Goal: Information Seeking & Learning: Learn about a topic

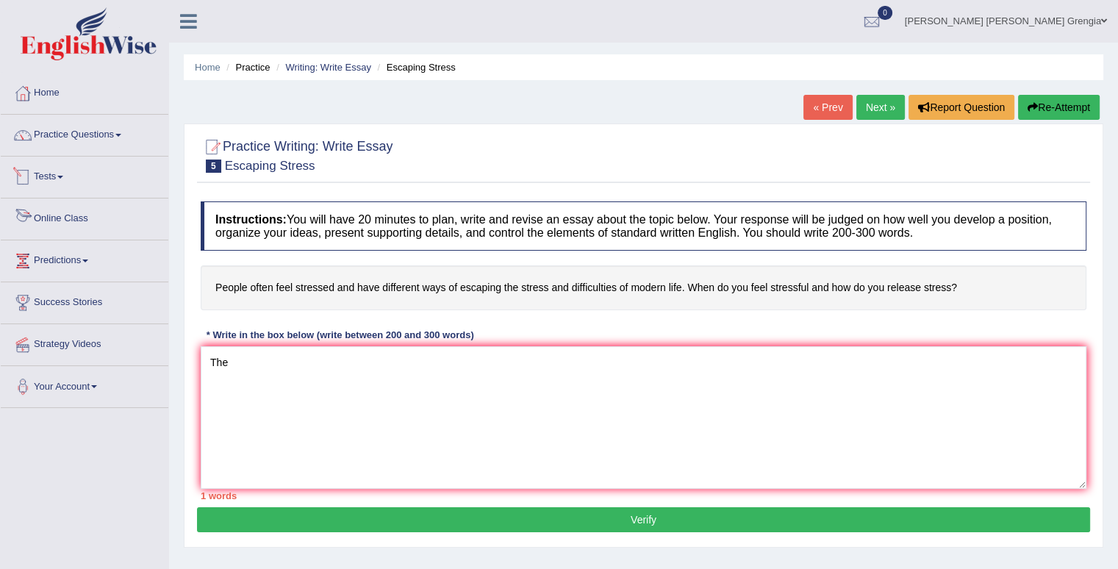
click at [50, 181] on link "Tests" at bounding box center [85, 175] width 168 height 37
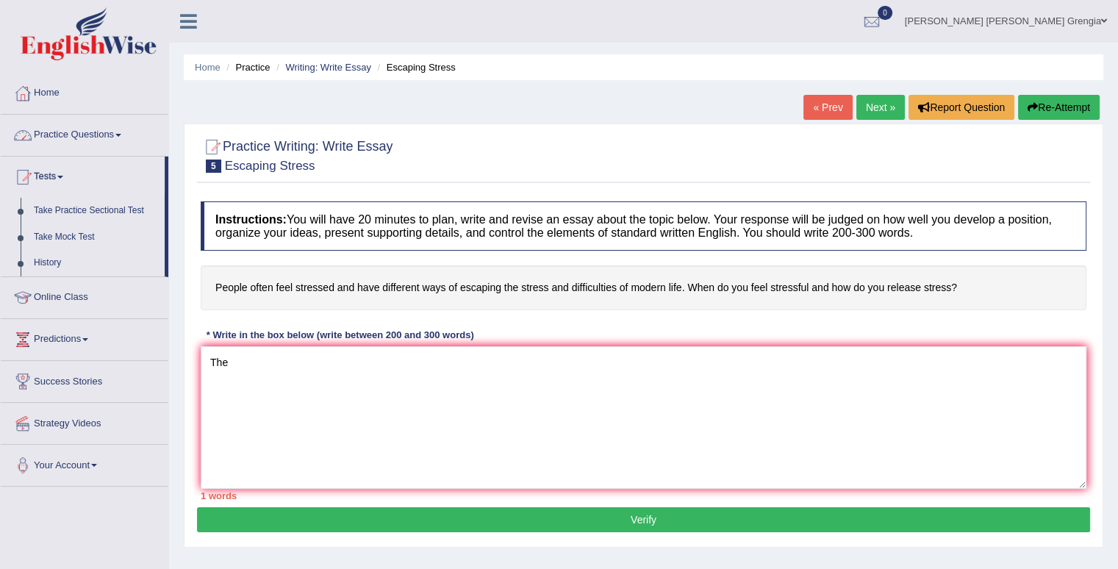
click at [124, 140] on link "Practice Questions" at bounding box center [85, 133] width 168 height 37
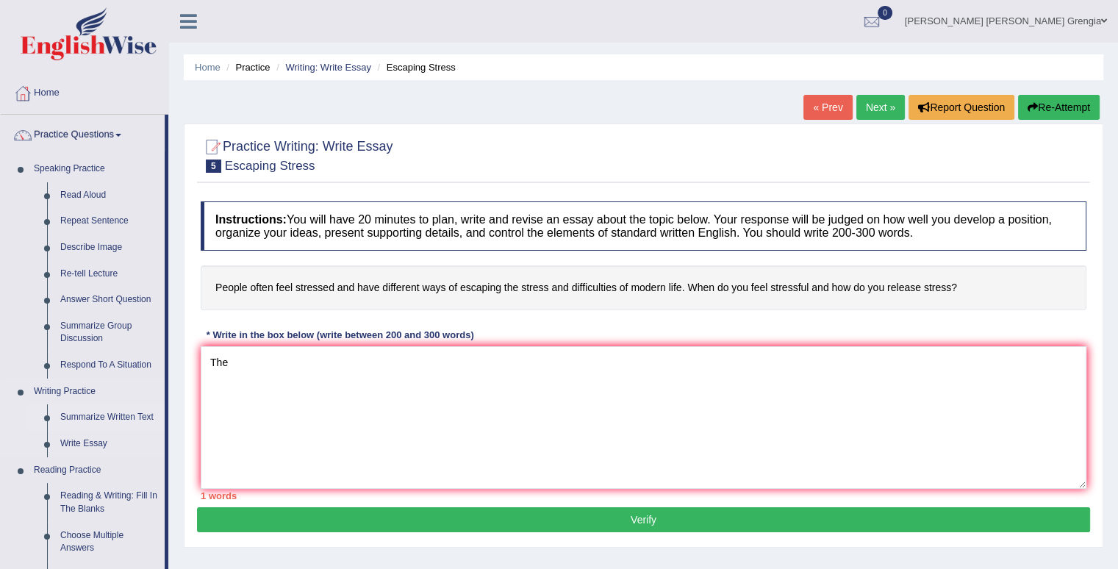
click at [121, 419] on link "Summarize Written Text" at bounding box center [109, 417] width 111 height 26
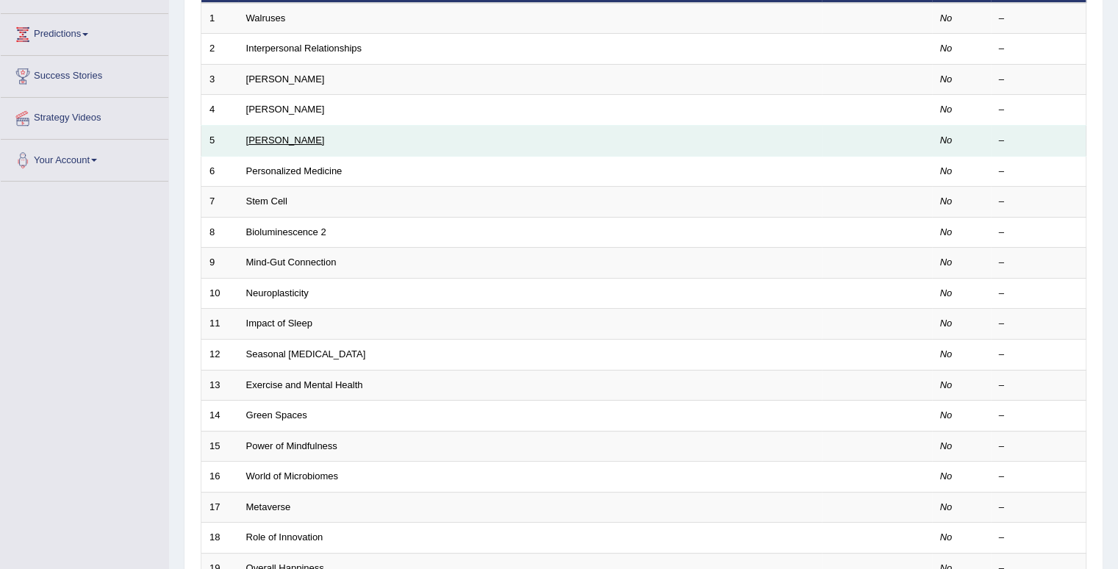
scroll to position [147, 0]
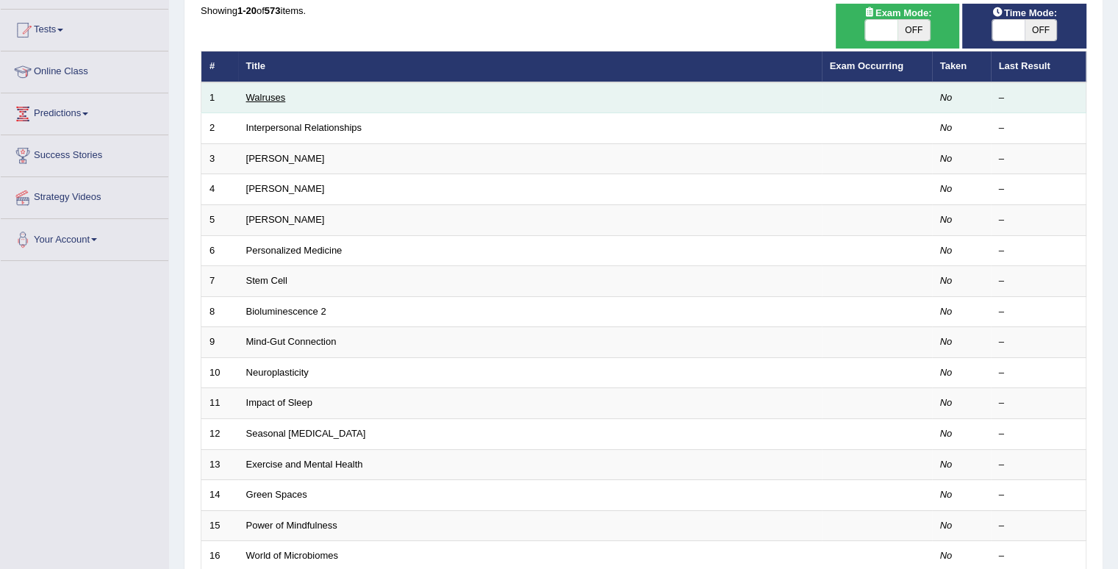
click at [265, 99] on link "Walruses" at bounding box center [266, 97] width 40 height 11
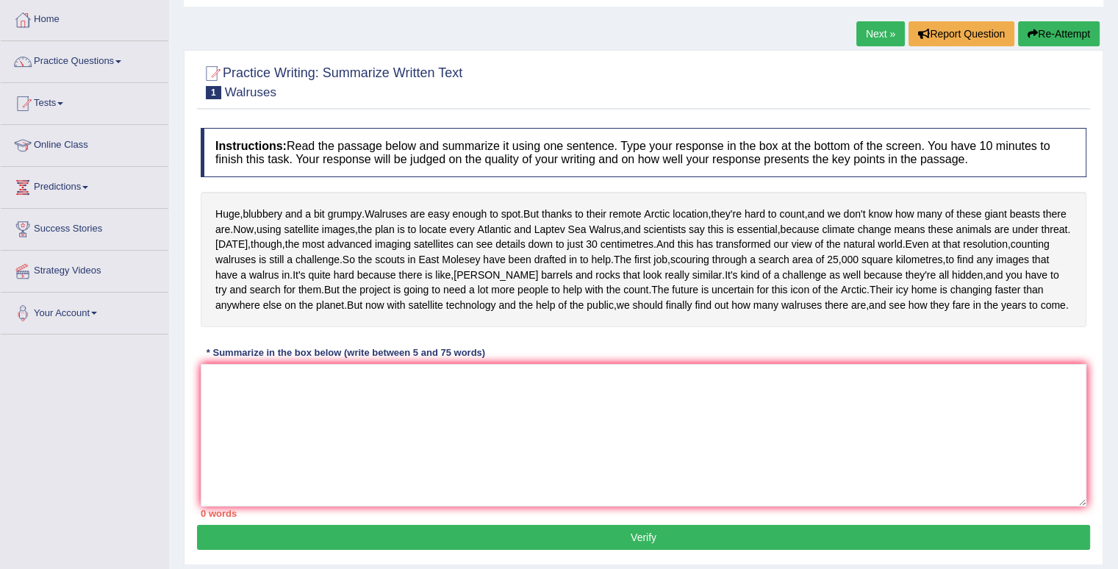
scroll to position [147, 0]
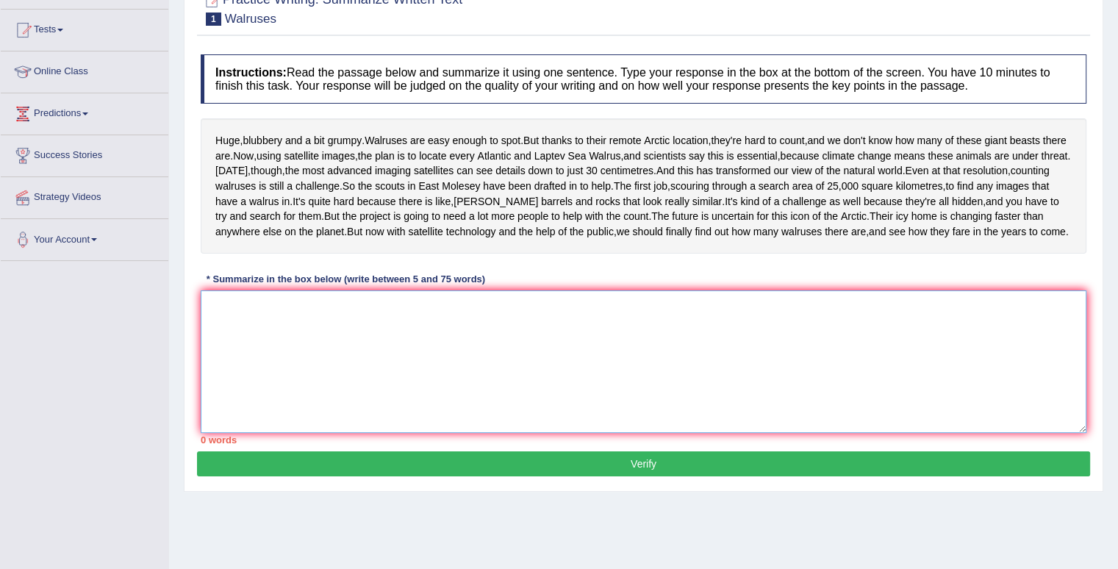
click at [277, 390] on textarea at bounding box center [644, 361] width 886 height 143
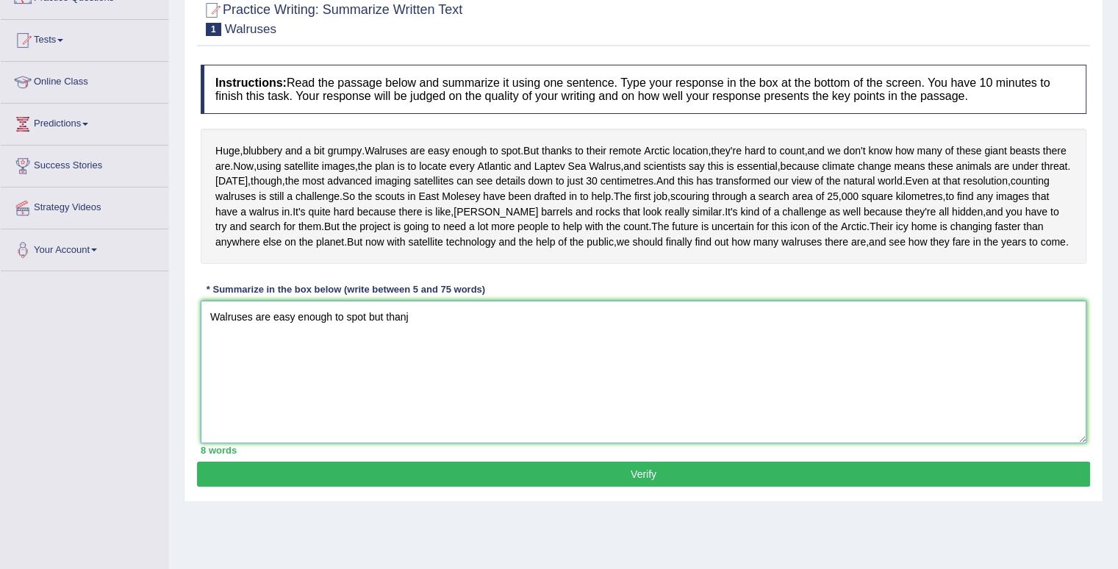
scroll to position [203, 0]
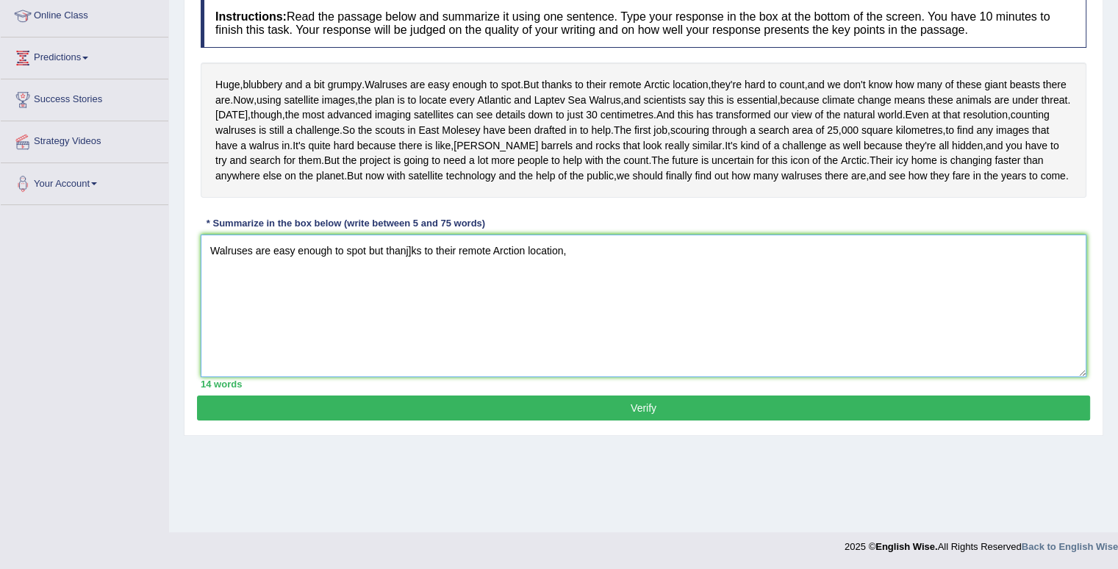
click at [412, 327] on textarea "Walruses are easy enough to spot but thanj]ks to their remote Arction location," at bounding box center [644, 306] width 886 height 143
click at [487, 323] on textarea "Walruses are easy enough to spot but thanks to their remote Arction location," at bounding box center [644, 306] width 886 height 143
click at [556, 325] on textarea "Walruses are easy enough to spot but thanks to their remote Arction location," at bounding box center [644, 306] width 886 height 143
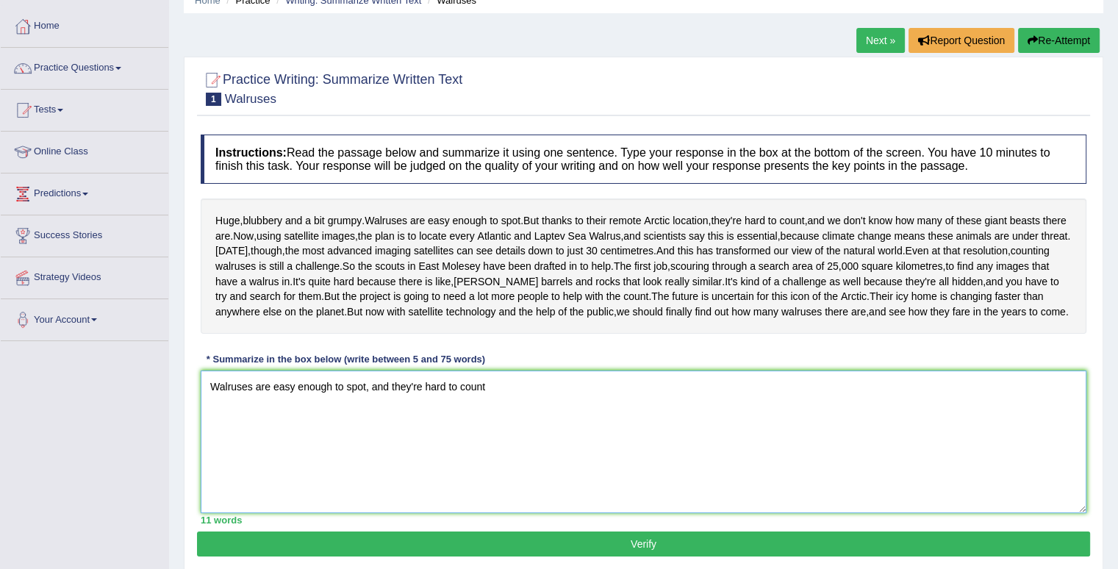
scroll to position [147, 0]
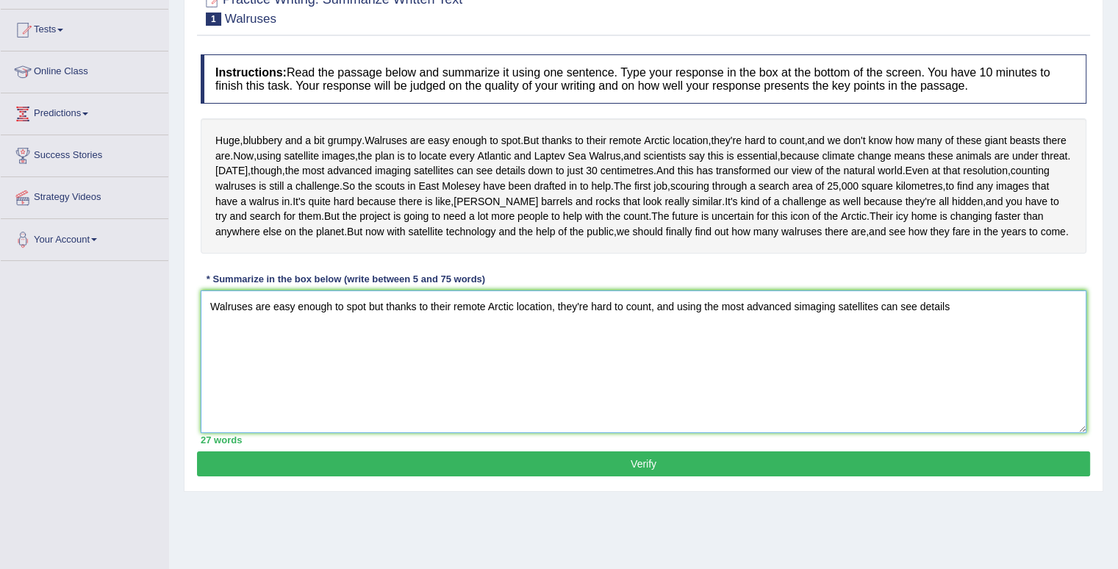
click at [797, 382] on textarea "Walruses are easy enough to spot but thanks to their remote Arctic location, th…" at bounding box center [644, 361] width 886 height 143
click at [956, 377] on textarea "Walruses are easy enough to spot but thanks to their remote Arctic location, th…" at bounding box center [644, 361] width 886 height 143
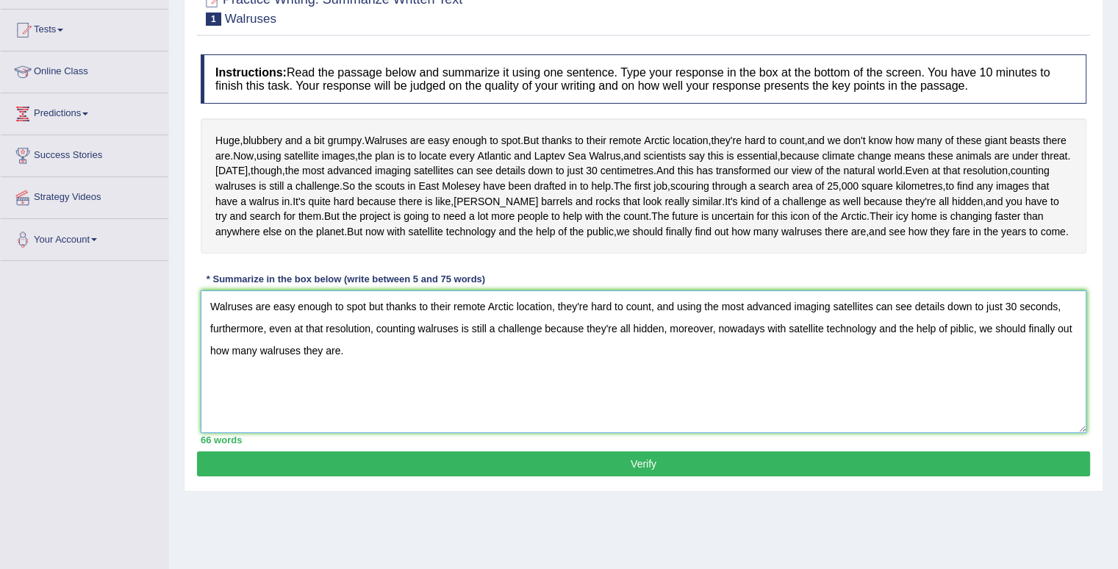
click at [616, 401] on textarea "Walruses are easy enough to spot but thanks to their remote Arctic location, th…" at bounding box center [644, 361] width 886 height 143
click at [579, 380] on textarea "Walruses are easy enough to spot but thanks to their remote Arctic location, th…" at bounding box center [644, 361] width 886 height 143
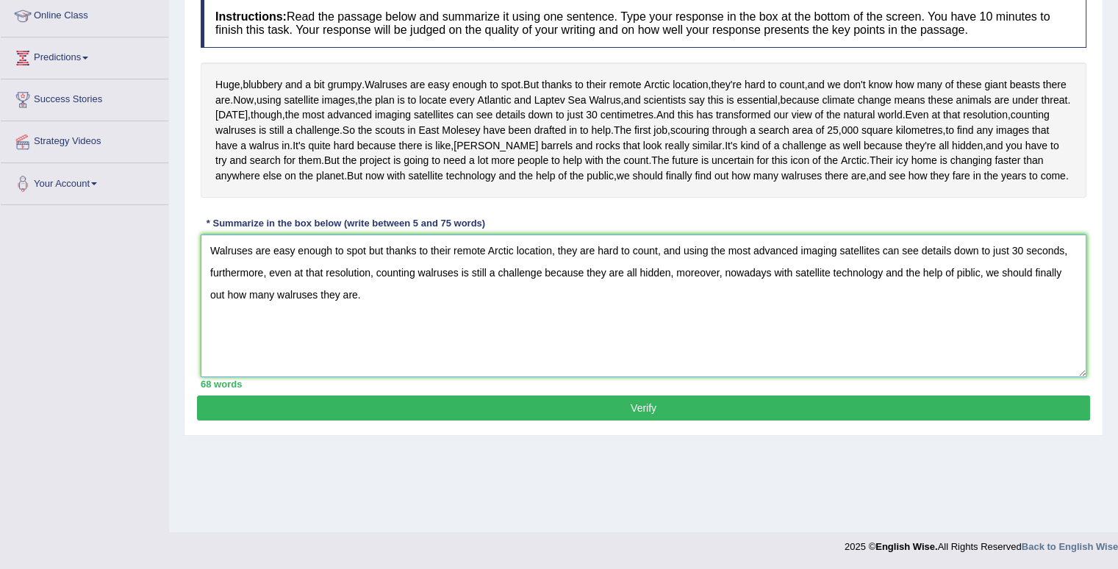
type textarea "Walruses are easy enough to spot but thanks to their remote Arctic location, th…"
click at [518, 421] on button "Verify" at bounding box center [643, 408] width 893 height 25
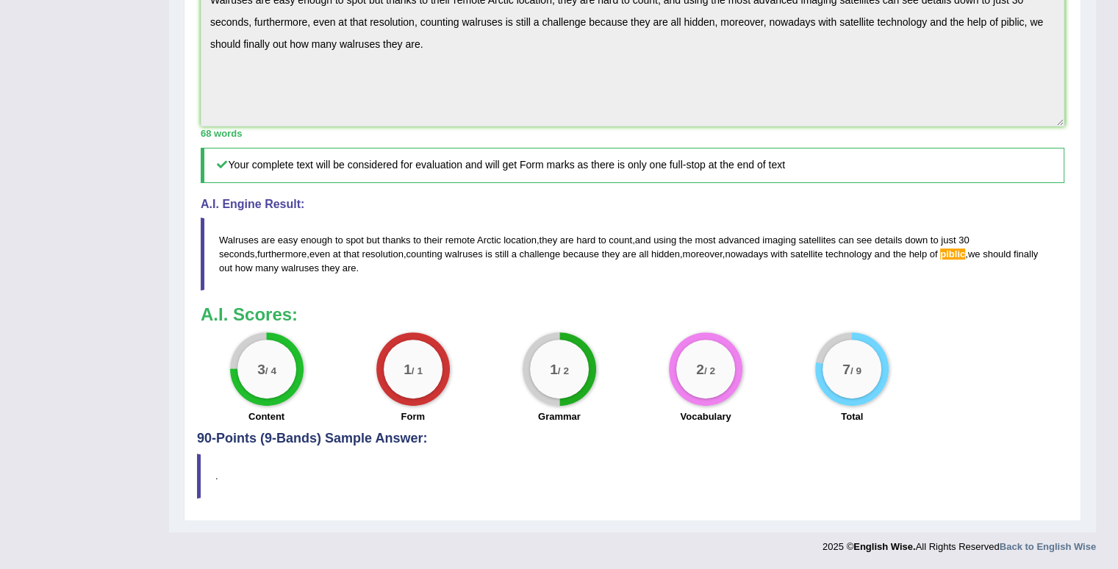
scroll to position [424, 0]
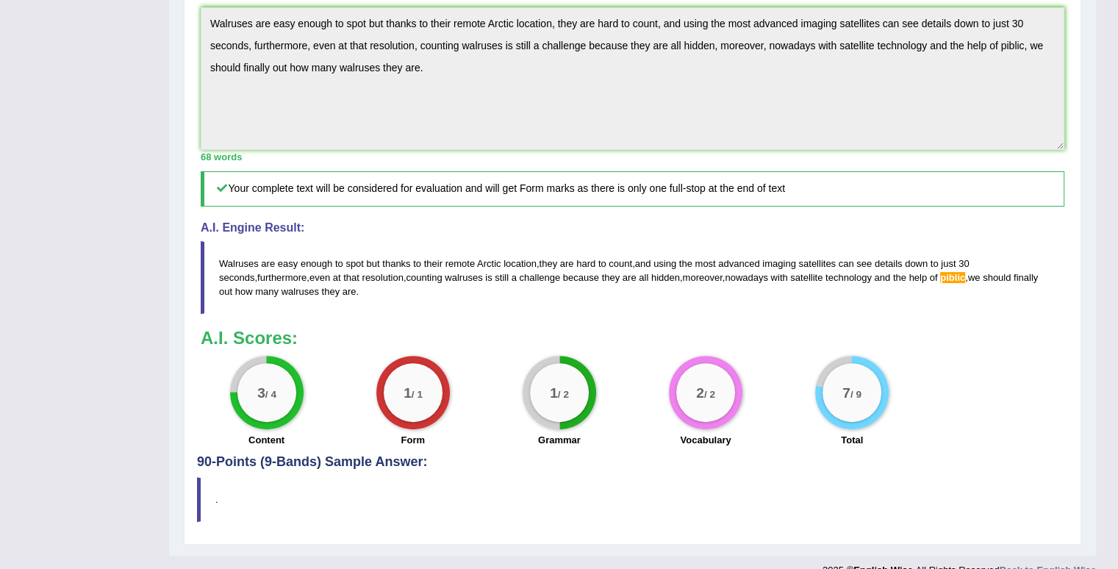
click at [940, 283] on span "piblic" at bounding box center [952, 277] width 25 height 11
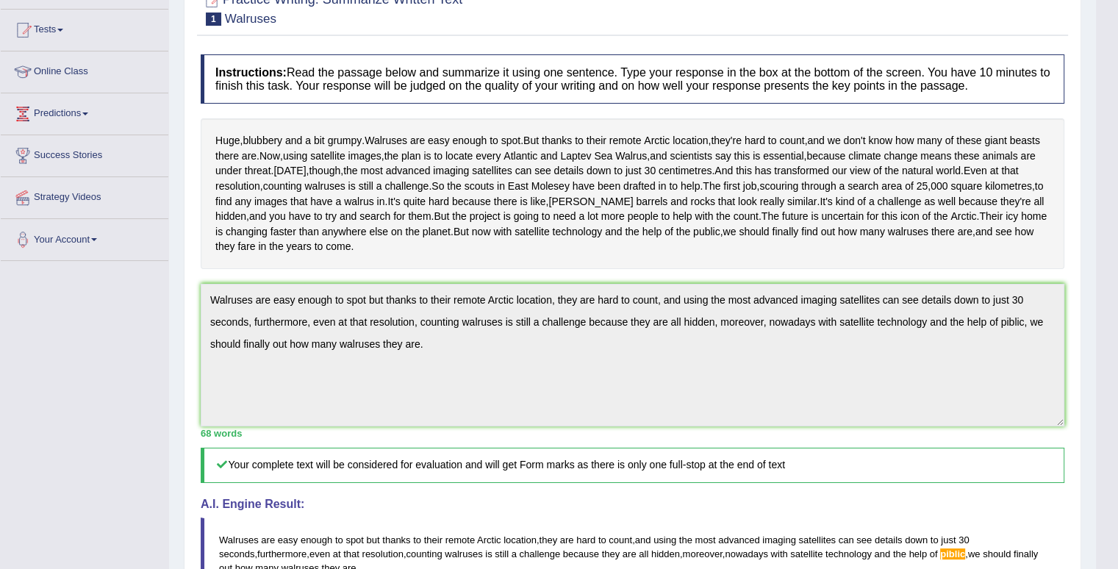
scroll to position [0, 0]
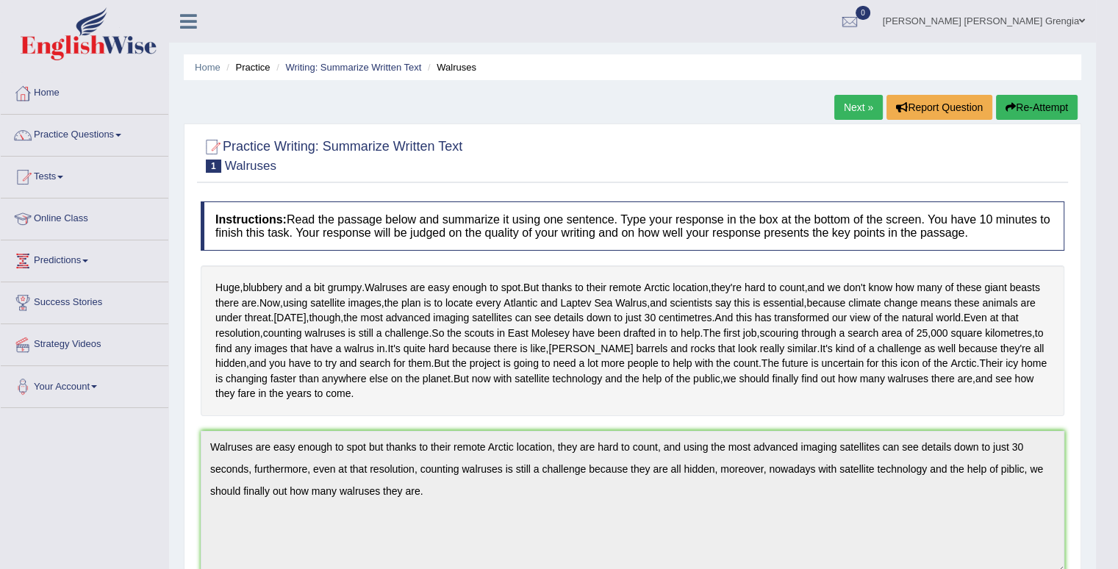
click at [855, 111] on link "Next »" at bounding box center [859, 107] width 49 height 25
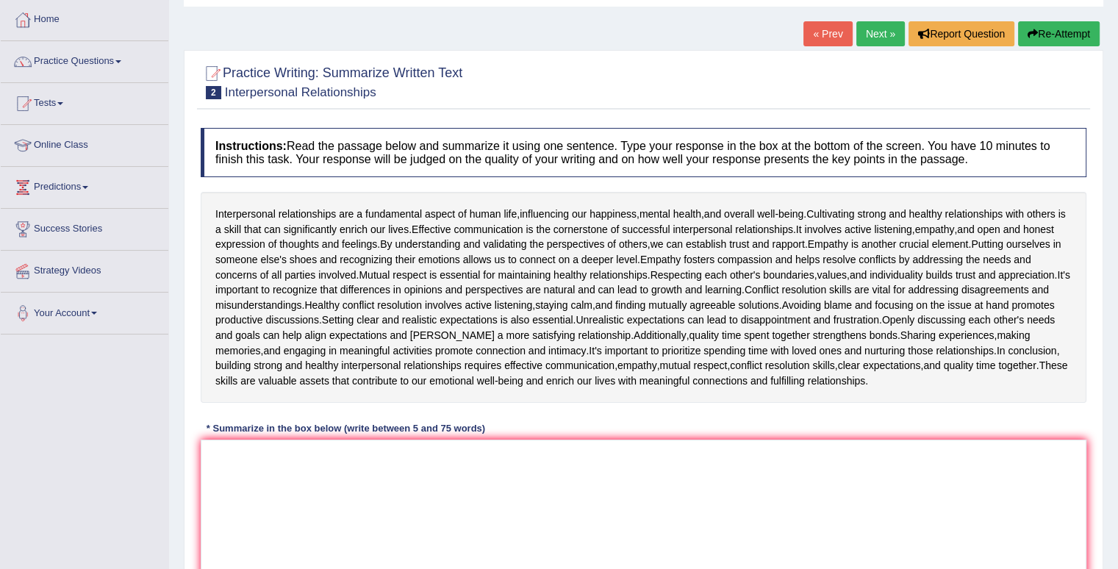
scroll to position [147, 0]
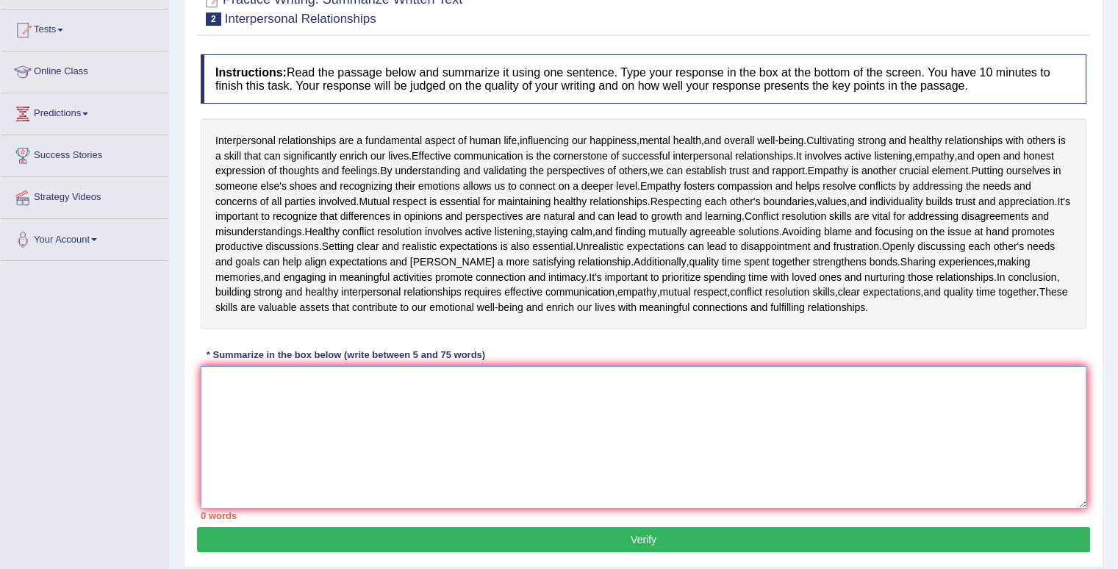
click at [248, 426] on textarea at bounding box center [644, 437] width 886 height 143
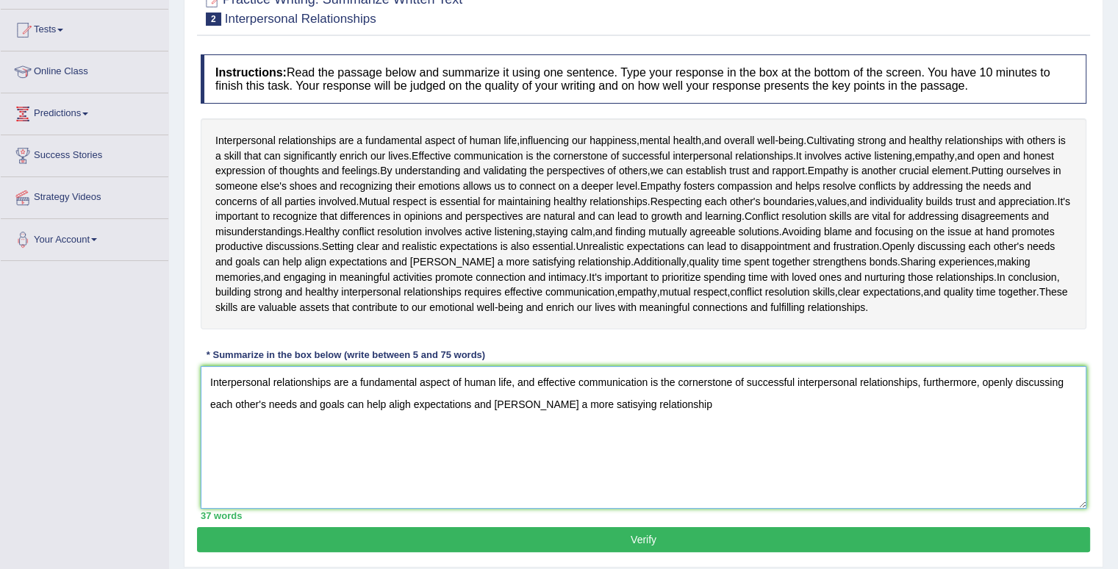
click at [412, 401] on textarea "Interpersonal relationships are a fundamental aspect of human life, and effecti…" at bounding box center [644, 437] width 886 height 143
click at [676, 404] on textarea "Interpersonal relationships are a fundamental aspect of human life, and effecti…" at bounding box center [644, 437] width 886 height 143
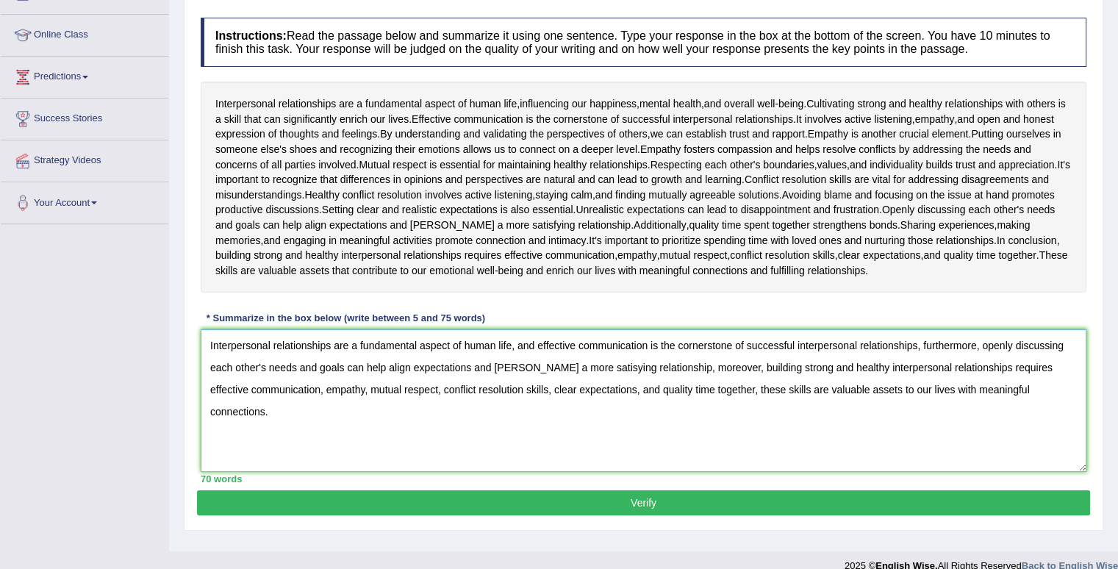
scroll to position [203, 0]
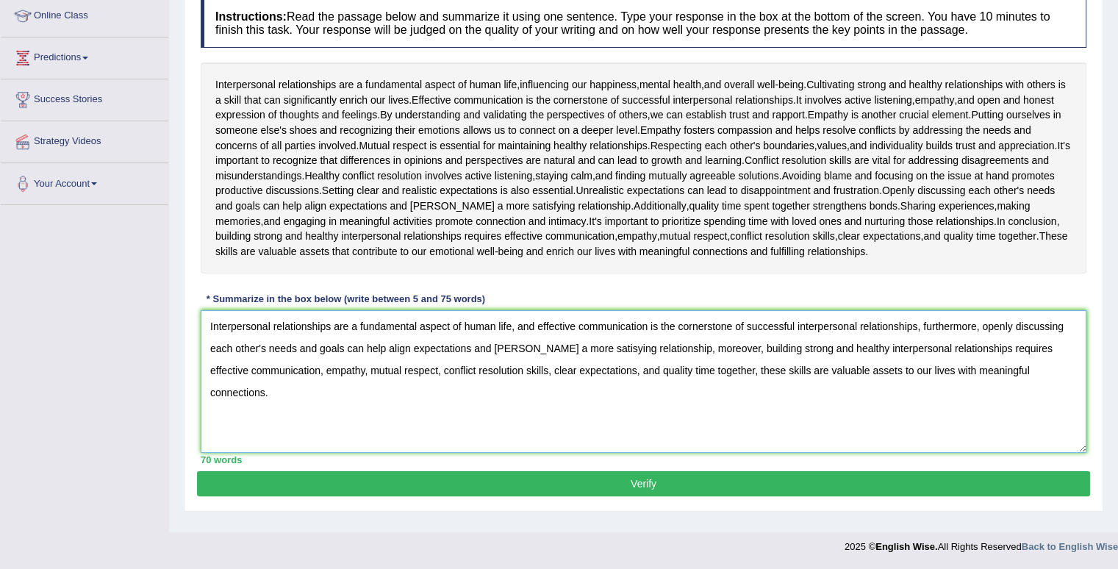
drag, startPoint x: 1057, startPoint y: 366, endPoint x: 800, endPoint y: 378, distance: 257.6
click at [800, 378] on textarea "Interpersonal relationships are a fundamental aspect of human life, and effecti…" at bounding box center [644, 381] width 886 height 143
click at [771, 409] on textarea "Interpersonal relationships are a fundamental aspect of human life, and effecti…" at bounding box center [644, 381] width 886 height 143
click at [1059, 368] on textarea "Interpersonal relationships are a fundamental aspect of human life, and effecti…" at bounding box center [644, 381] width 886 height 143
drag, startPoint x: 1049, startPoint y: 365, endPoint x: 747, endPoint y: 383, distance: 302.7
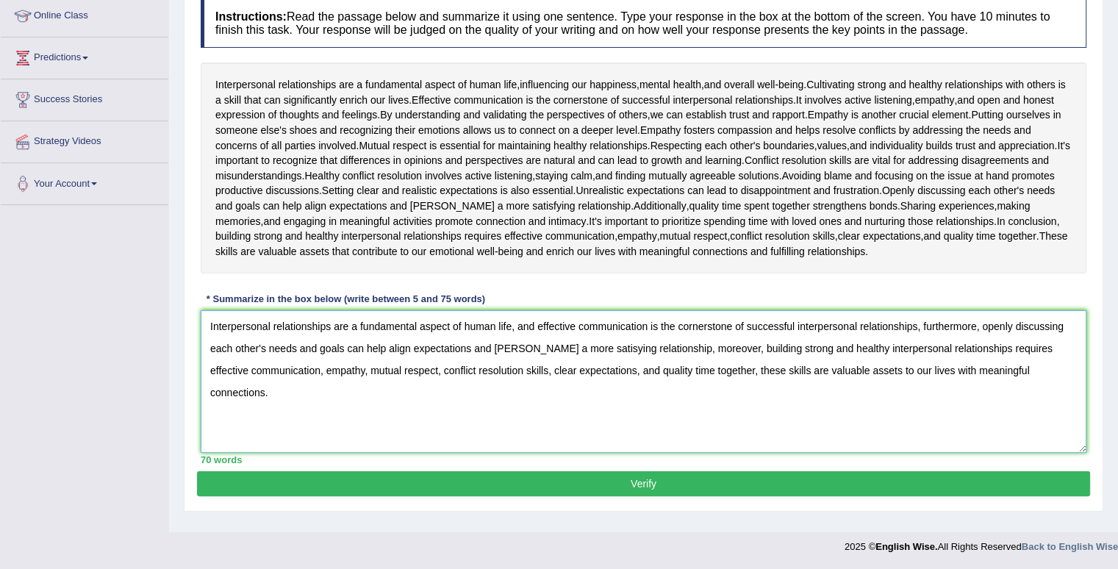
click at [747, 383] on textarea "Interpersonal relationships are a fundamental aspect of human life, and effecti…" at bounding box center [644, 381] width 886 height 143
click at [513, 326] on textarea "Interpersonal relationships are a fundamental aspect of human life, and effecti…" at bounding box center [644, 381] width 886 height 143
type textarea "Interpersonal relationships are a fundamental aspect of human life, influencing…"
click at [666, 478] on button "Verify" at bounding box center [643, 483] width 893 height 25
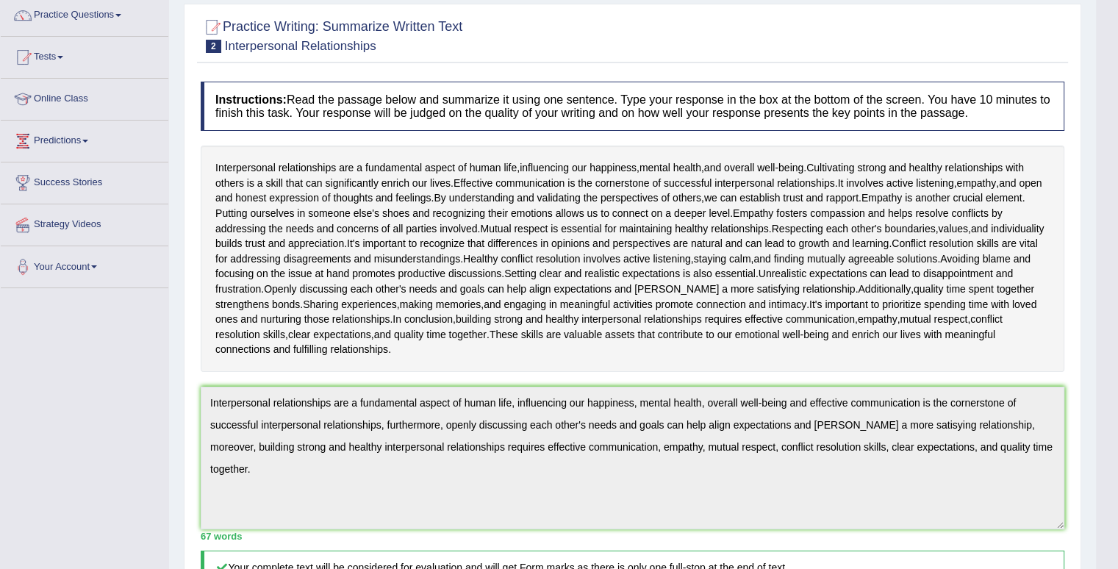
scroll to position [76, 0]
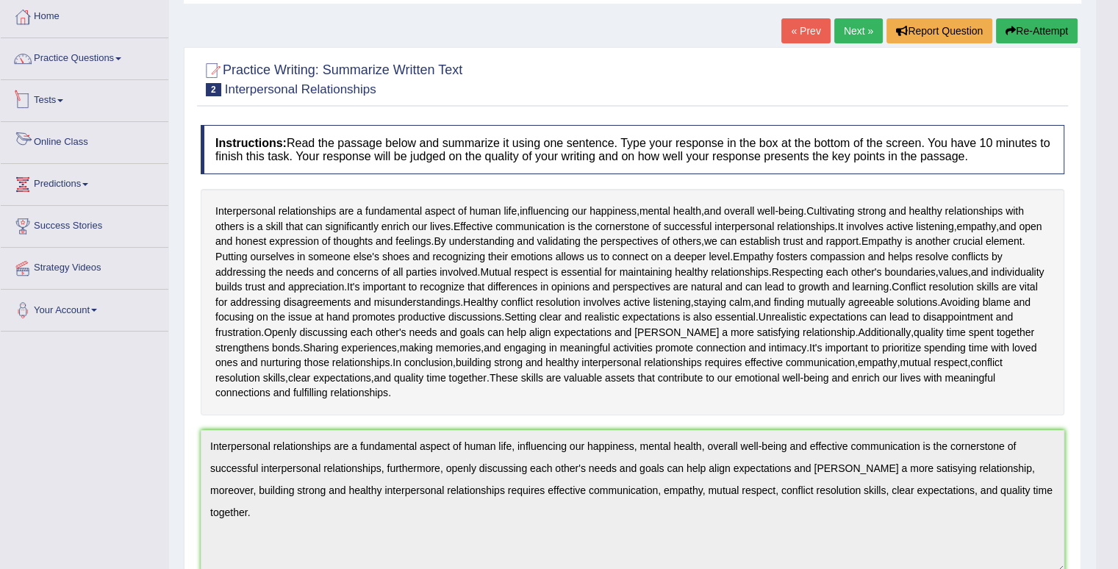
click at [63, 101] on span at bounding box center [60, 100] width 6 height 3
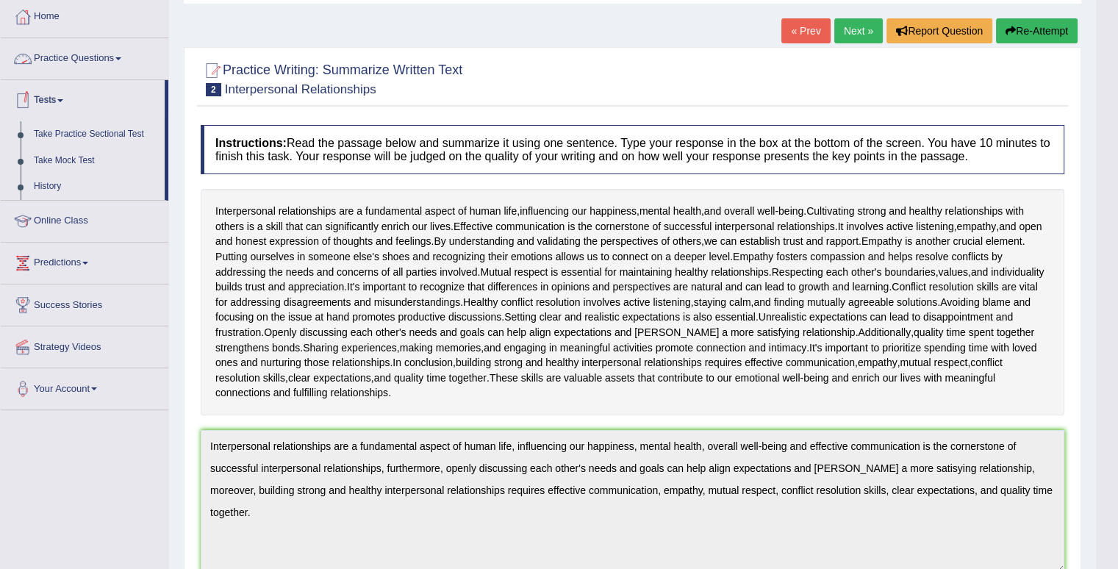
click at [130, 56] on link "Practice Questions" at bounding box center [85, 56] width 168 height 37
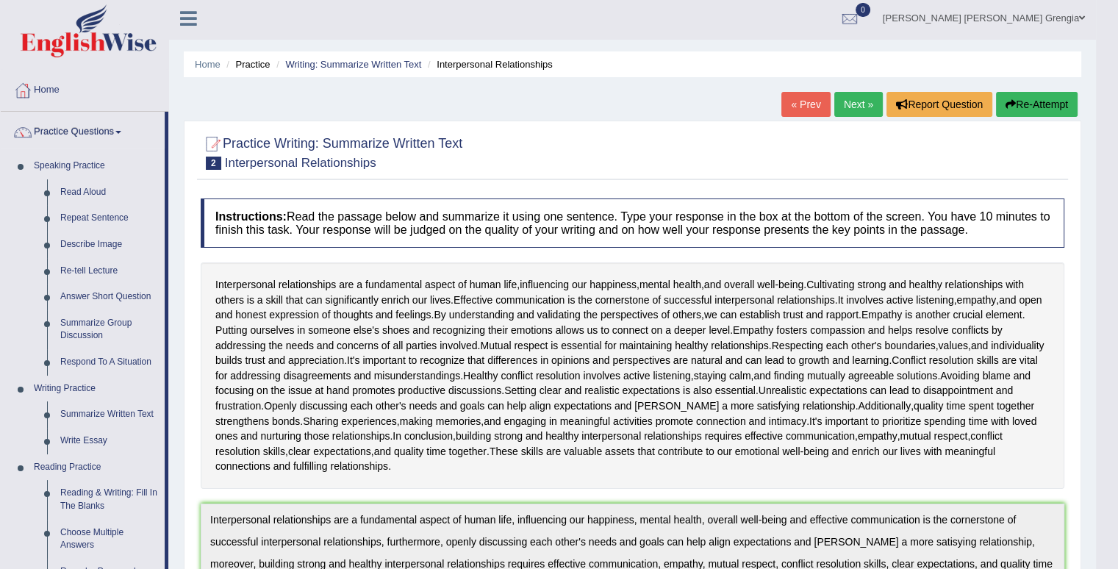
scroll to position [3, 0]
click at [865, 109] on link "Next »" at bounding box center [859, 104] width 49 height 25
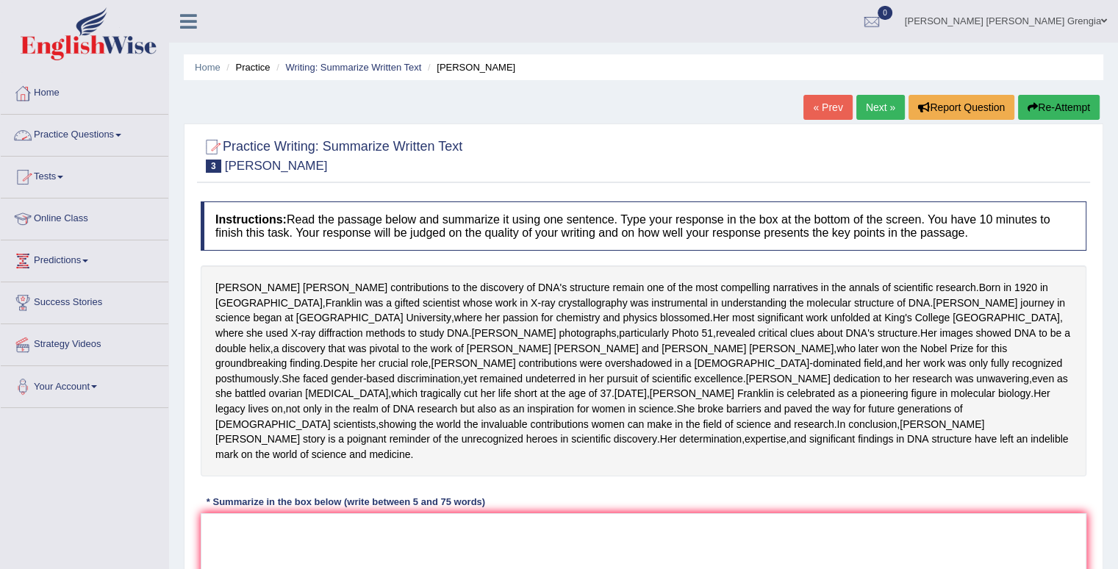
click at [93, 132] on link "Practice Questions" at bounding box center [85, 133] width 168 height 37
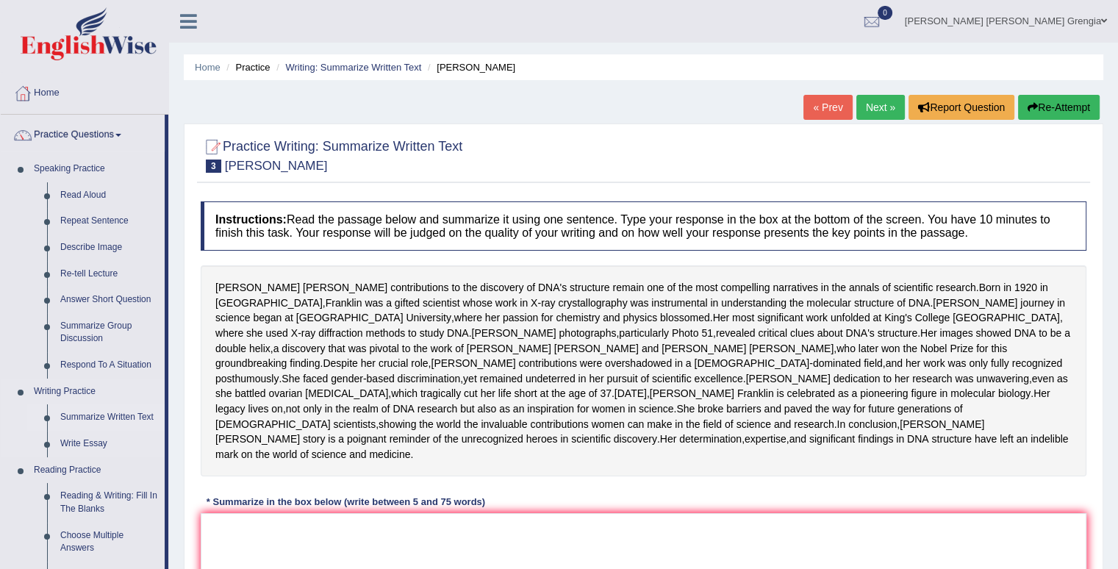
click at [114, 417] on link "Summarize Written Text" at bounding box center [109, 417] width 111 height 26
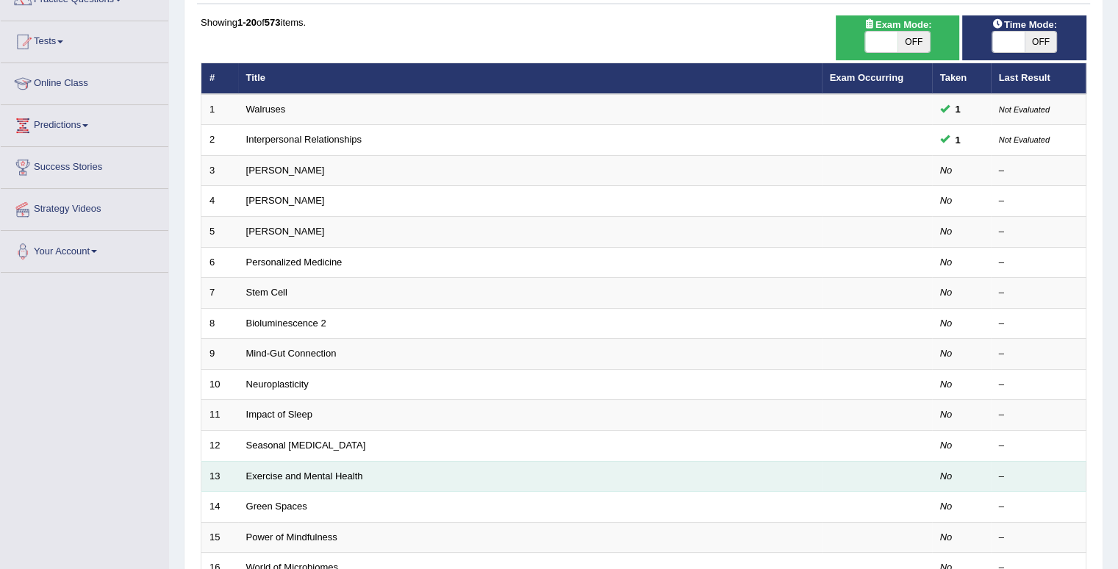
scroll to position [221, 0]
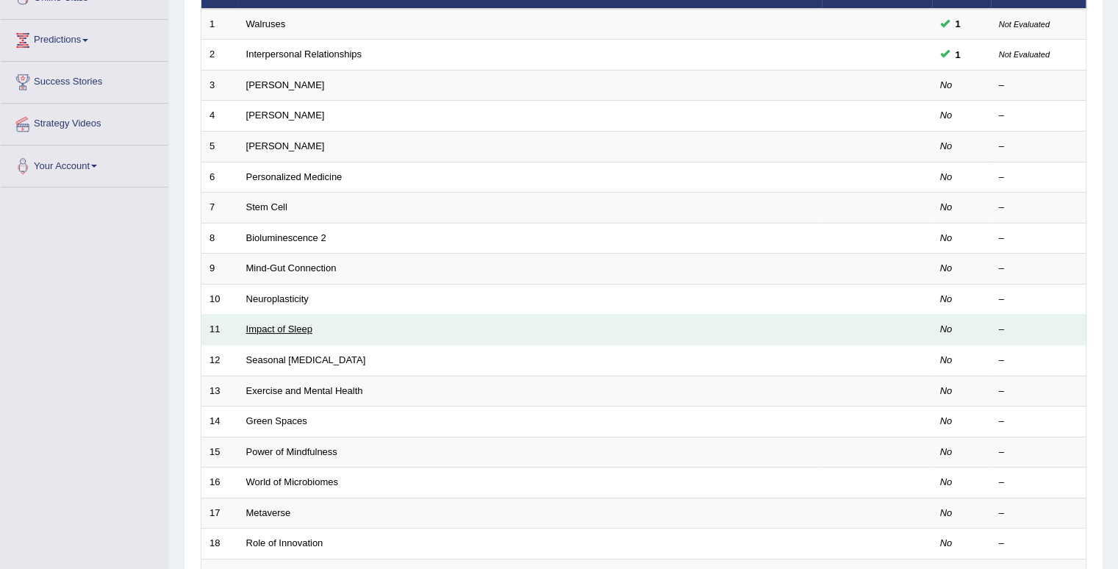
click at [265, 326] on link "Impact of Sleep" at bounding box center [279, 329] width 66 height 11
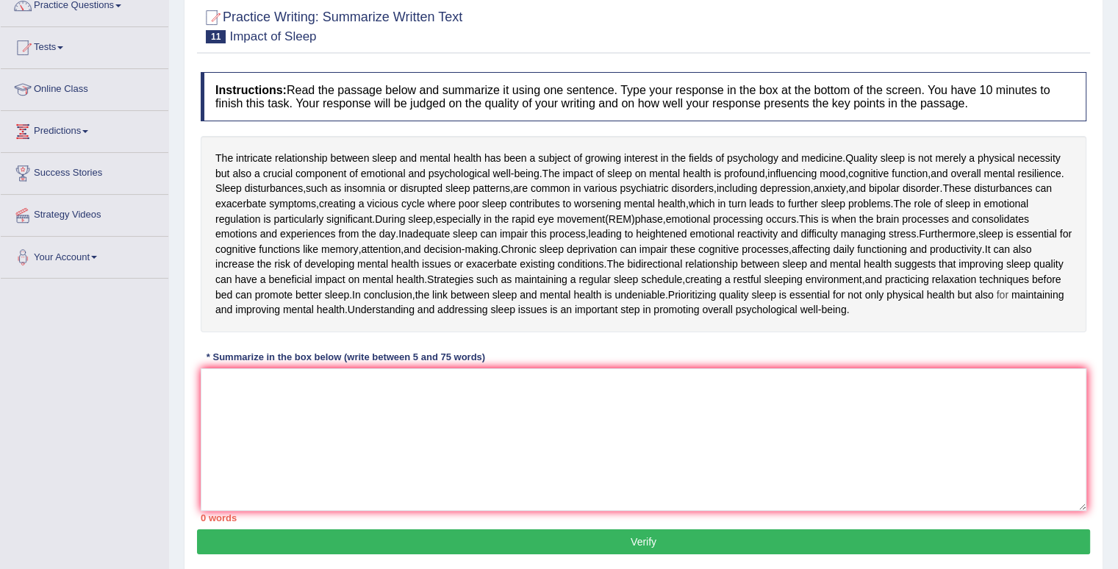
scroll to position [147, 0]
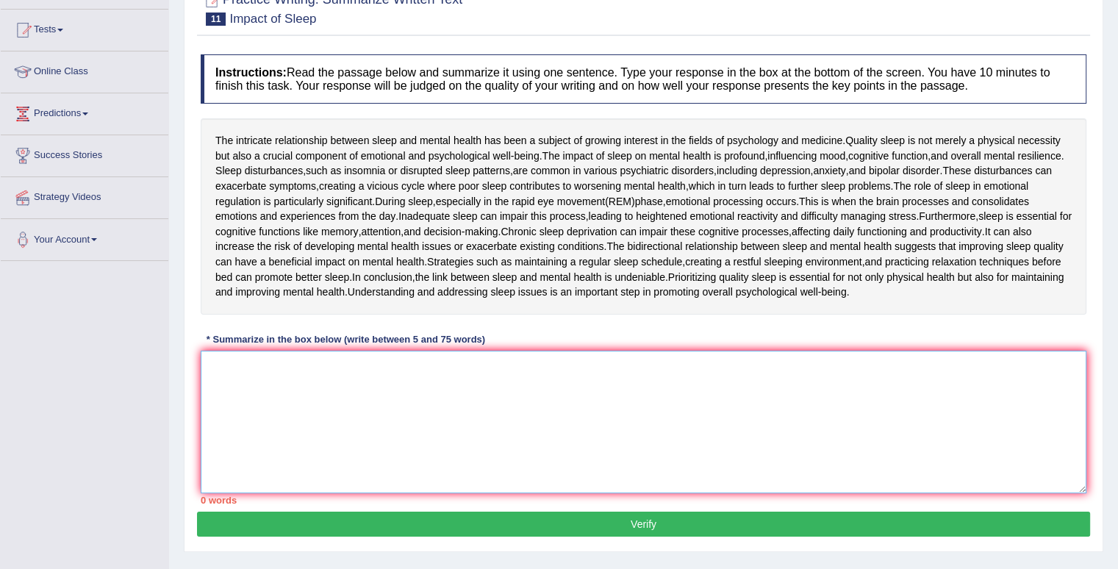
click at [500, 377] on textarea at bounding box center [644, 422] width 886 height 143
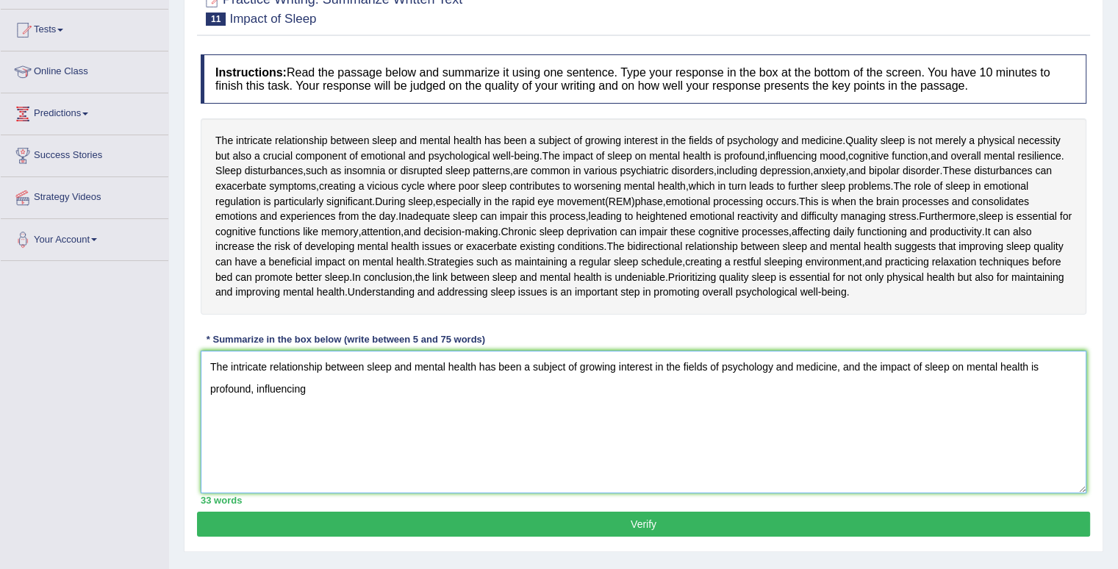
click at [456, 401] on textarea "The intricate relationship between sleep and mental health has been a subject o…" at bounding box center [644, 422] width 886 height 143
click at [825, 386] on textarea "The intricate relationship between sleep and mental health has been a subject o…" at bounding box center [644, 422] width 886 height 143
click at [973, 391] on textarea "The intricate relationship between sleep and mental health has been a subject o…" at bounding box center [644, 422] width 886 height 143
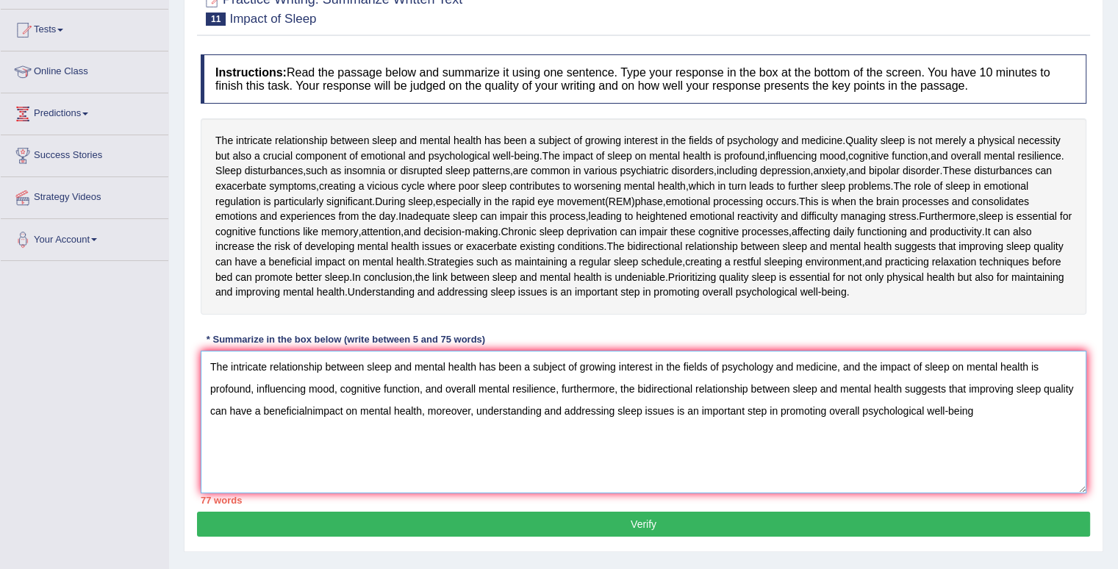
click at [333, 386] on textarea "The intricate relationship between sleep and mental health has been a subject o…" at bounding box center [644, 422] width 886 height 143
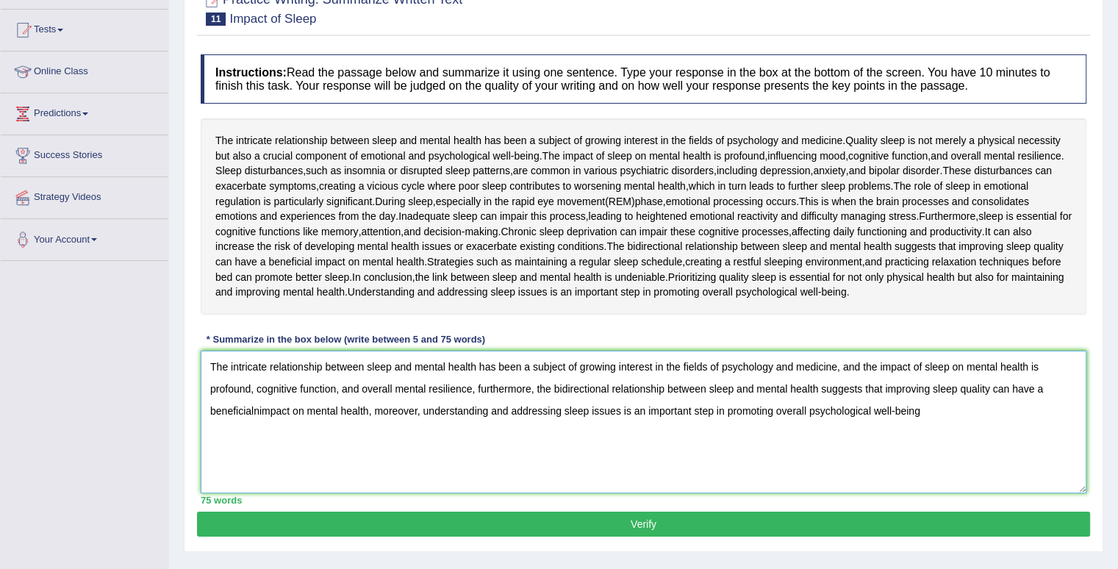
click at [258, 390] on textarea "The intricate relationship between sleep and mental health has been a subject o…" at bounding box center [644, 422] width 886 height 143
click at [256, 405] on textarea "The intricate relationship between sleep and mental health has been a subject o…" at bounding box center [644, 422] width 886 height 143
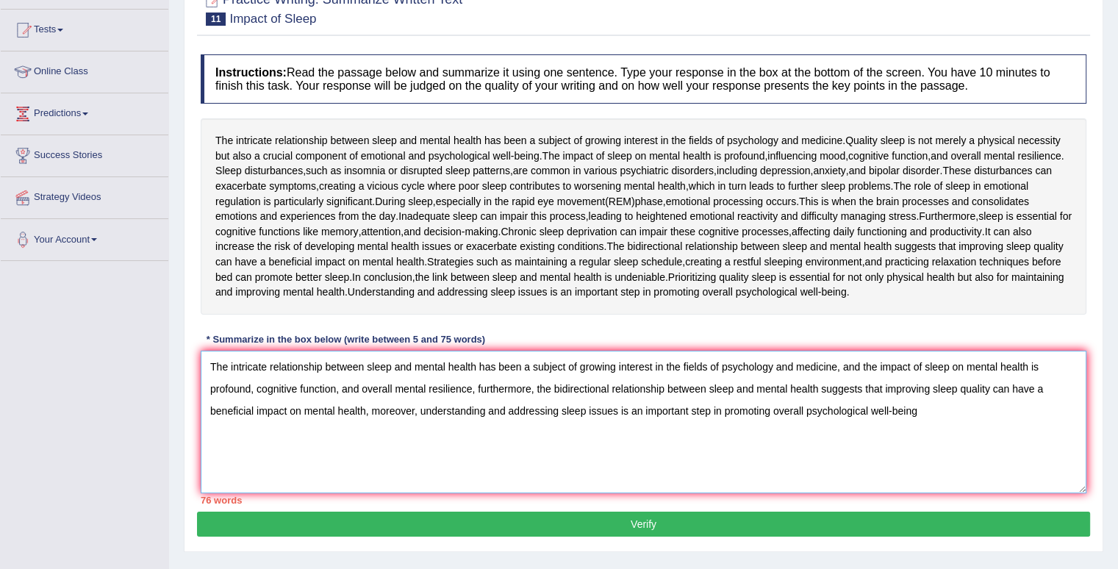
click at [396, 385] on textarea "The intricate relationship between sleep and mental health has been a subject o…" at bounding box center [644, 422] width 886 height 143
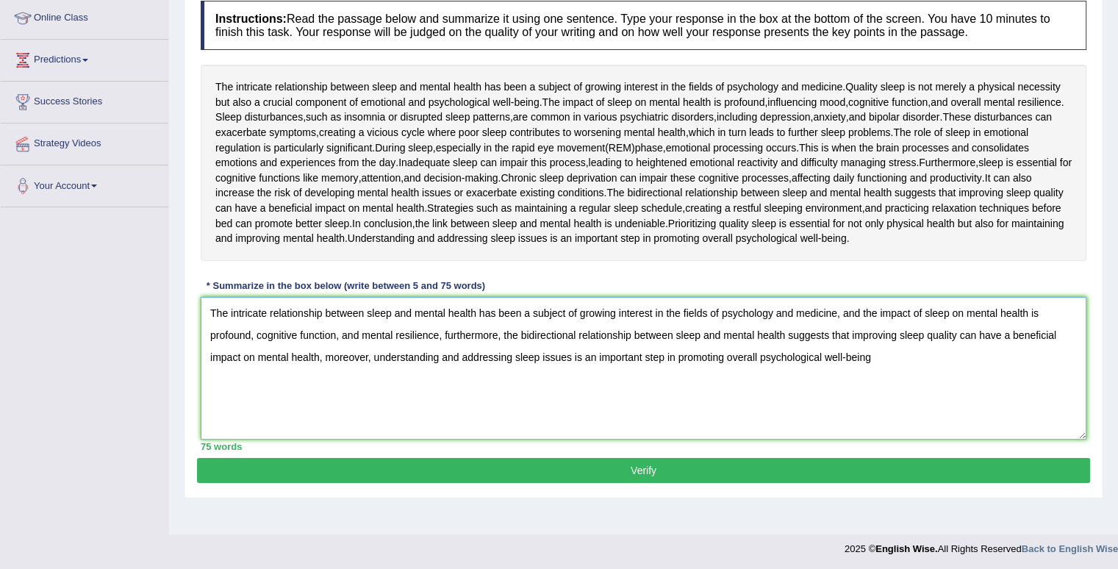
scroll to position [203, 0]
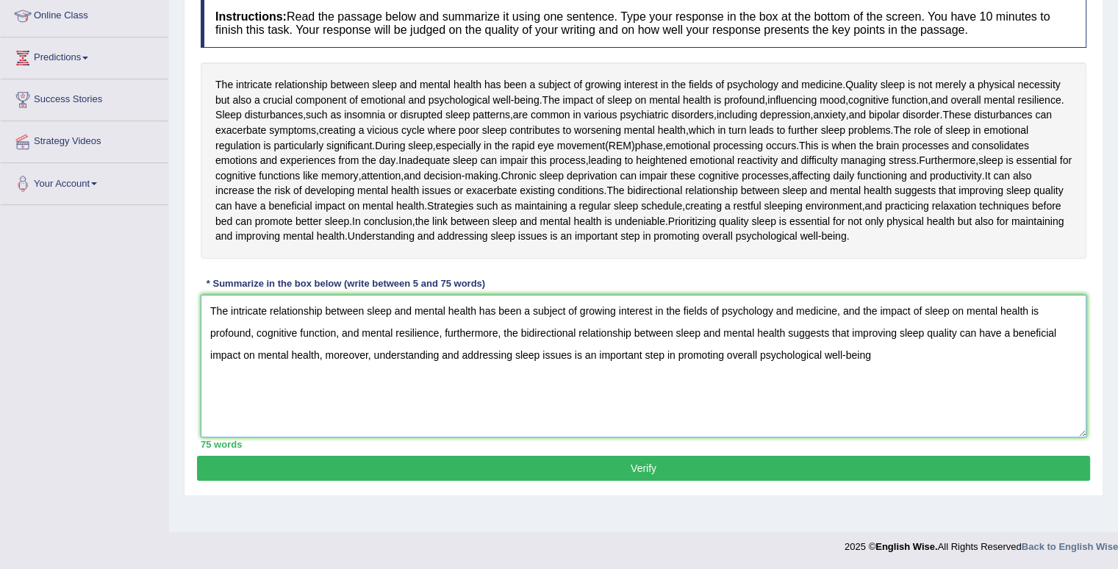
type textarea "The intricate relationship between sleep and mental health has been a subject o…"
click at [680, 465] on button "Verify" at bounding box center [643, 468] width 893 height 25
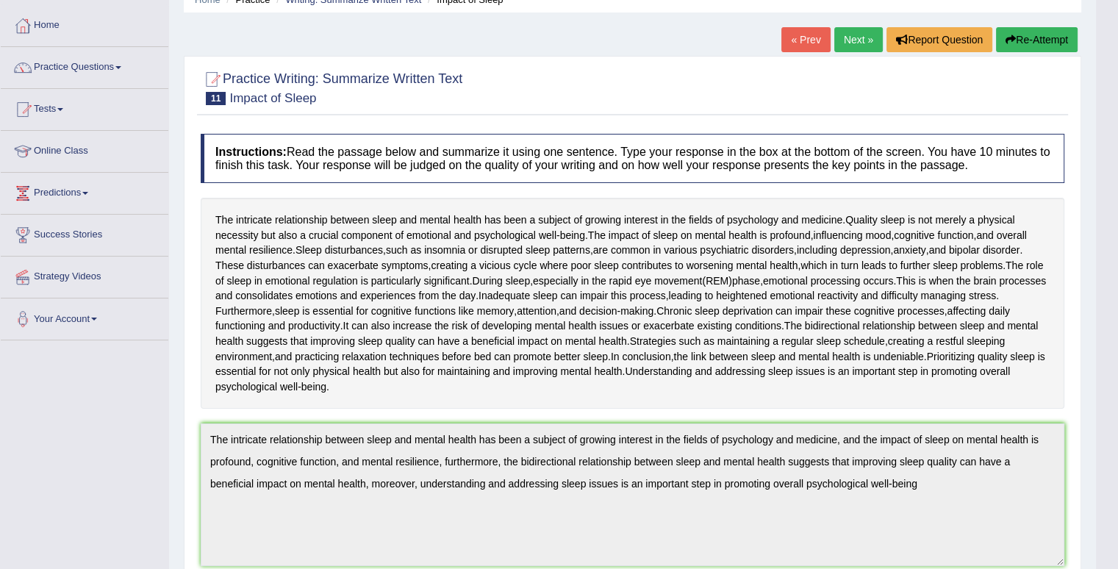
scroll to position [74, 0]
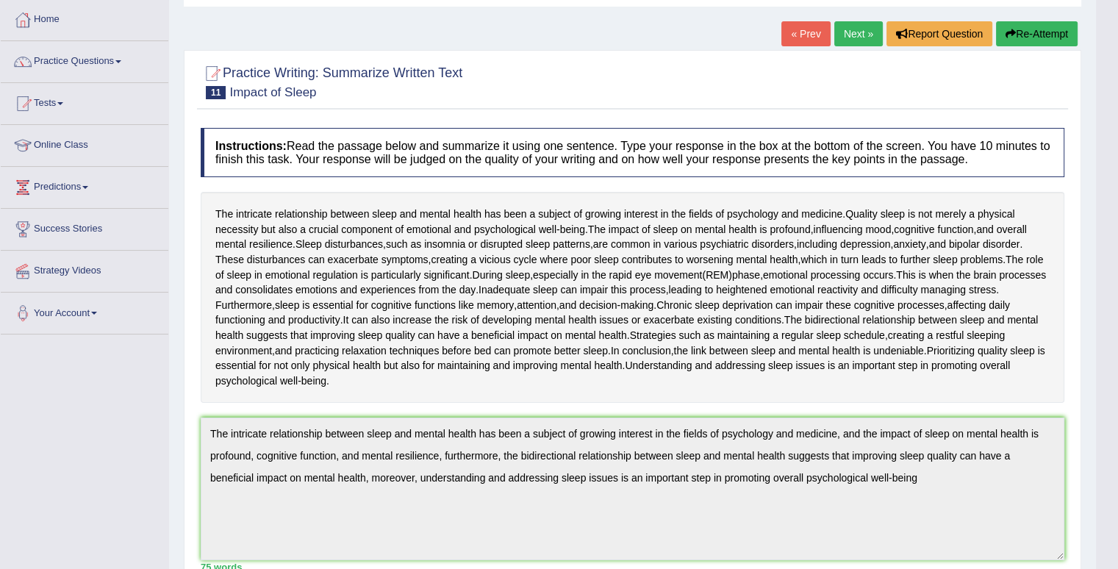
click at [1021, 36] on button "Re-Attempt" at bounding box center [1037, 33] width 82 height 25
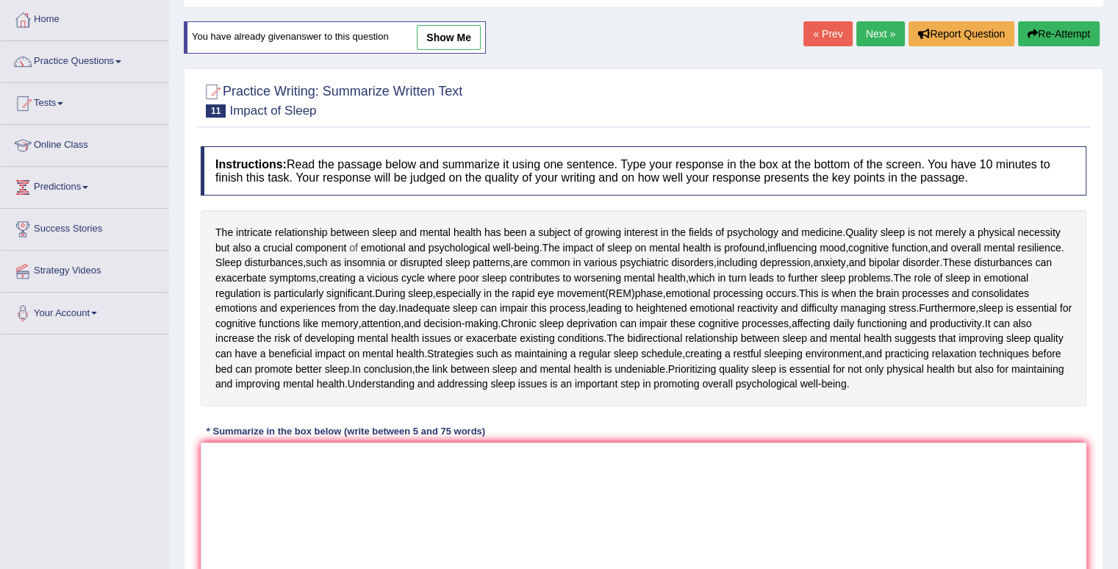
drag, startPoint x: 220, startPoint y: 229, endPoint x: 350, endPoint y: 240, distance: 130.7
click at [349, 237] on div "The intricate relationship between sleep and mental health has been a subject o…" at bounding box center [644, 308] width 886 height 196
click at [251, 473] on textarea at bounding box center [644, 514] width 886 height 143
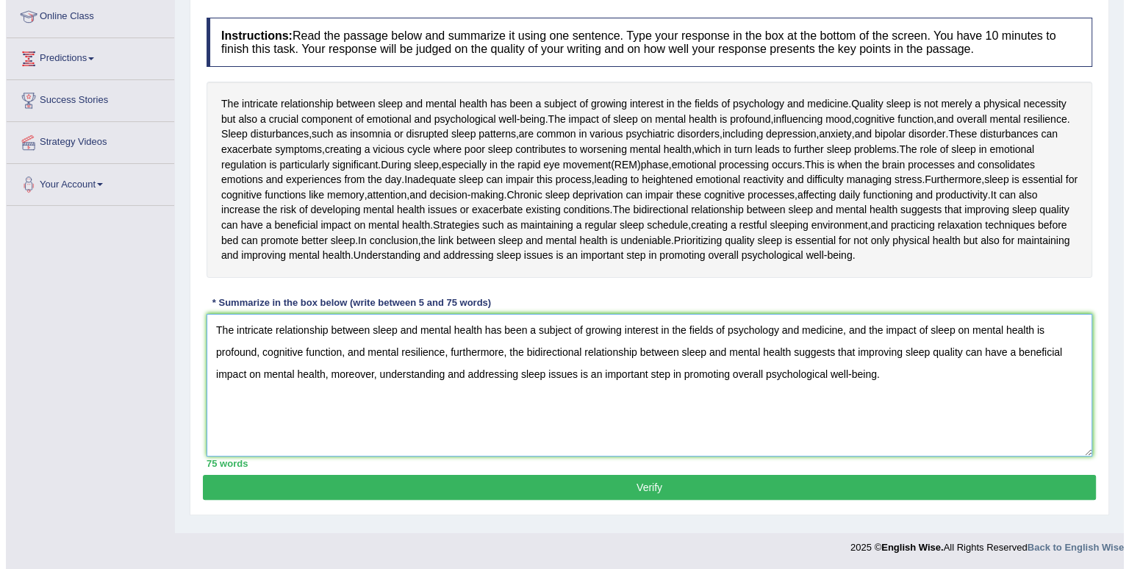
scroll to position [203, 0]
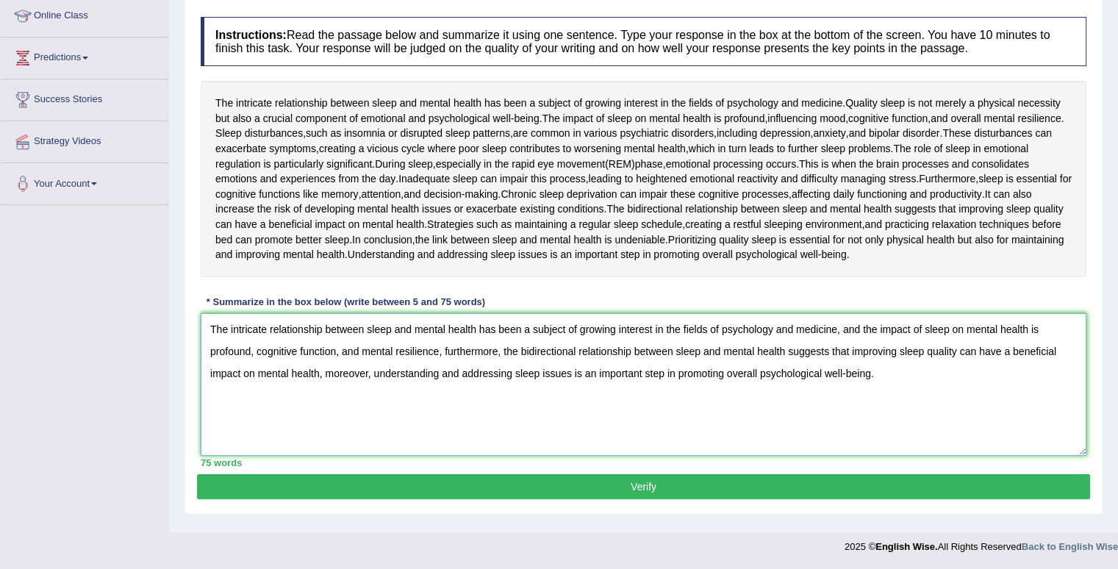
type textarea "The intricate relationship between sleep and mental health has been a subject o…"
click at [658, 482] on button "Verify" at bounding box center [643, 486] width 893 height 25
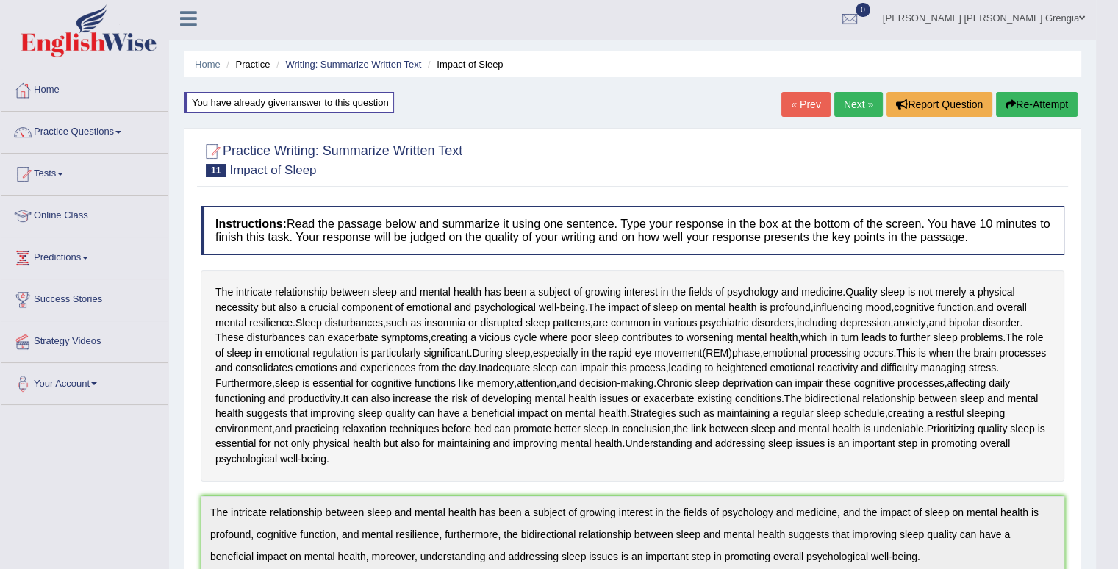
scroll to position [0, 0]
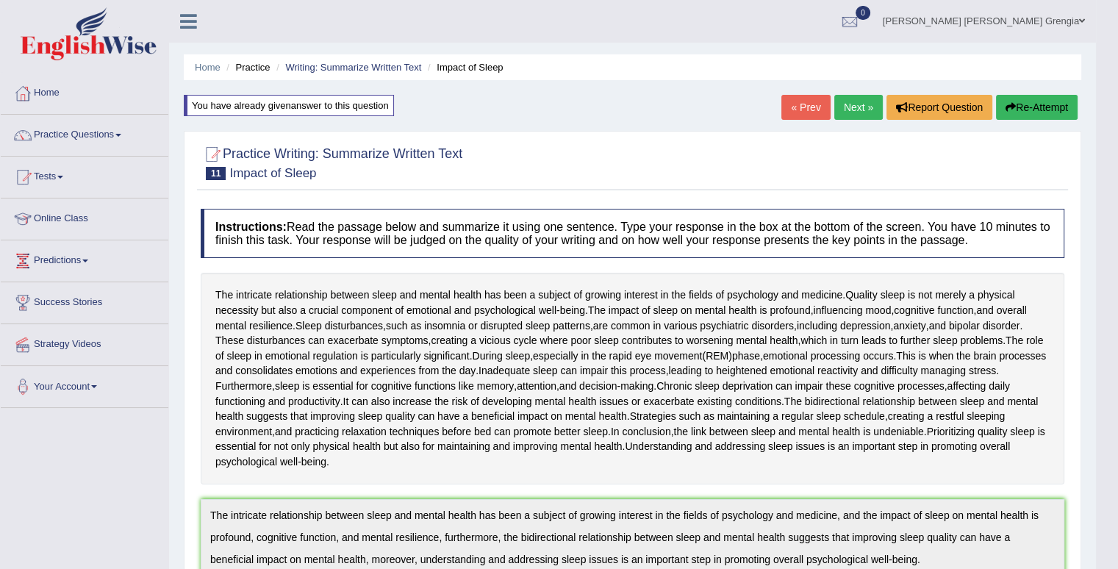
click at [856, 110] on link "Next »" at bounding box center [859, 107] width 49 height 25
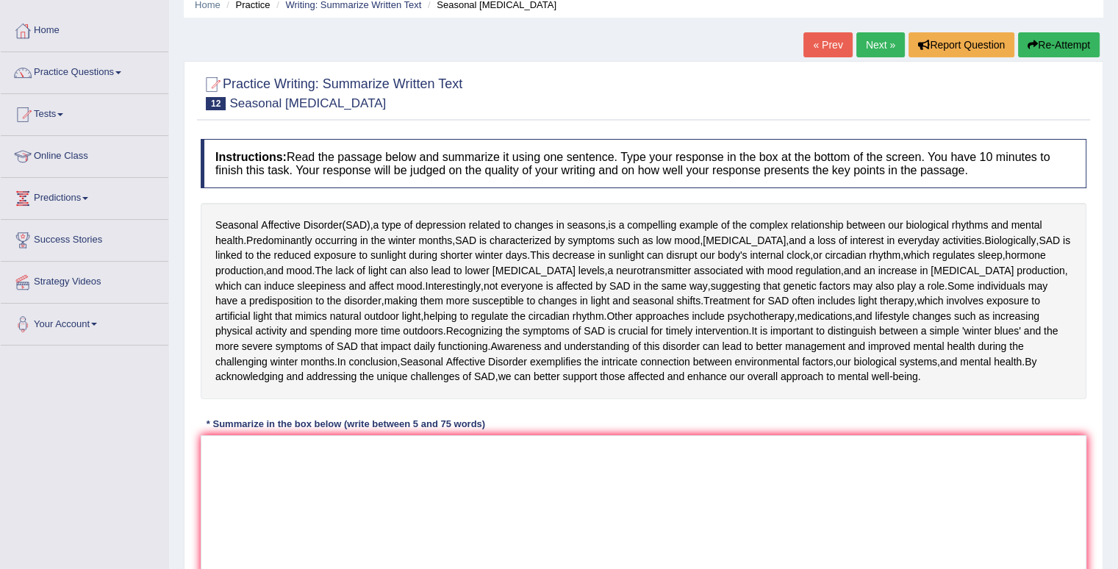
scroll to position [56, 0]
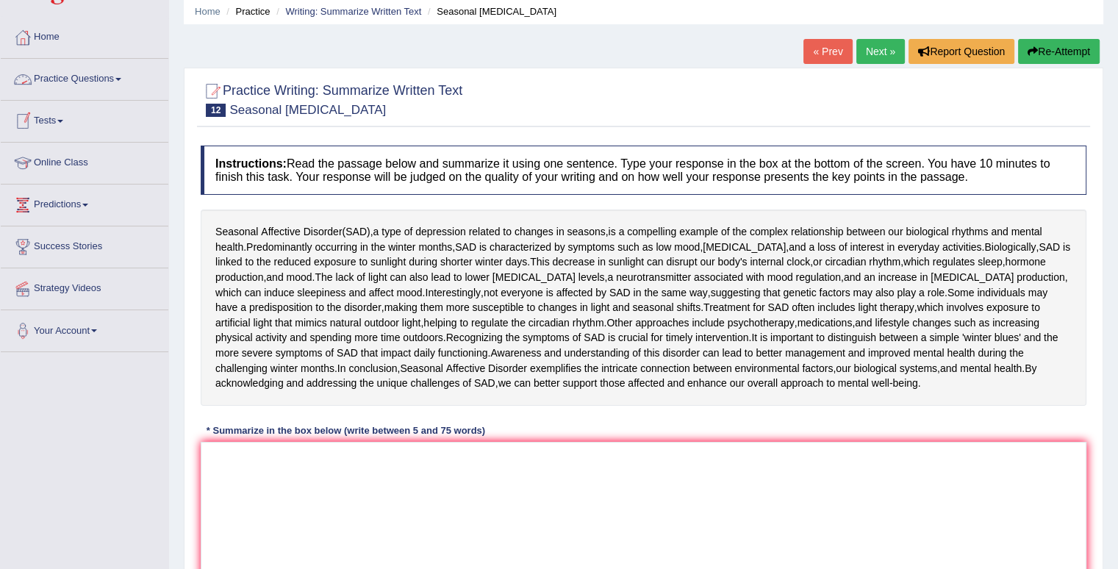
click at [100, 83] on link "Practice Questions" at bounding box center [85, 77] width 168 height 37
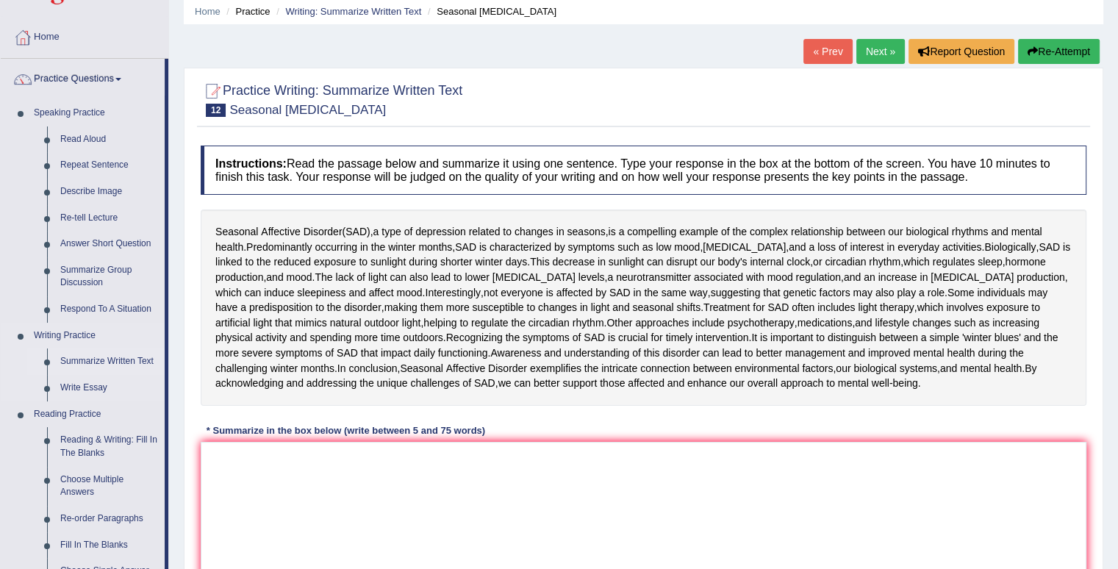
click at [97, 362] on link "Summarize Written Text" at bounding box center [109, 362] width 111 height 26
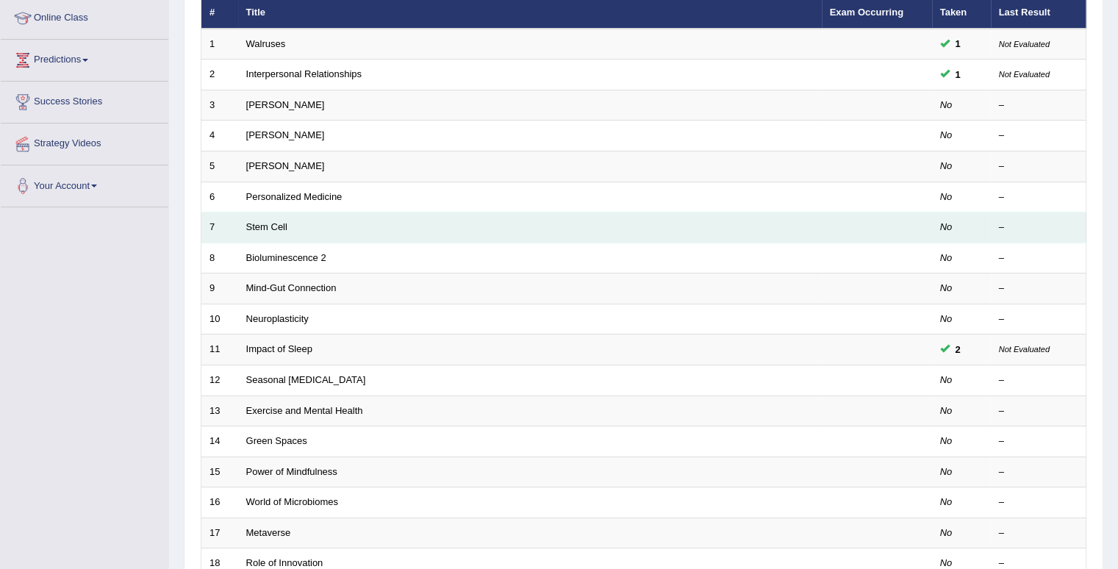
scroll to position [221, 0]
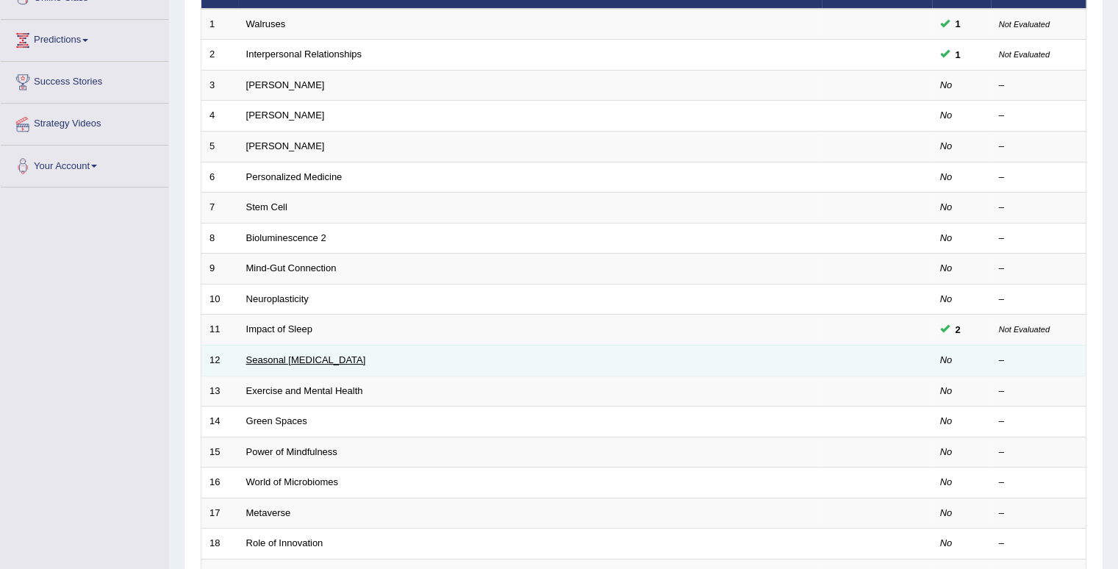
click at [341, 357] on link "Seasonal [MEDICAL_DATA]" at bounding box center [306, 359] width 120 height 11
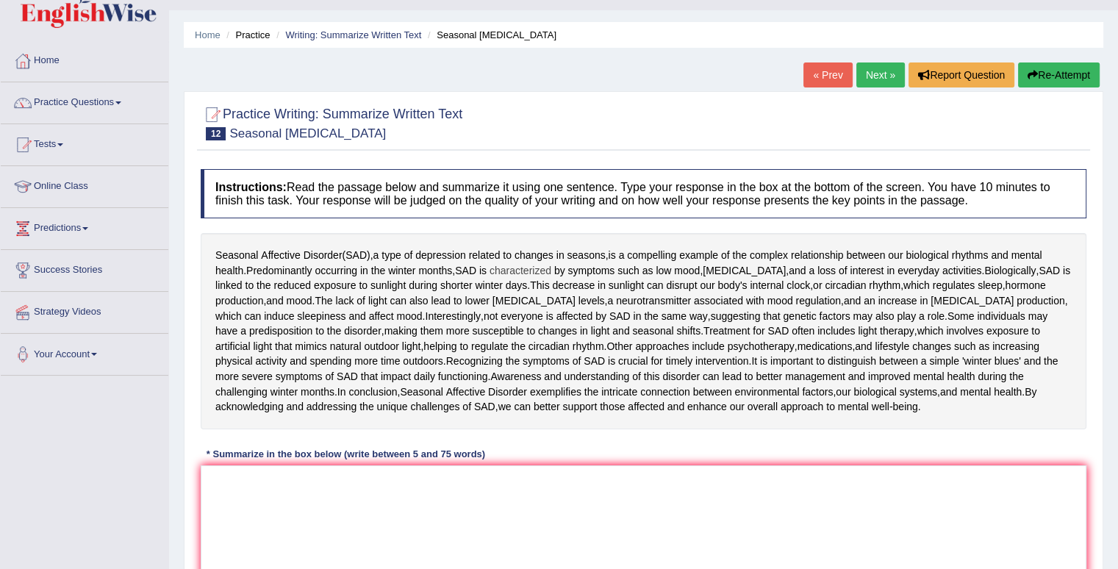
scroll to position [147, 0]
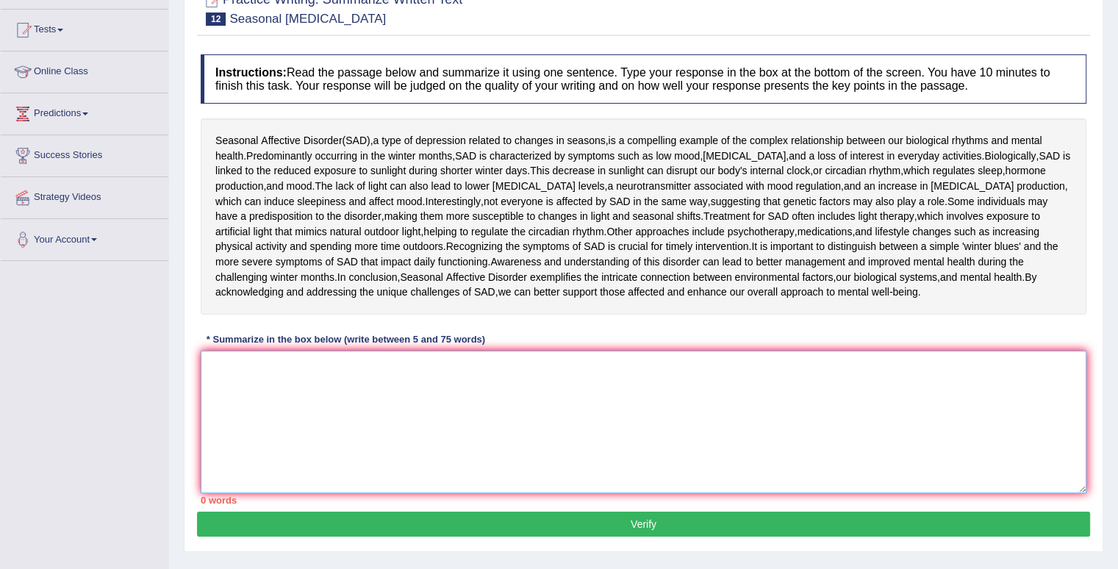
click at [394, 397] on textarea at bounding box center [644, 422] width 886 height 143
click at [63, 29] on span at bounding box center [60, 30] width 6 height 3
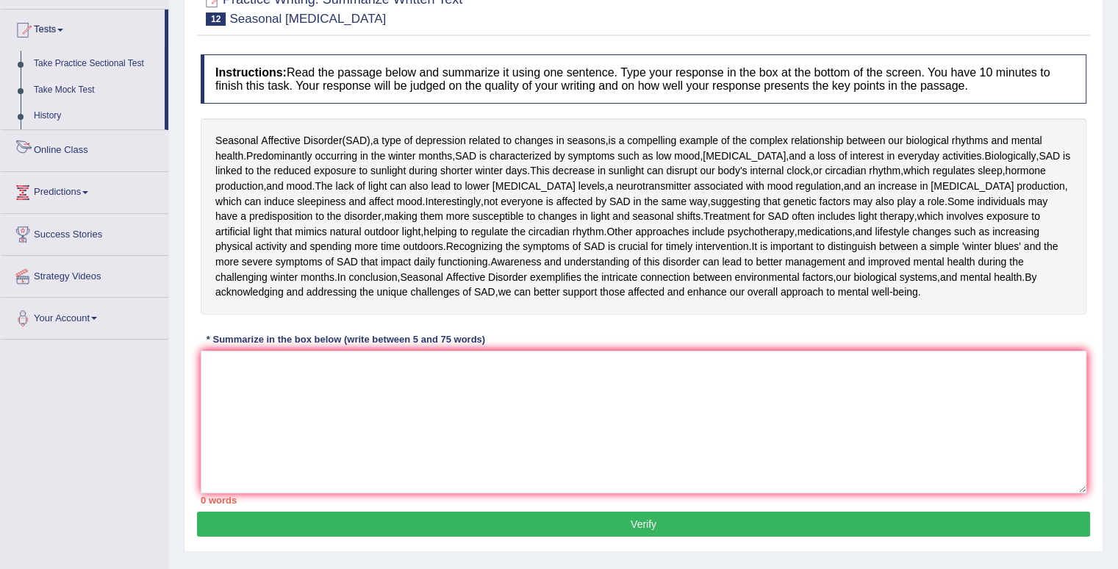
click at [52, 148] on link "Online Class" at bounding box center [85, 148] width 168 height 37
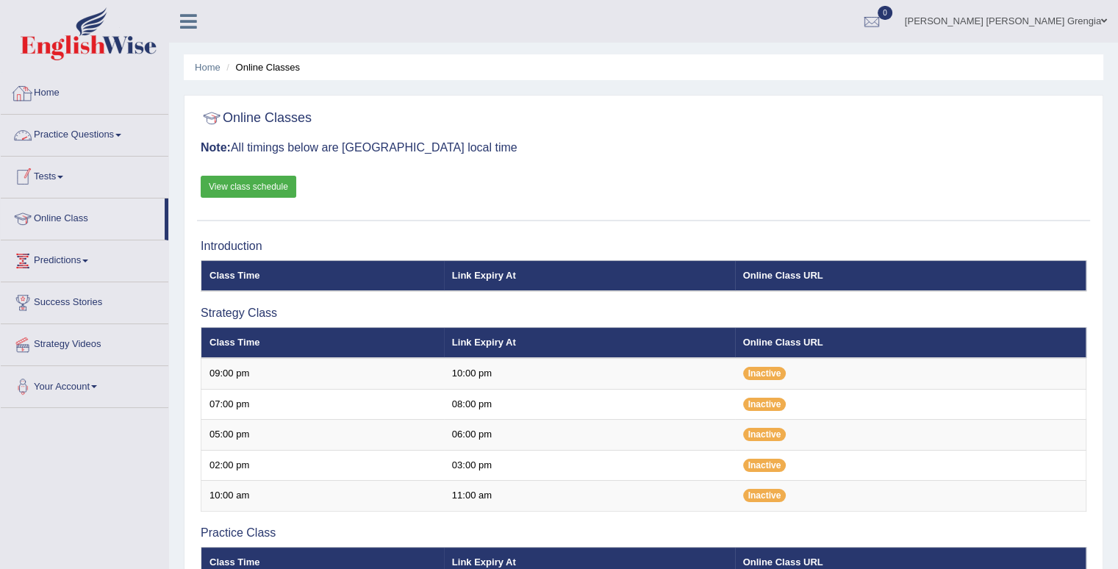
click at [55, 136] on link "Practice Questions" at bounding box center [85, 133] width 168 height 37
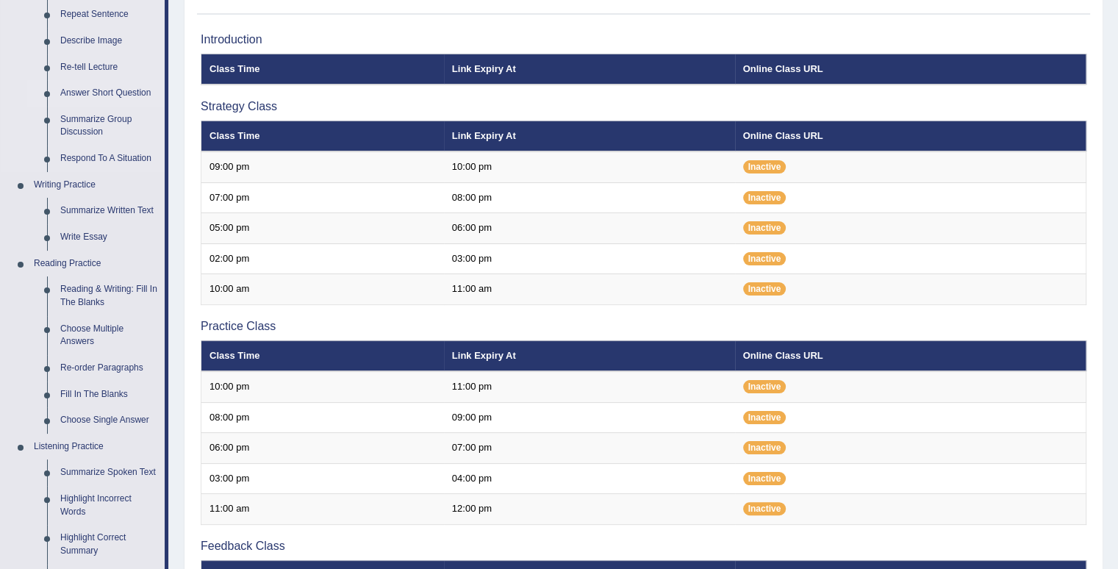
scroll to position [221, 0]
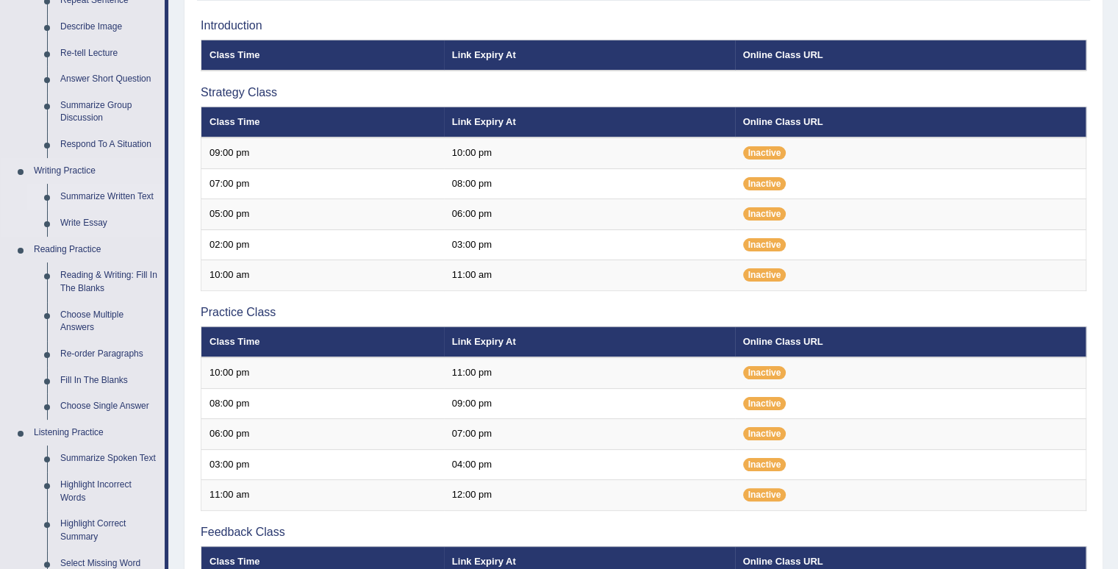
click at [110, 199] on link "Summarize Written Text" at bounding box center [109, 197] width 111 height 26
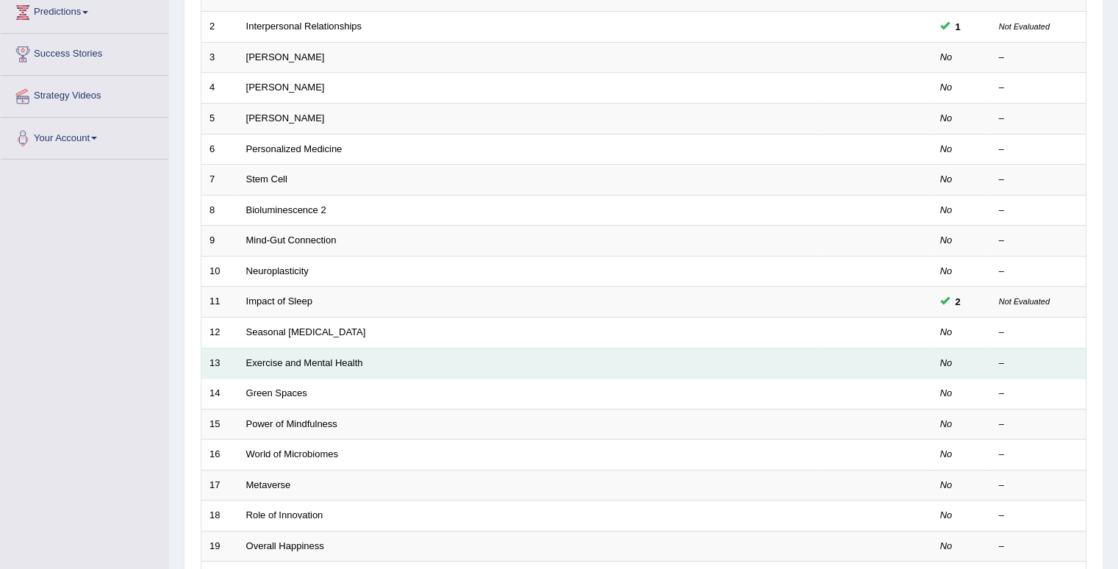
scroll to position [294, 0]
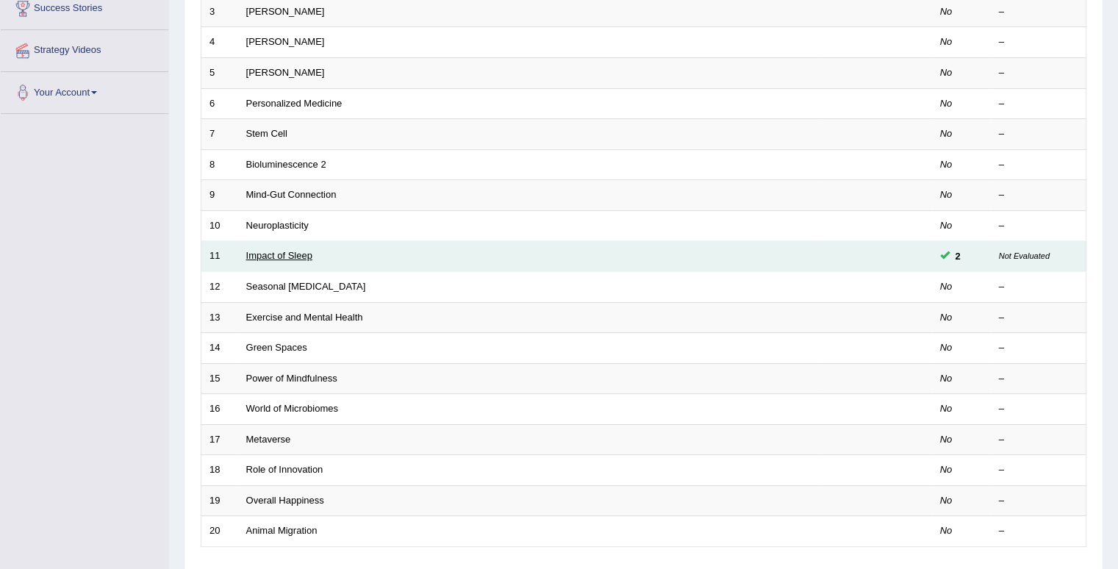
click at [287, 257] on link "Impact of Sleep" at bounding box center [279, 255] width 66 height 11
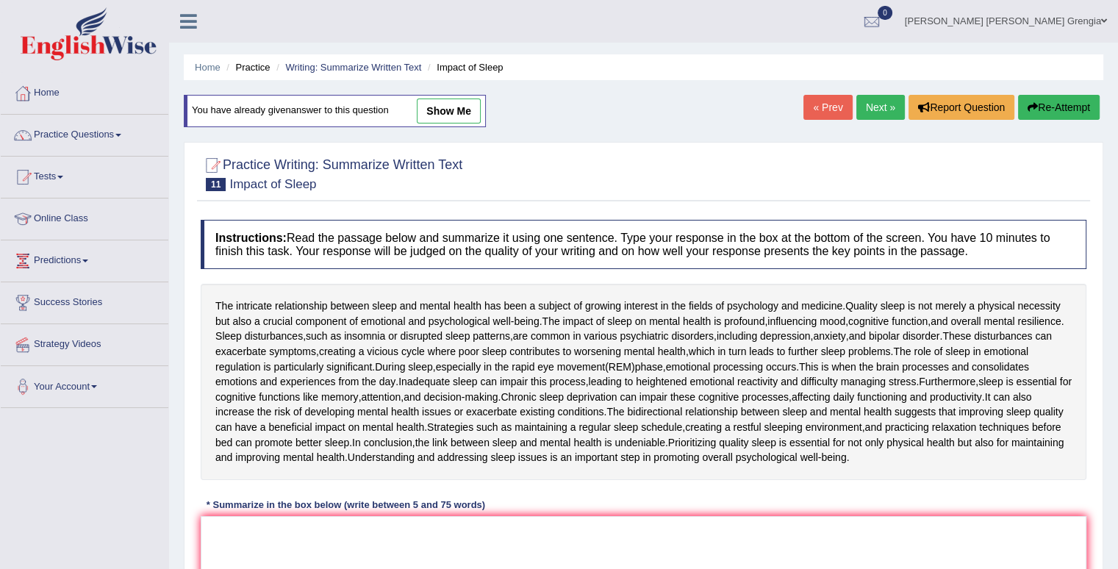
click at [441, 118] on link "show me" at bounding box center [449, 111] width 64 height 25
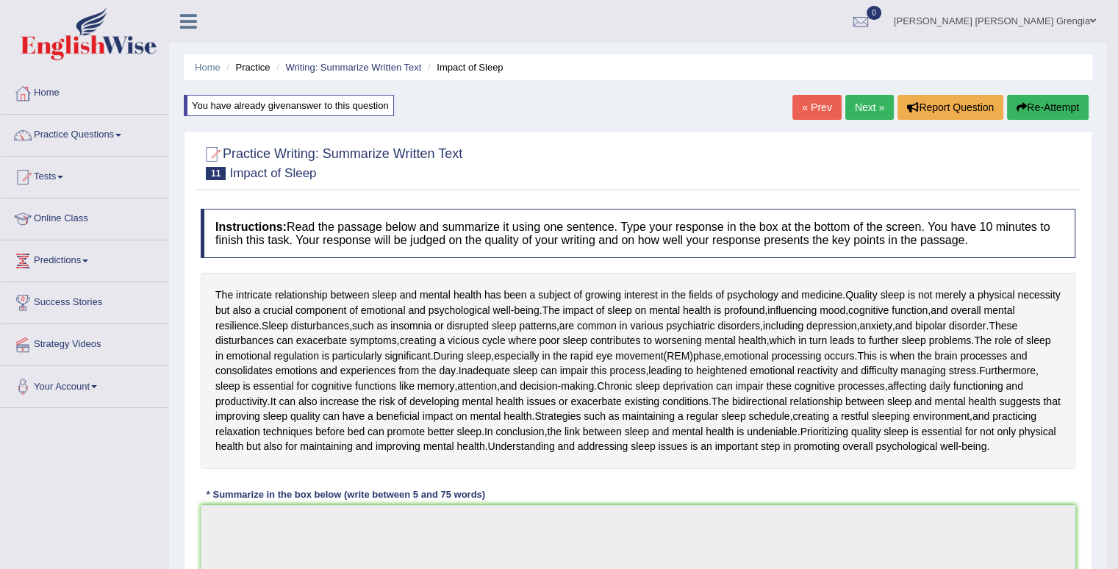
type textarea "The intricate relationship between sleep and mental health has been a subject o…"
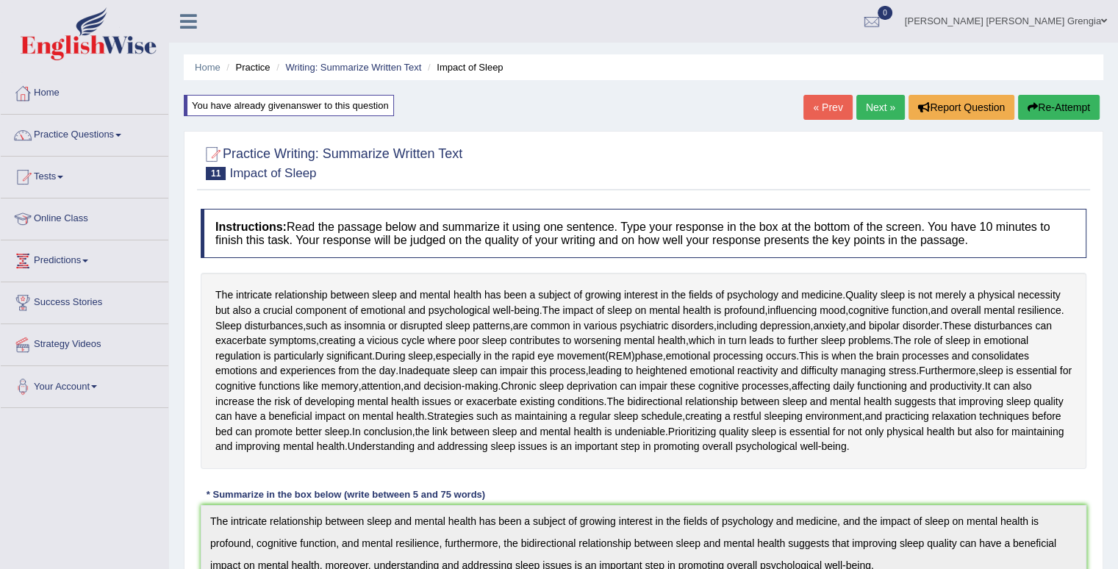
click at [49, 90] on link "Home" at bounding box center [85, 91] width 168 height 37
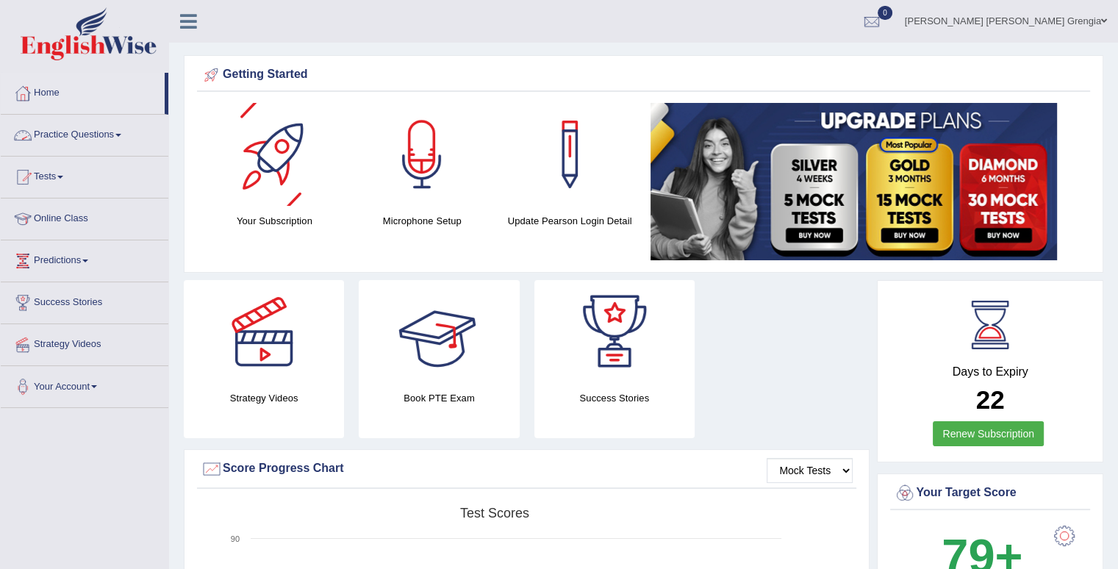
click at [111, 135] on link "Practice Questions" at bounding box center [85, 133] width 168 height 37
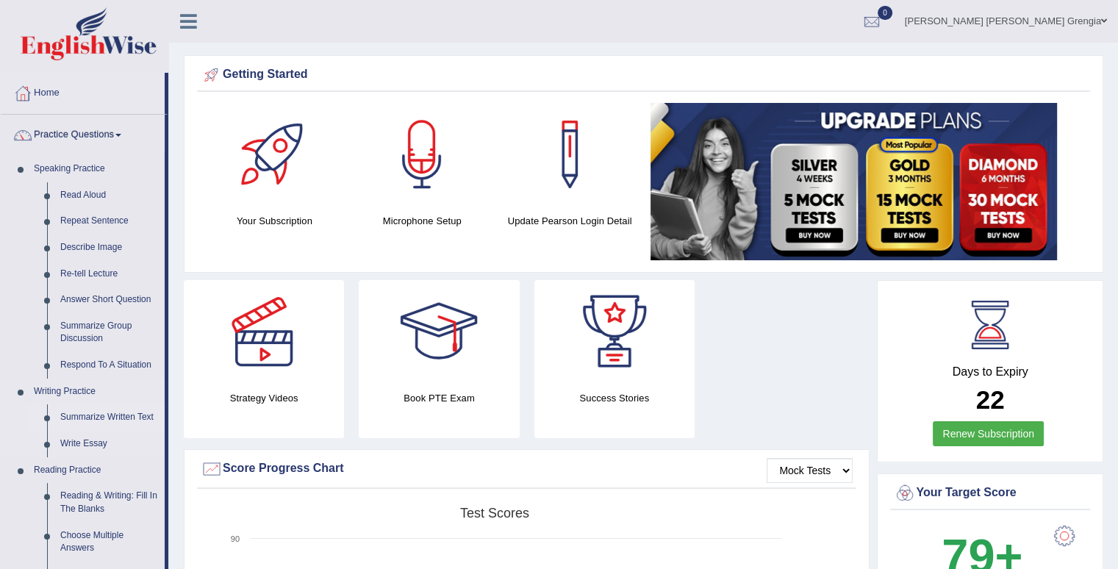
click at [74, 412] on link "Summarize Written Text" at bounding box center [109, 417] width 111 height 26
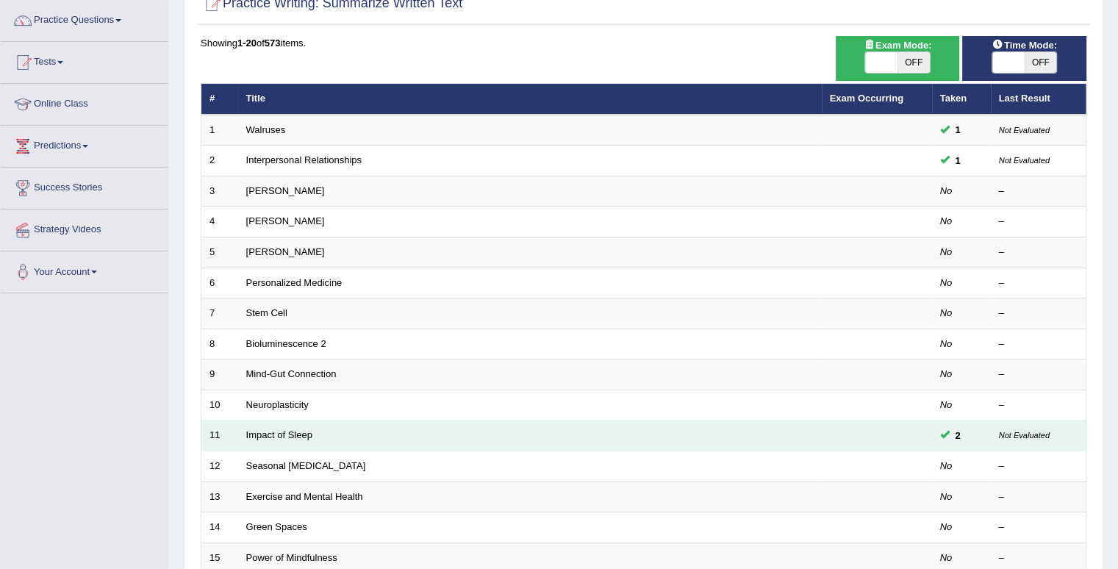
scroll to position [147, 0]
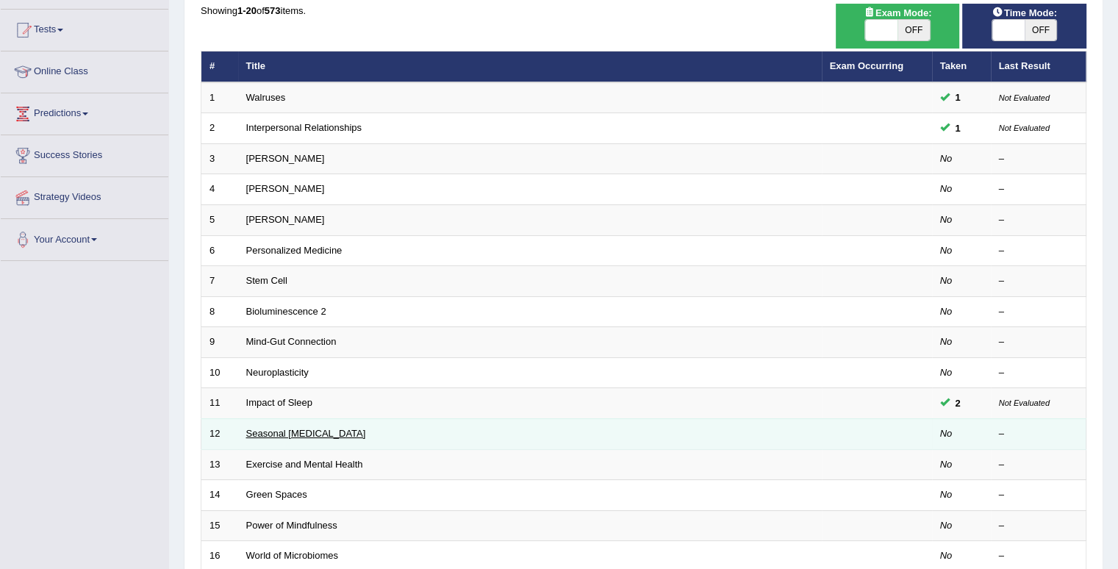
click at [307, 430] on link "Seasonal [MEDICAL_DATA]" at bounding box center [306, 433] width 120 height 11
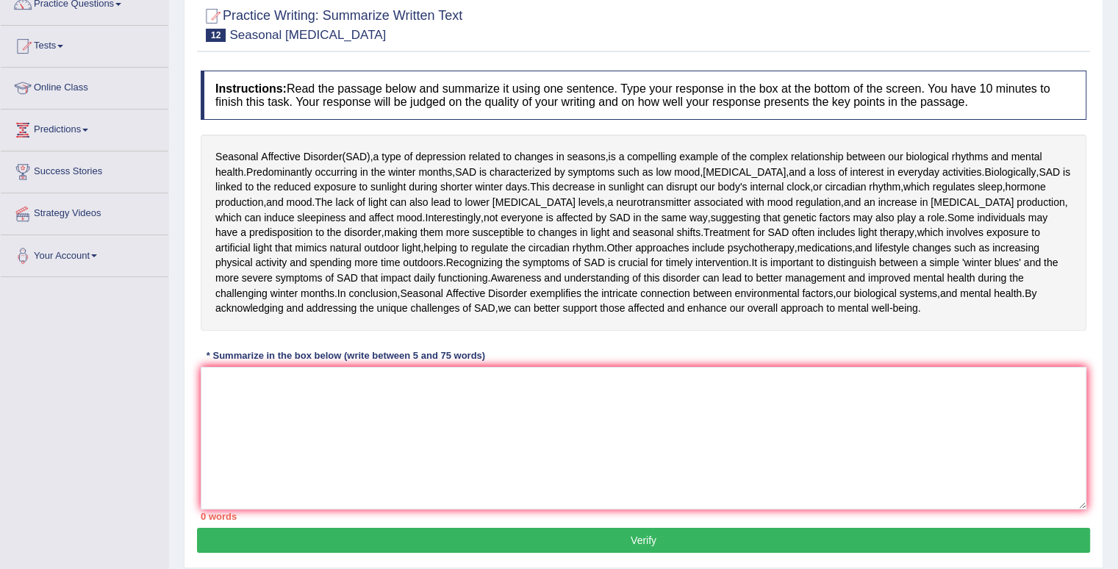
scroll to position [147, 0]
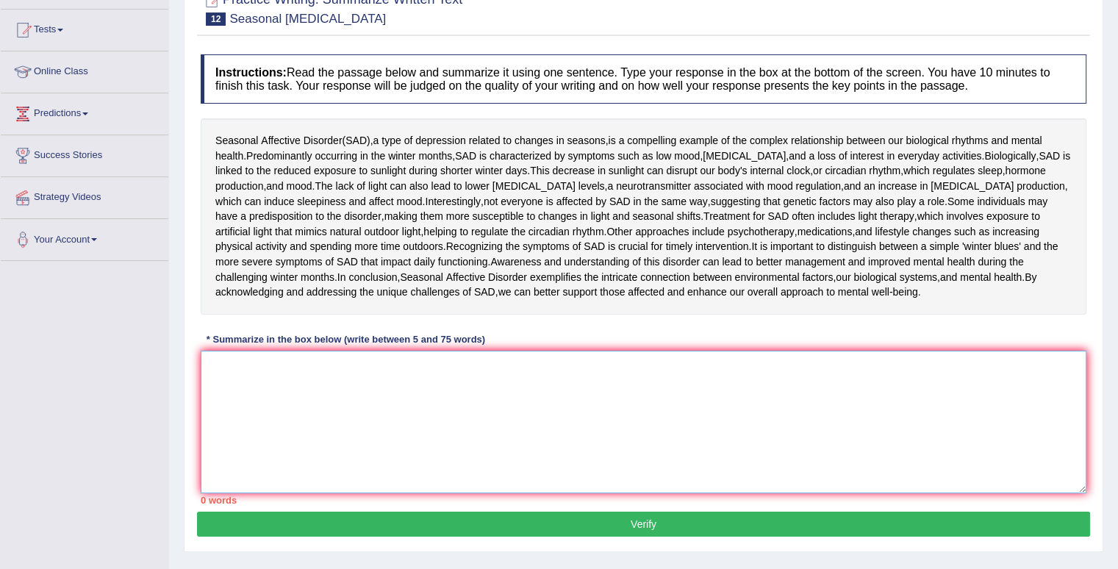
click at [313, 358] on textarea at bounding box center [644, 422] width 886 height 143
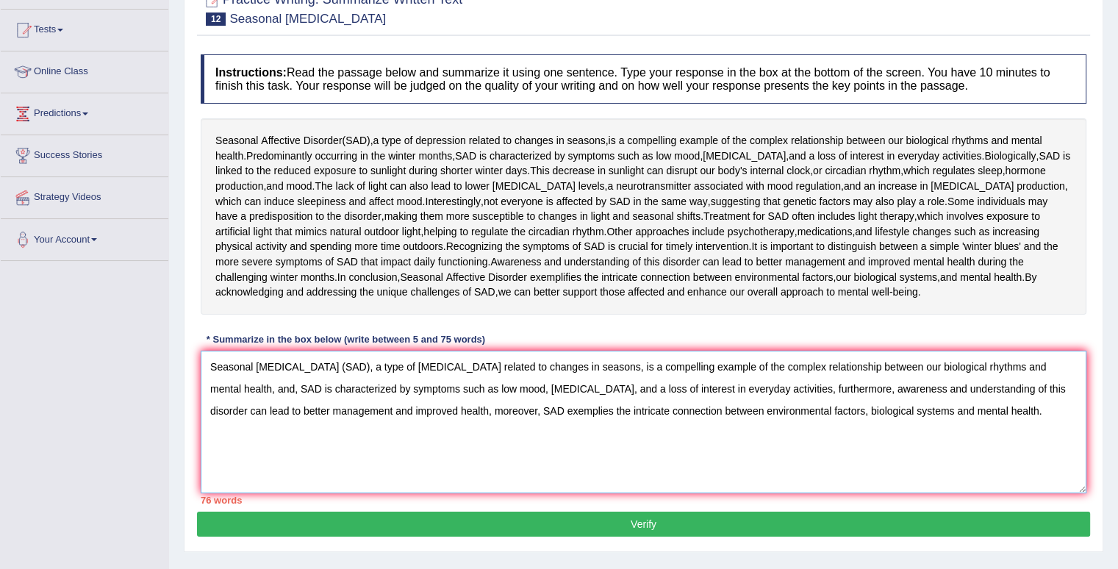
drag, startPoint x: 819, startPoint y: 390, endPoint x: 454, endPoint y: 415, distance: 365.6
click at [454, 415] on textarea "Seasonal [MEDICAL_DATA] (SAD), a type of [MEDICAL_DATA] related to changes in s…" at bounding box center [644, 422] width 886 height 143
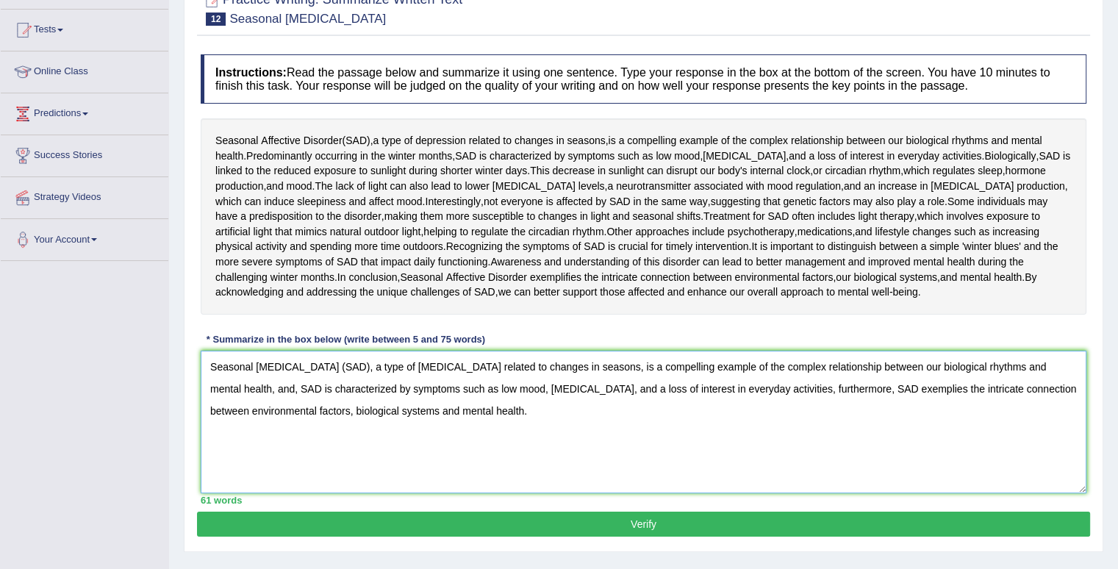
click at [524, 412] on textarea "Seasonal Affective Disorder (SAD), a type of depression related to changes in s…" at bounding box center [644, 422] width 886 height 143
drag, startPoint x: 540, startPoint y: 409, endPoint x: 750, endPoint y: 414, distance: 210.4
click at [750, 414] on textarea "Seasonal Affective Disorder (SAD), a type of depression related to changes in s…" at bounding box center [644, 422] width 886 height 143
click at [829, 418] on textarea "Seasonal Affective Disorder (SAD), a type of depression related to changes in s…" at bounding box center [644, 422] width 886 height 143
drag, startPoint x: 803, startPoint y: 406, endPoint x: 557, endPoint y: 415, distance: 246.5
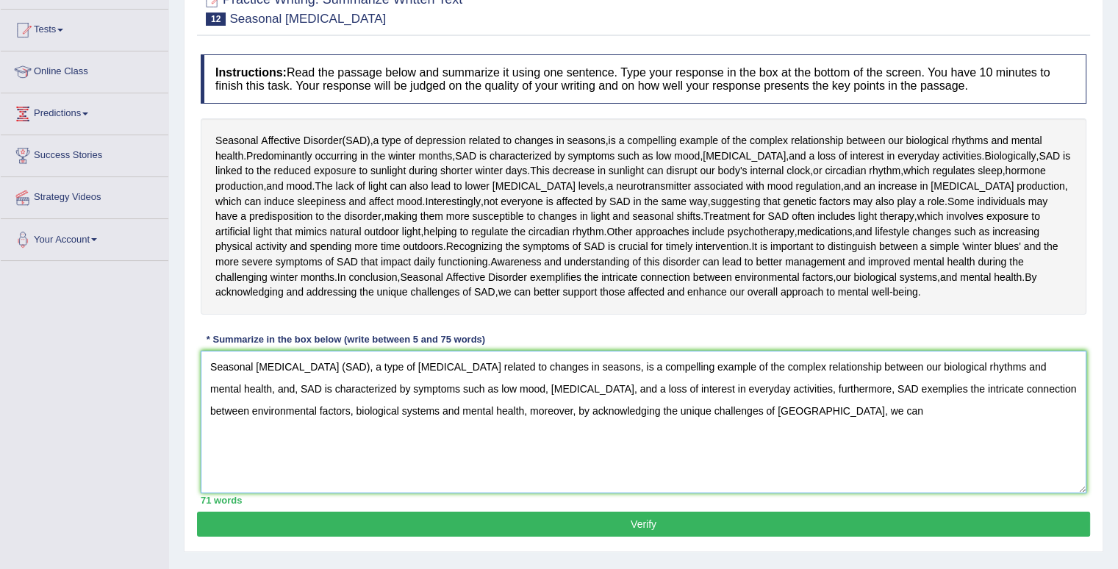
click at [557, 415] on textarea "Seasonal Affective Disorder (SAD), a type of depression related to changes in s…" at bounding box center [644, 422] width 886 height 143
click at [815, 387] on textarea "Seasonal Affective Disorder (SAD), a type of depression related to changes in s…" at bounding box center [644, 422] width 886 height 143
click at [811, 389] on textarea "Seasonal Affective Disorder (SAD), a type of depression related to changes in s…" at bounding box center [644, 422] width 886 height 143
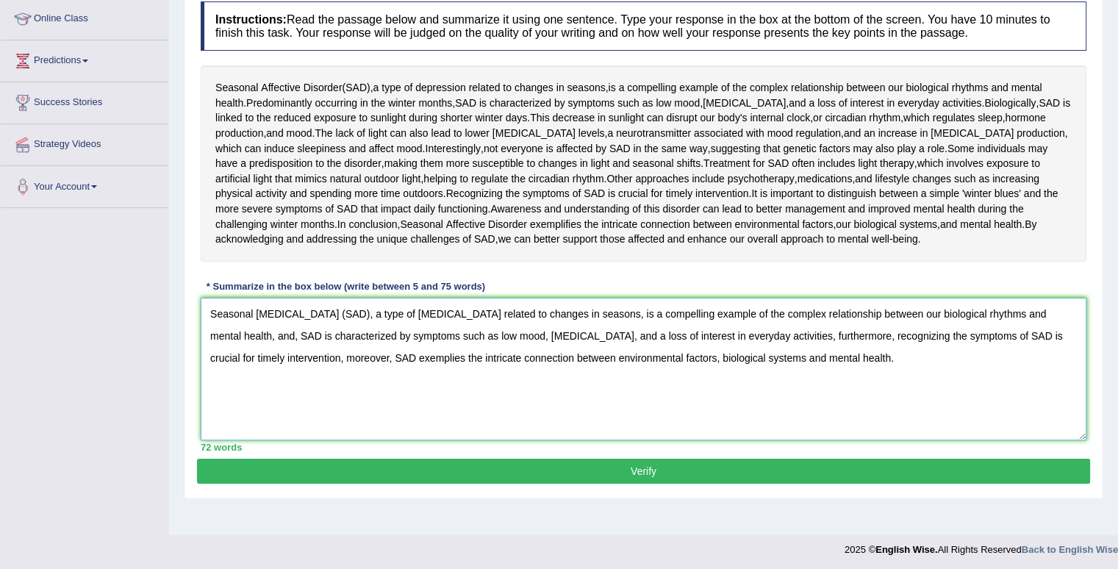
scroll to position [203, 0]
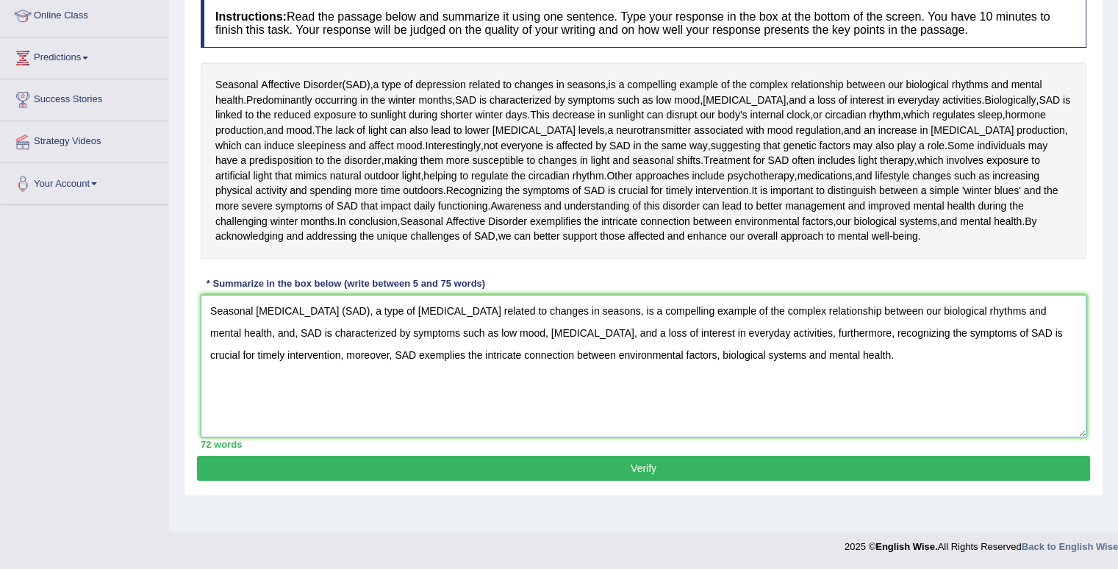
type textarea "Seasonal Affective Disorder (SAD), a type of depression related to changes in s…"
click at [536, 471] on button "Verify" at bounding box center [643, 468] width 893 height 25
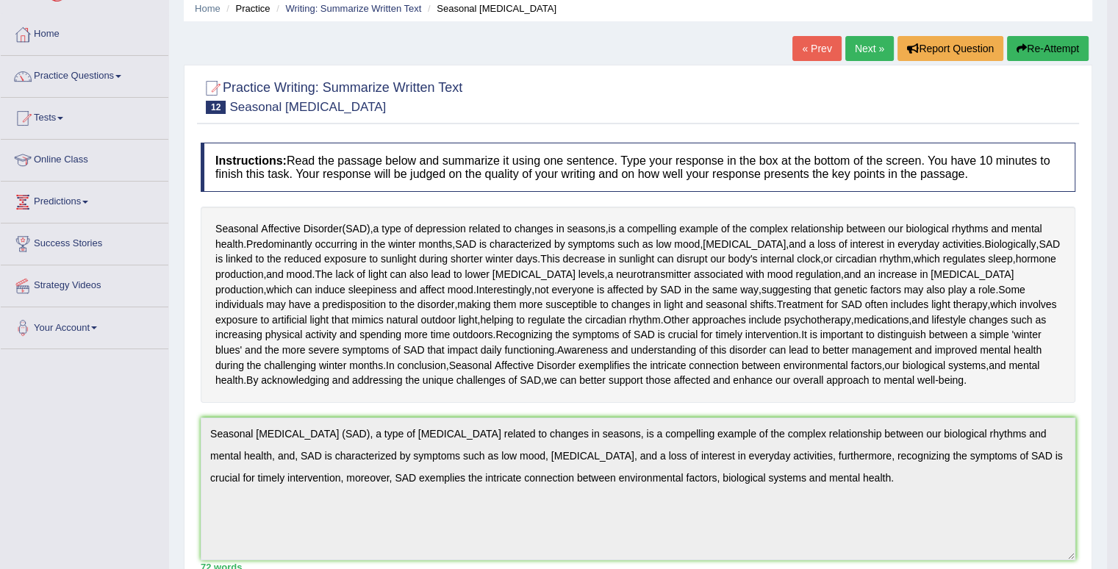
scroll to position [0, 0]
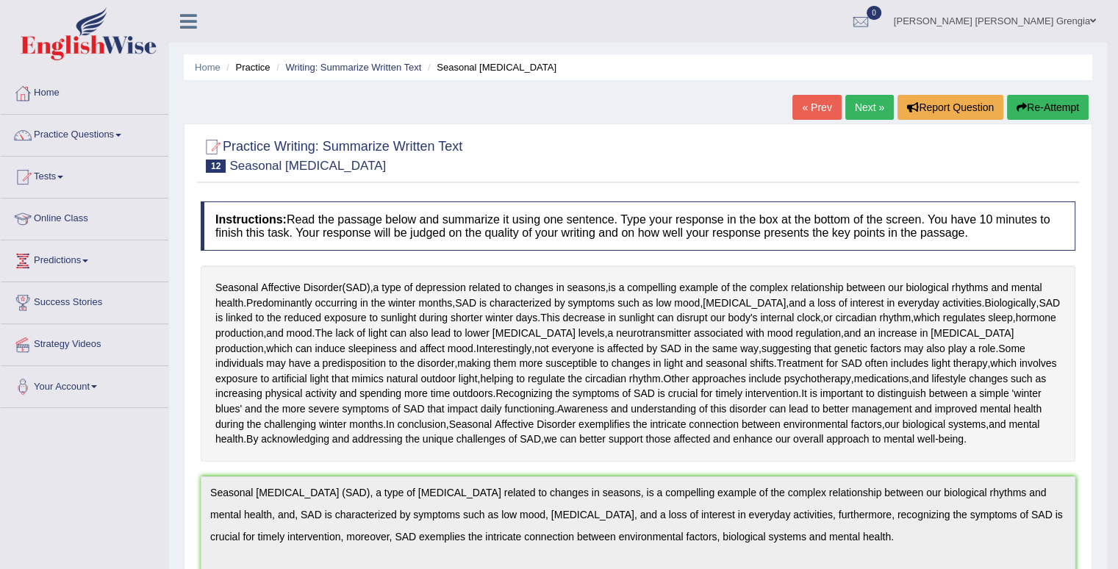
click at [859, 110] on link "Next »" at bounding box center [870, 107] width 49 height 25
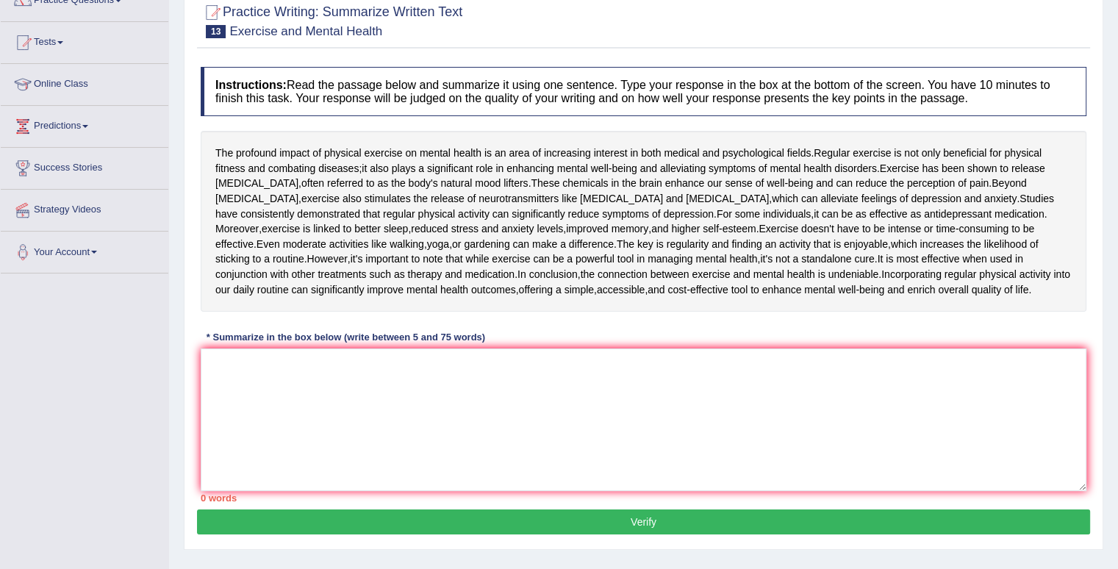
scroll to position [147, 0]
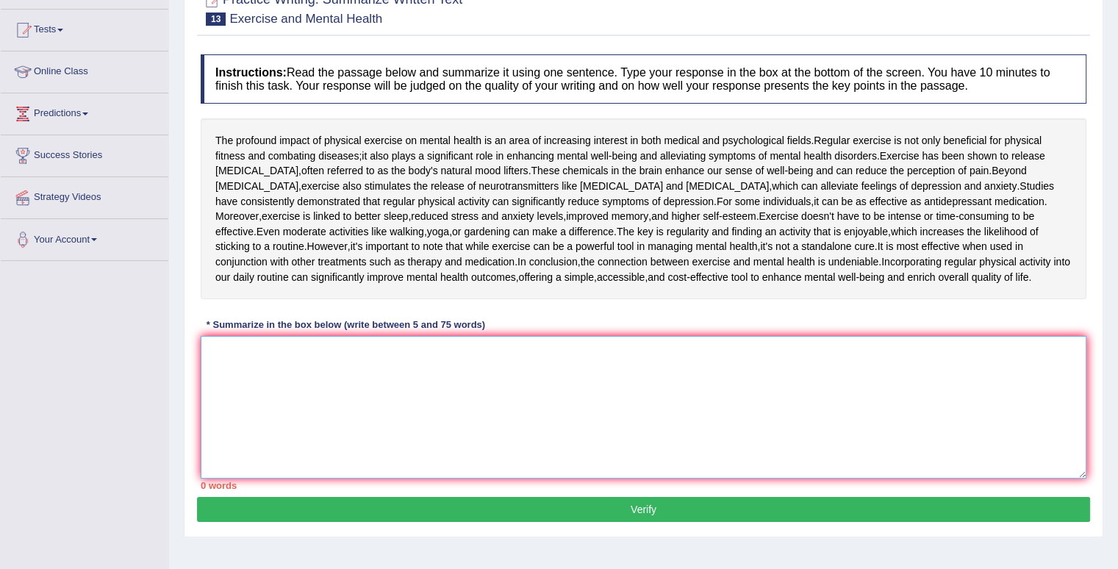
click at [305, 432] on textarea at bounding box center [644, 407] width 886 height 143
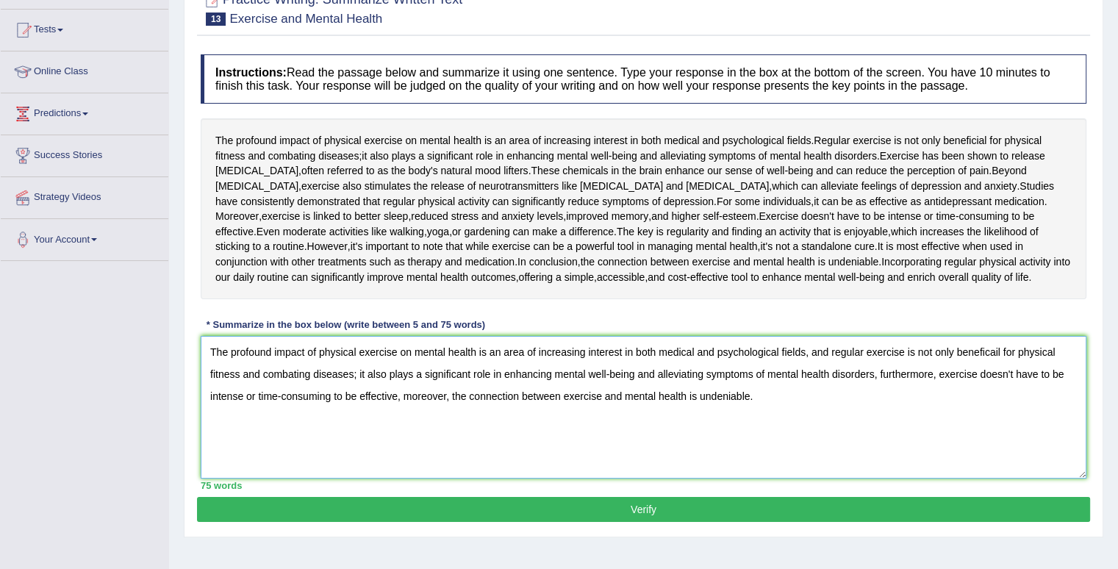
click at [1000, 397] on textarea "The profound impact of physical exercise on mental health is an area of increas…" at bounding box center [644, 407] width 886 height 143
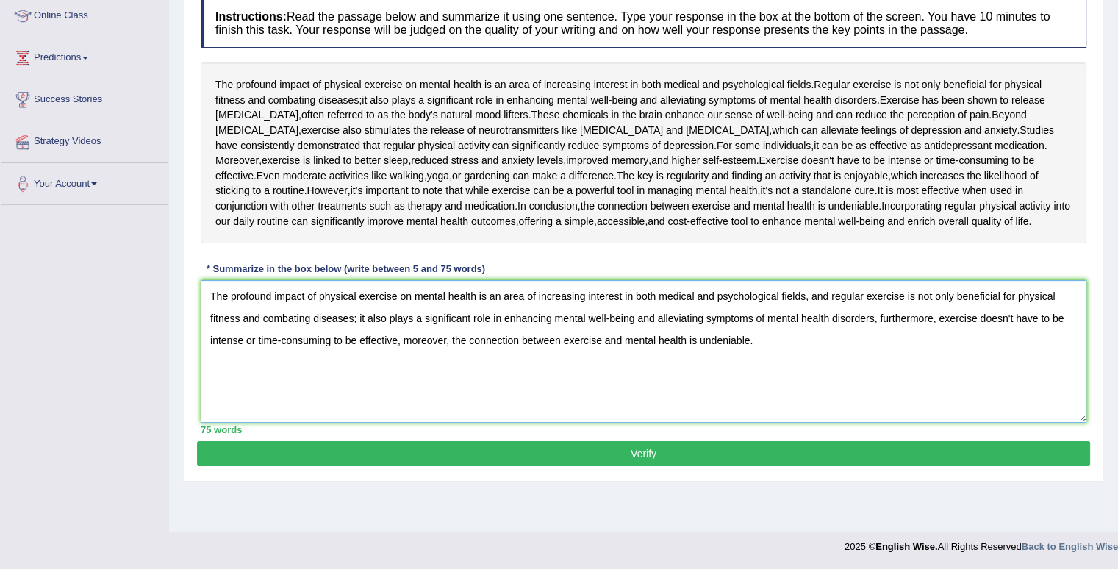
scroll to position [207, 0]
type textarea "The profound impact of physical exercise on mental health is an area of increas…"
click at [681, 466] on button "Verify" at bounding box center [643, 453] width 893 height 25
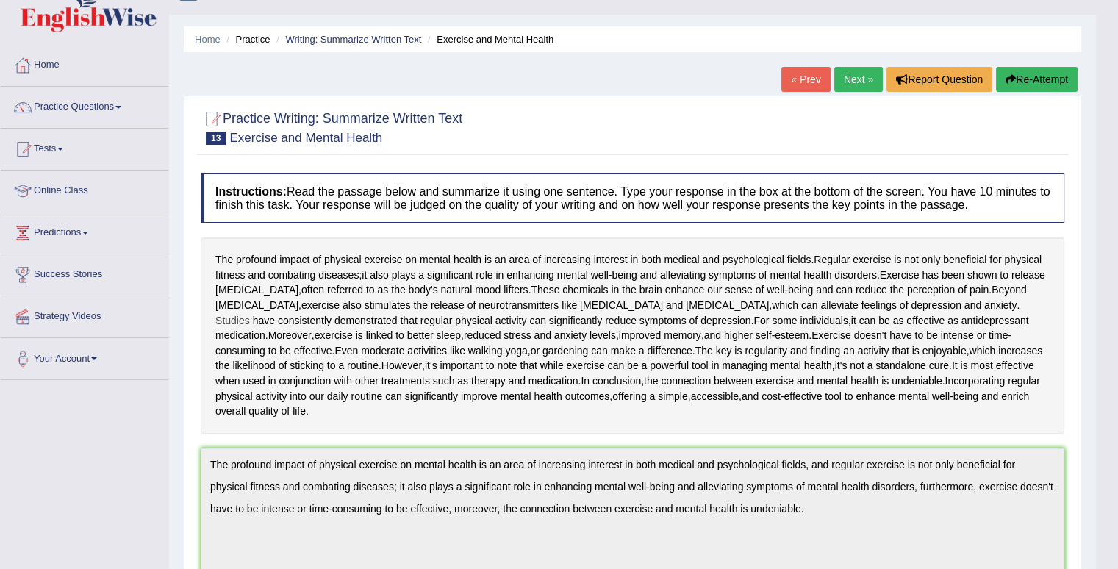
scroll to position [0, 0]
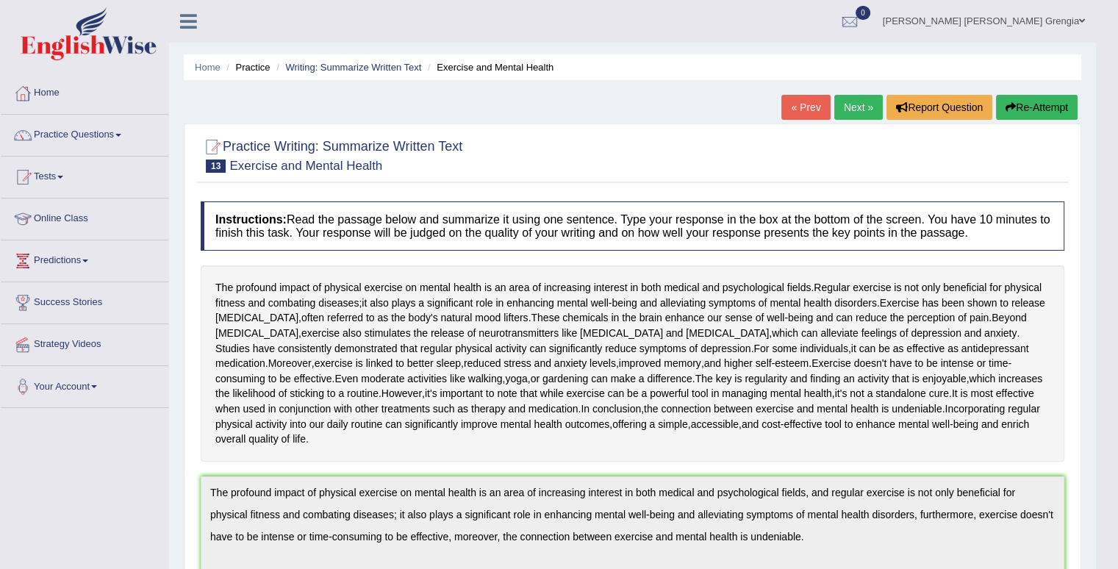
click at [854, 110] on link "Next »" at bounding box center [859, 107] width 49 height 25
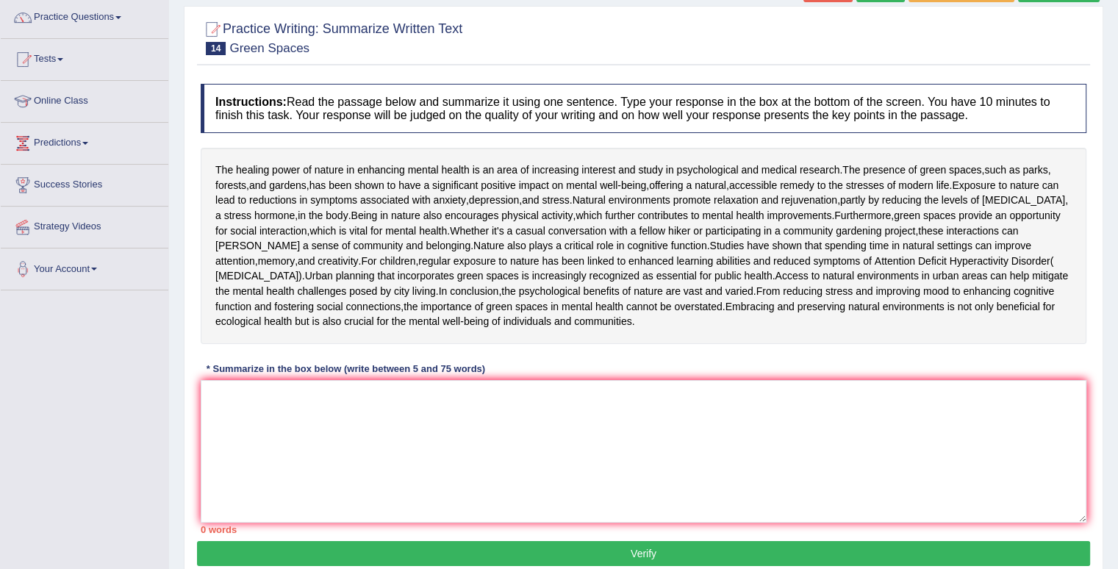
scroll to position [221, 0]
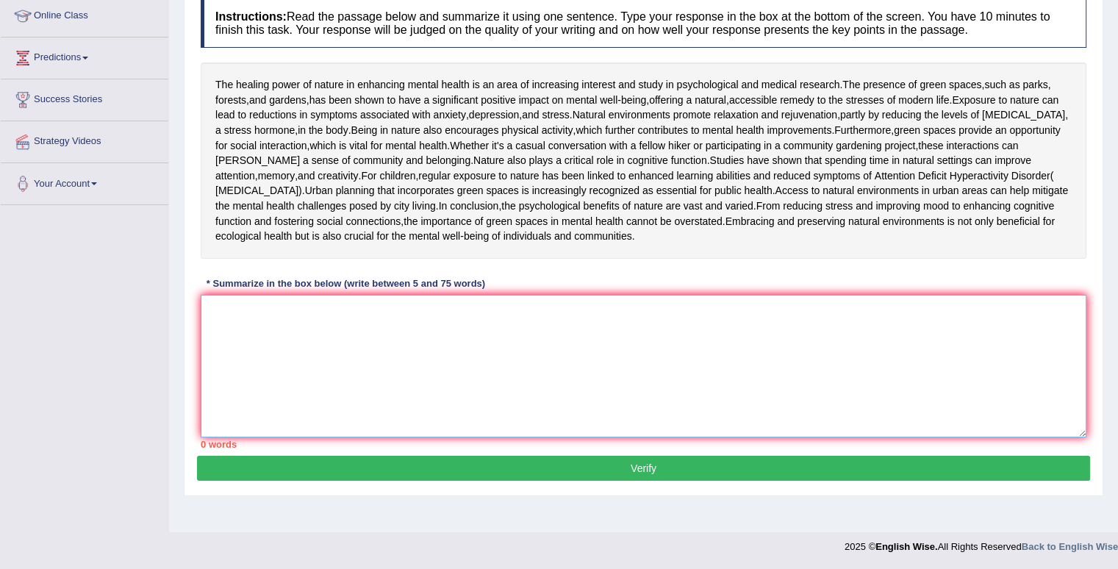
click at [212, 421] on textarea at bounding box center [644, 366] width 886 height 143
click at [424, 416] on textarea "The healing" at bounding box center [644, 366] width 886 height 143
type textarea "T"
click at [318, 324] on textarea at bounding box center [644, 366] width 886 height 143
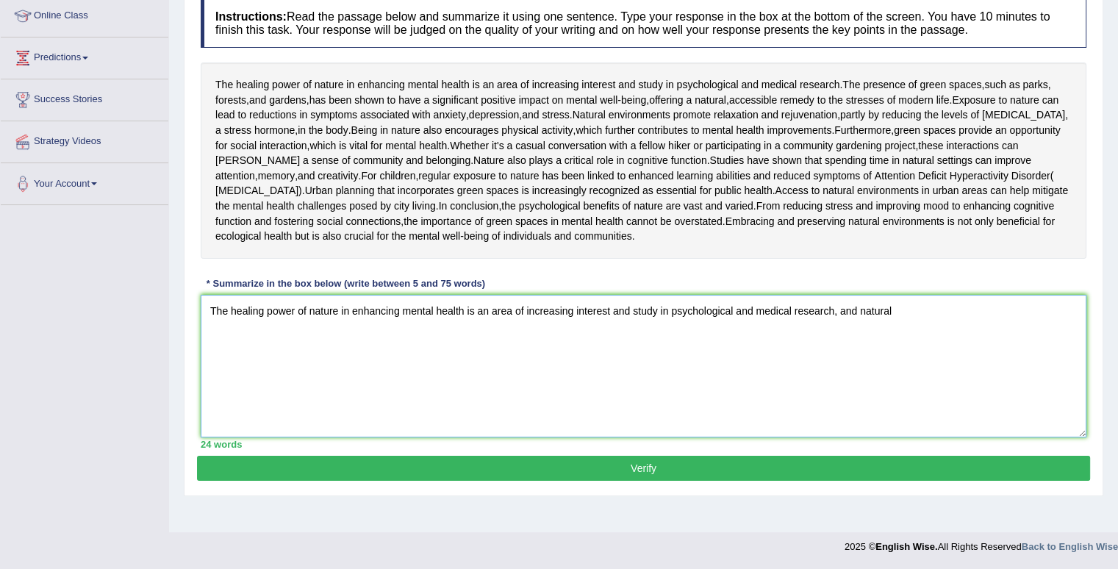
scroll to position [209, 0]
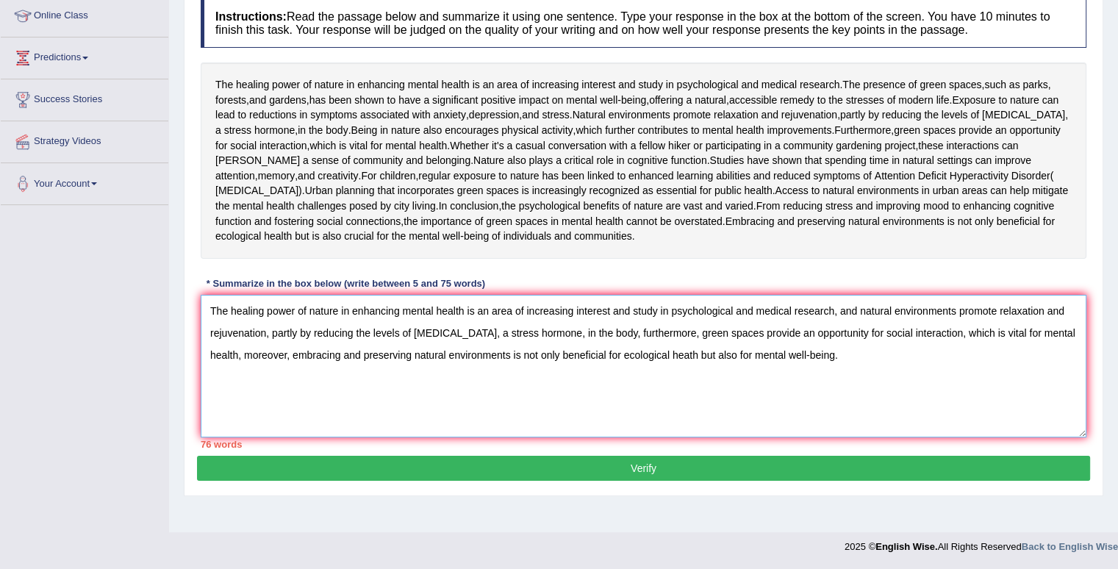
click at [1052, 430] on textarea "The healing power of nature in enhancing mental health is an area of increasing…" at bounding box center [644, 366] width 886 height 143
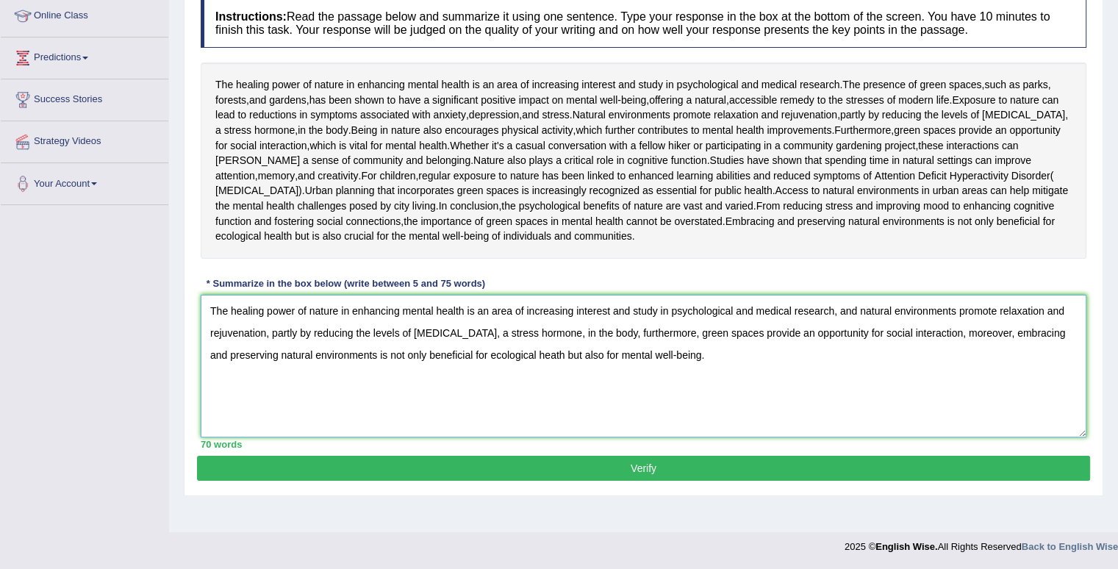
click at [718, 437] on textarea "The healing power of nature in enhancing mental health is an area of increasing…" at bounding box center [644, 366] width 886 height 143
click at [537, 437] on textarea "The healing power of nature in enhancing mental health is an area of increasing…" at bounding box center [644, 366] width 886 height 143
click at [885, 437] on textarea "The healing power of nature in enhancing mental health is an area of increasing…" at bounding box center [644, 366] width 886 height 143
type textarea "The healing power of nature in enhancing mental health is an area of increasing…"
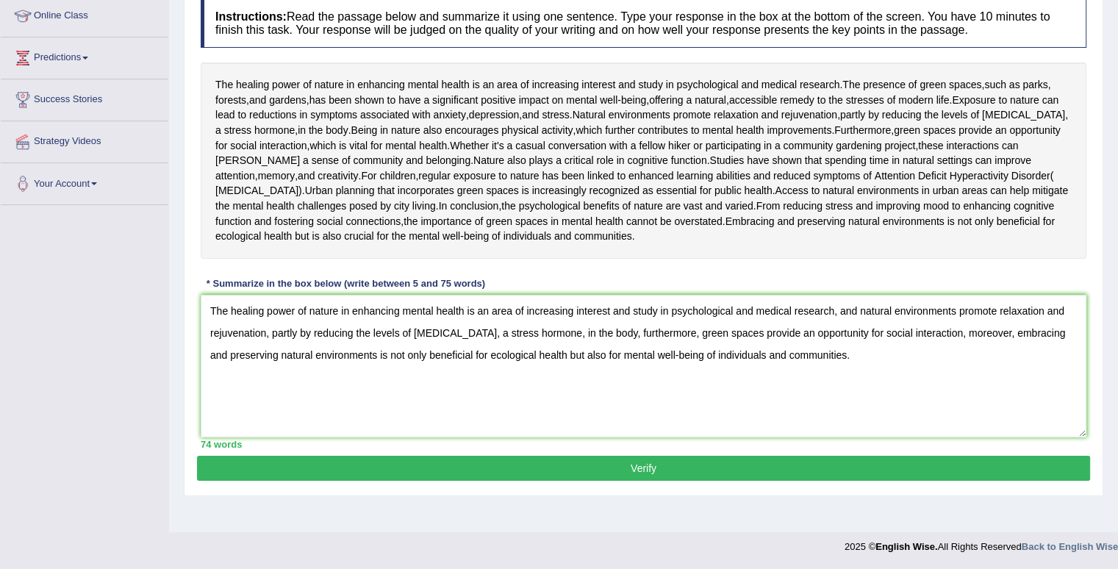
click at [627, 481] on button "Verify" at bounding box center [643, 468] width 893 height 25
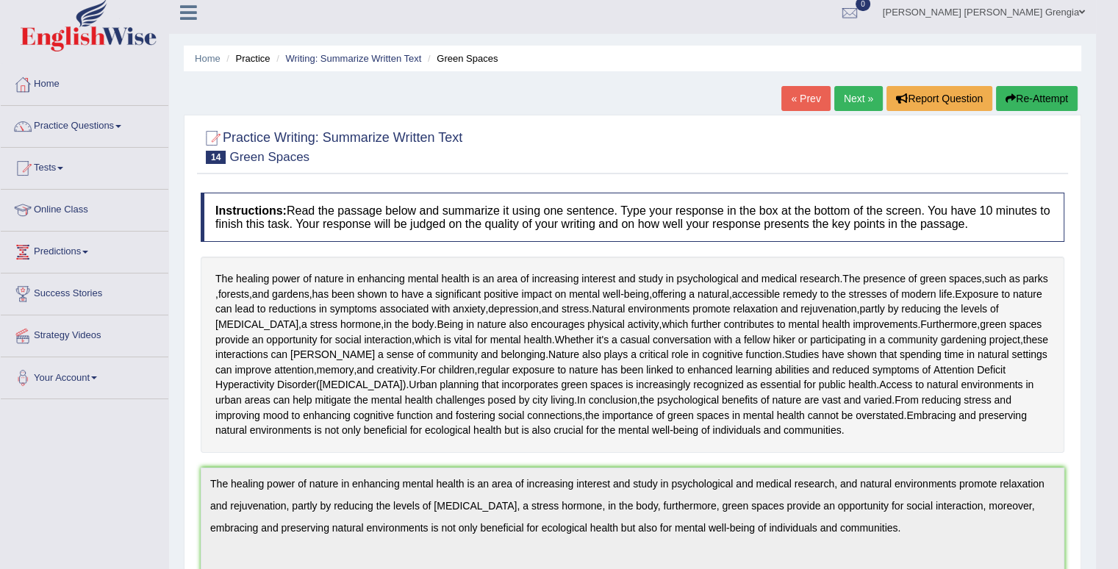
scroll to position [0, 0]
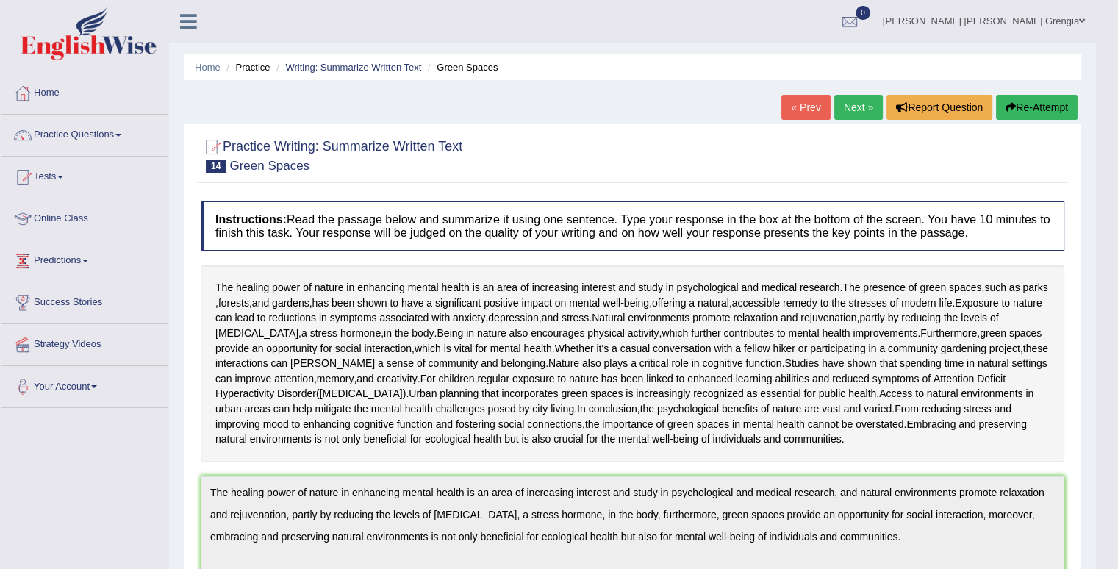
click at [850, 107] on link "Next »" at bounding box center [859, 107] width 49 height 25
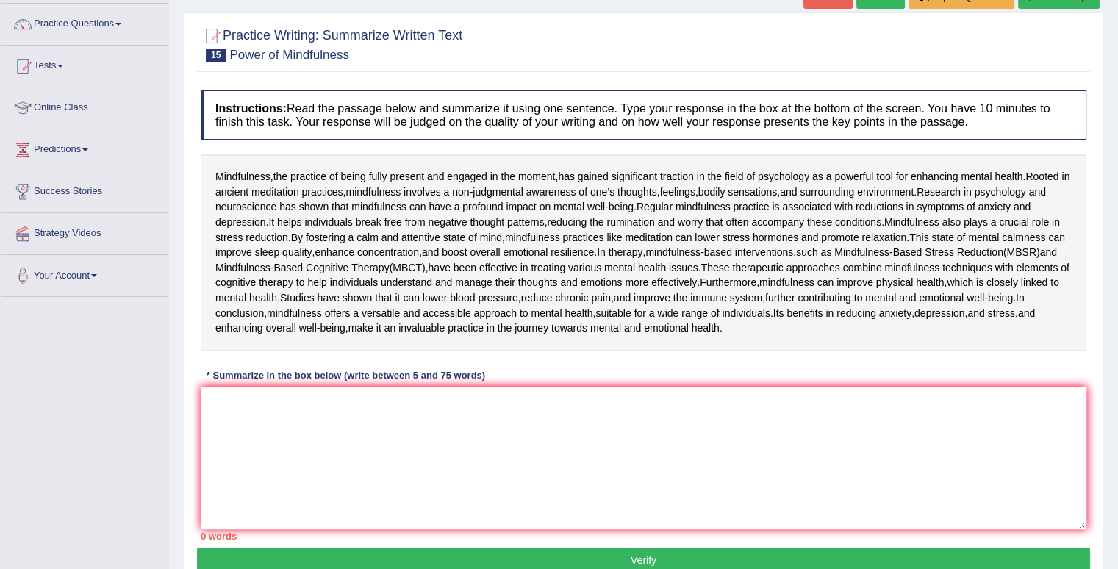
scroll to position [147, 0]
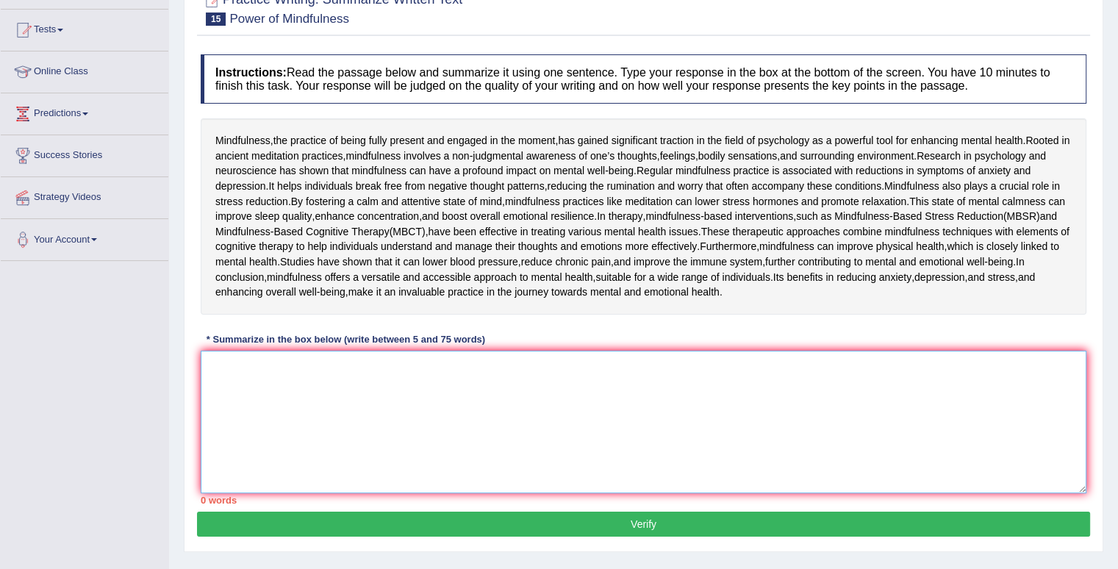
click at [371, 493] on textarea at bounding box center [644, 422] width 886 height 143
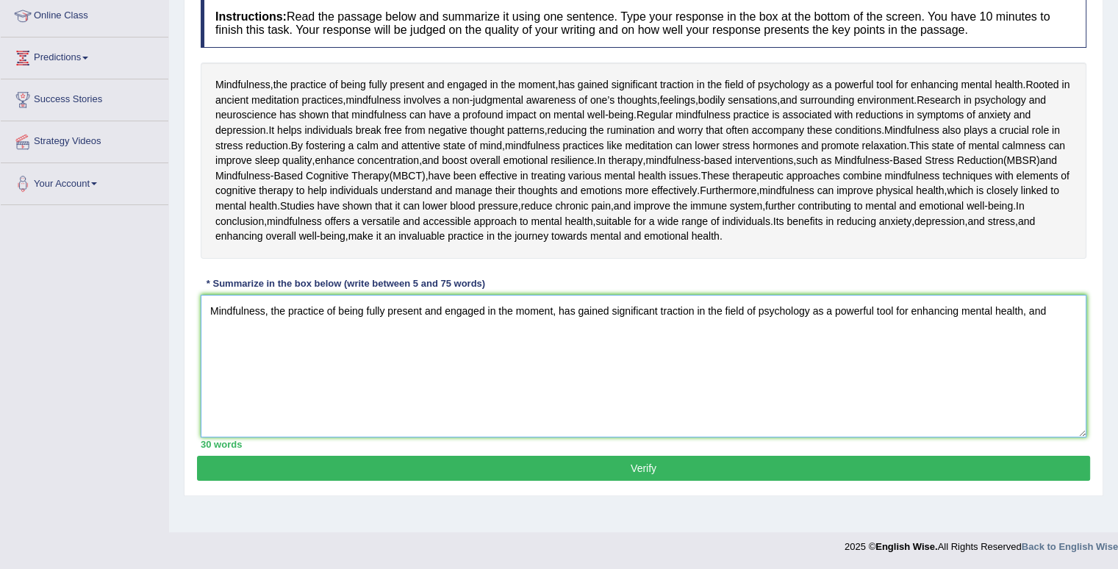
scroll to position [209, 0]
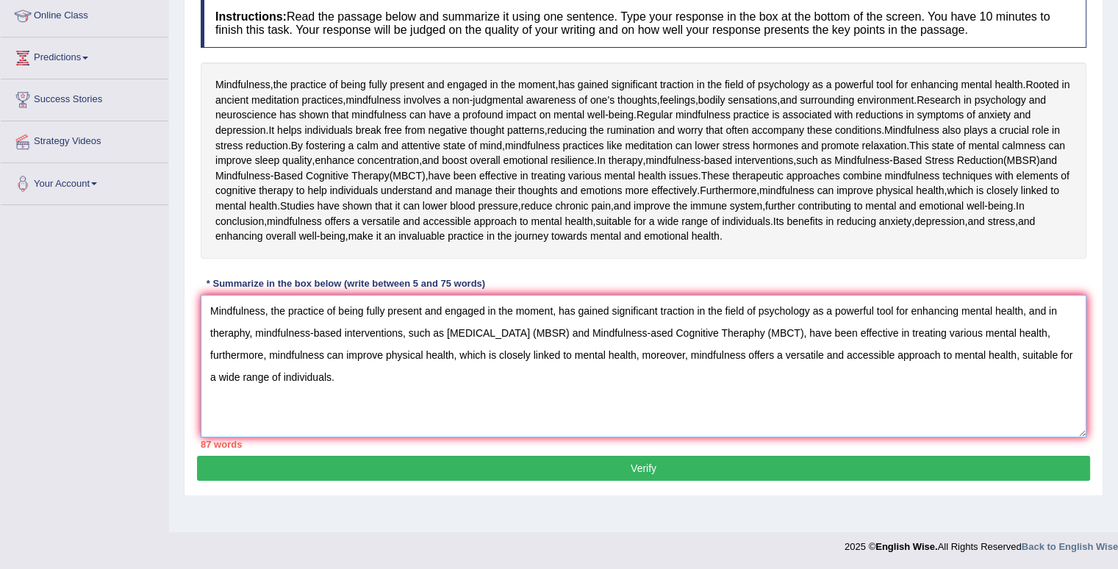
drag, startPoint x: 888, startPoint y: 429, endPoint x: 474, endPoint y: 437, distance: 414.8
click at [447, 437] on textarea "Mindfulness, the practice of being fully present and engaged in the moment, has…" at bounding box center [644, 366] width 886 height 143
click at [692, 437] on textarea "Mindfulness, the practice of being fully present and engaged in the moment, has…" at bounding box center [644, 366] width 886 height 143
drag, startPoint x: 889, startPoint y: 430, endPoint x: 531, endPoint y: 424, distance: 358.1
click at [524, 426] on textarea "Mindfulness, the practice of being fully present and engaged in the moment, has…" at bounding box center [644, 366] width 886 height 143
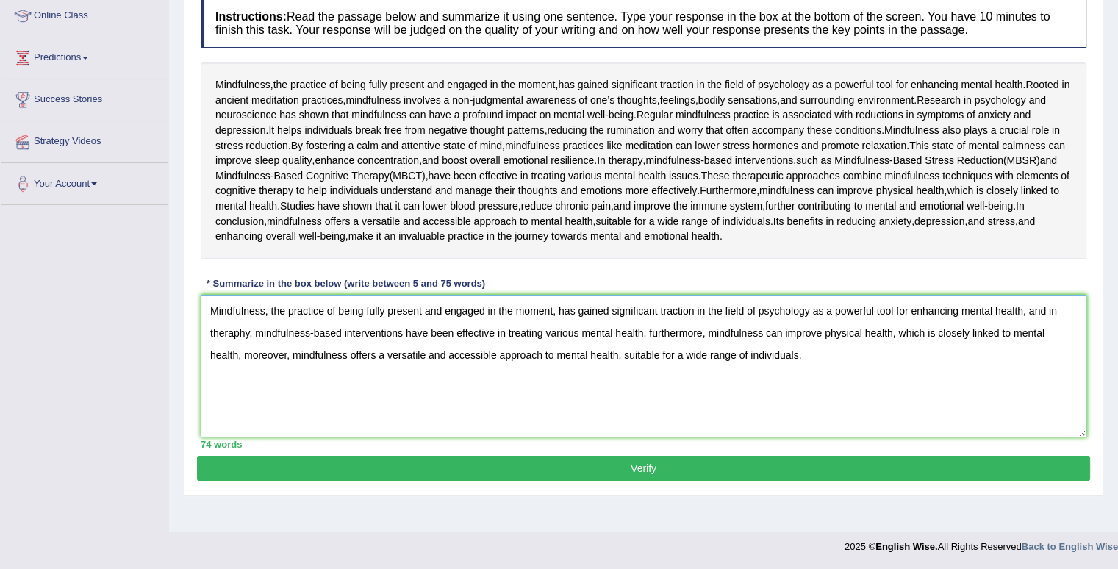
scroll to position [282, 0]
type textarea "Mindfulness, the practice of being fully present and engaged in the moment, has…"
click at [643, 481] on button "Verify" at bounding box center [643, 468] width 893 height 25
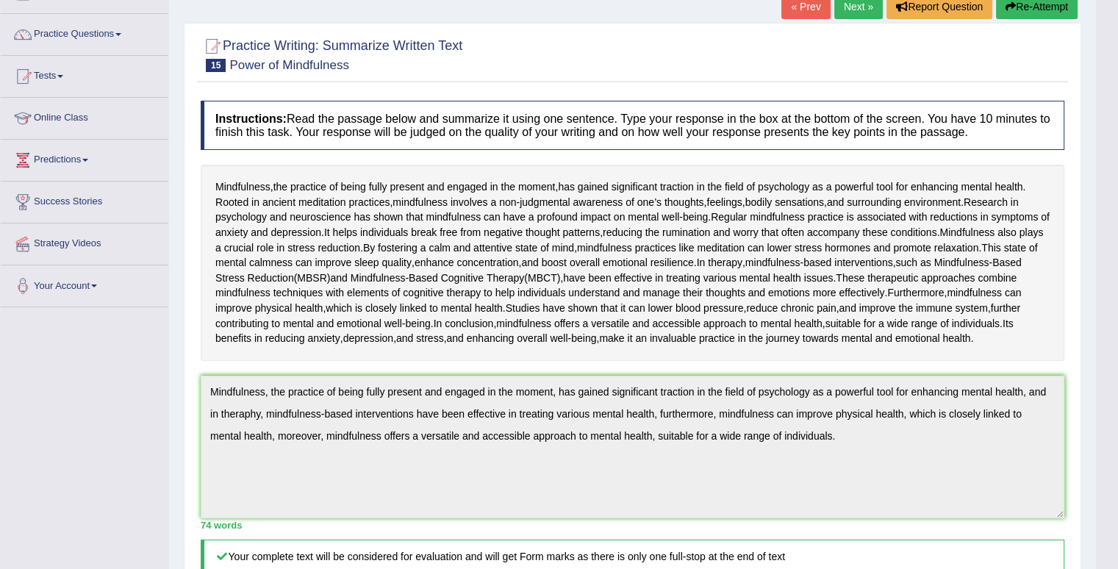
scroll to position [79, 0]
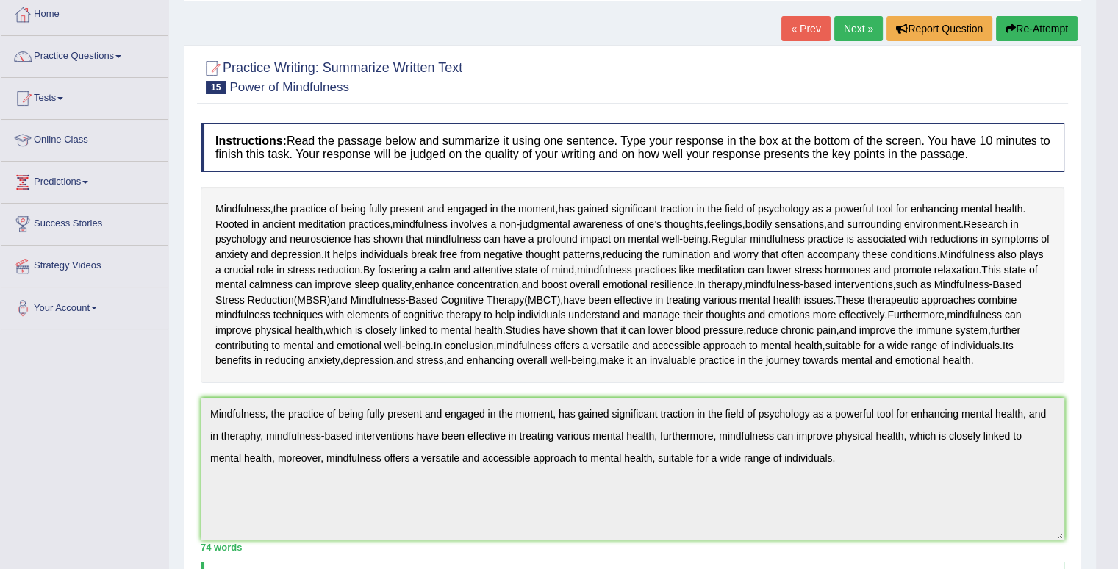
click at [846, 24] on link "Next »" at bounding box center [859, 28] width 49 height 25
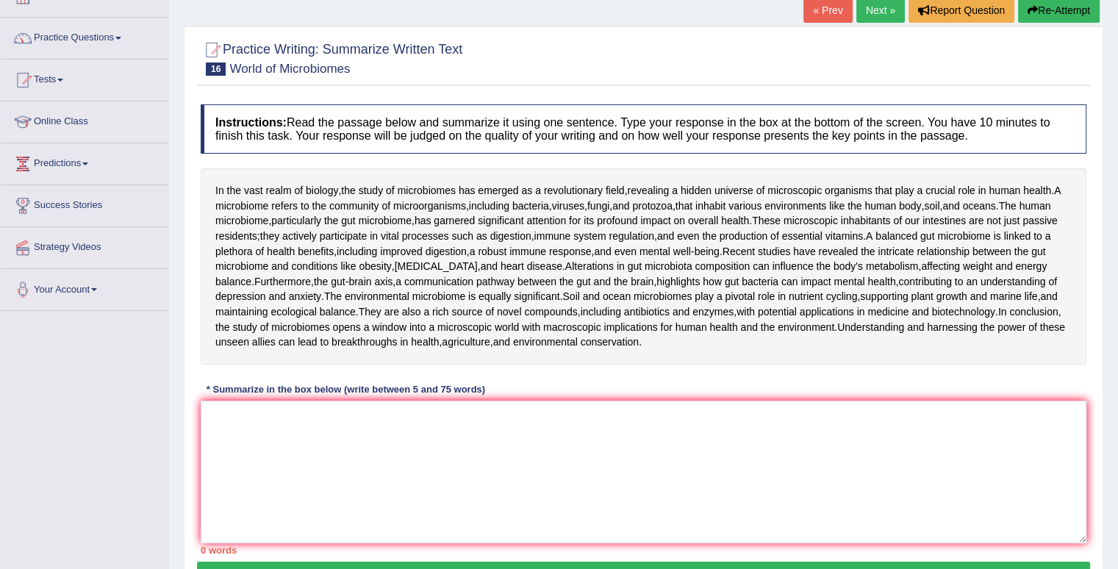
scroll to position [105, 0]
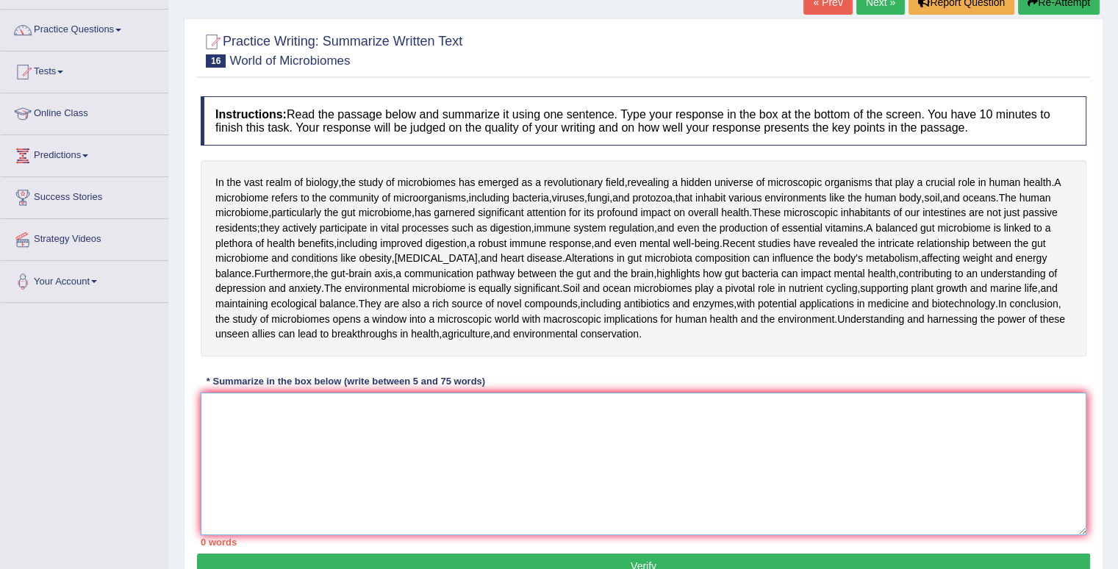
click at [326, 501] on textarea at bounding box center [644, 464] width 886 height 143
type textarea "I"
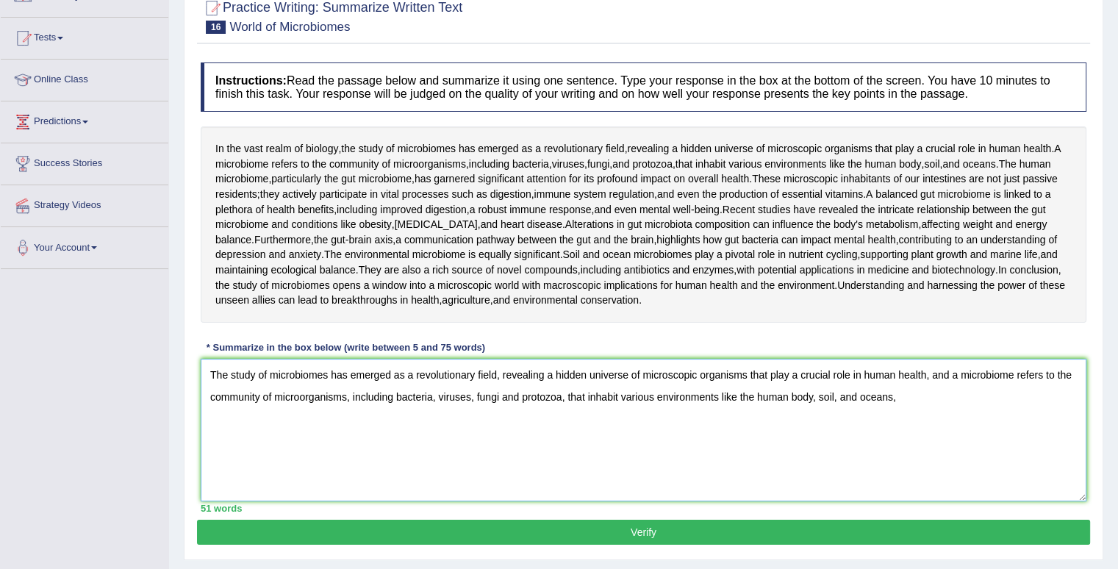
scroll to position [252, 0]
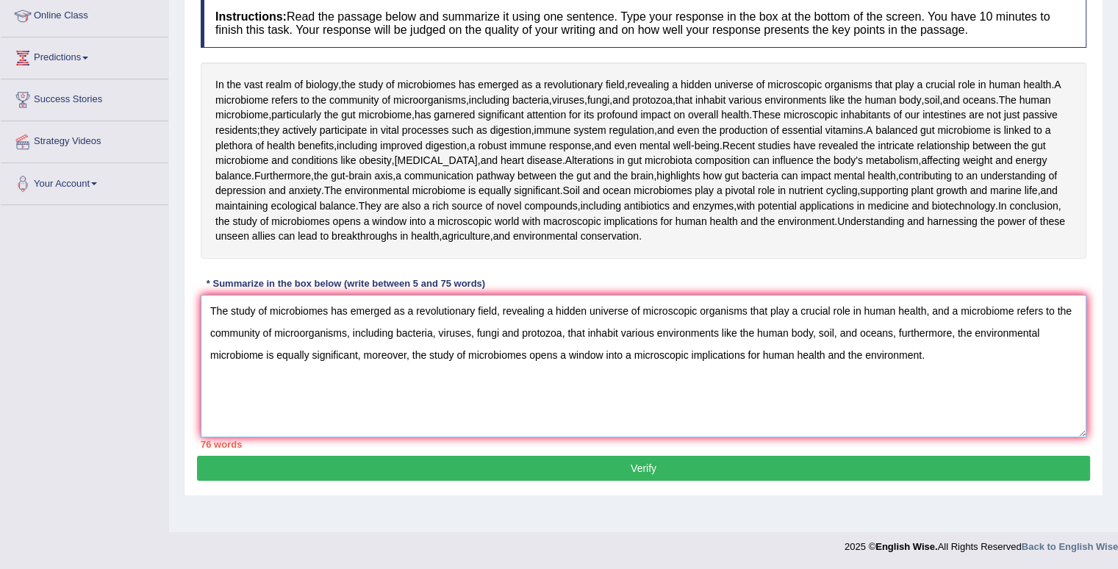
click at [499, 359] on textarea "The study of microbiomes has emerged as a revolutionary field, revealing a hidd…" at bounding box center [644, 366] width 886 height 143
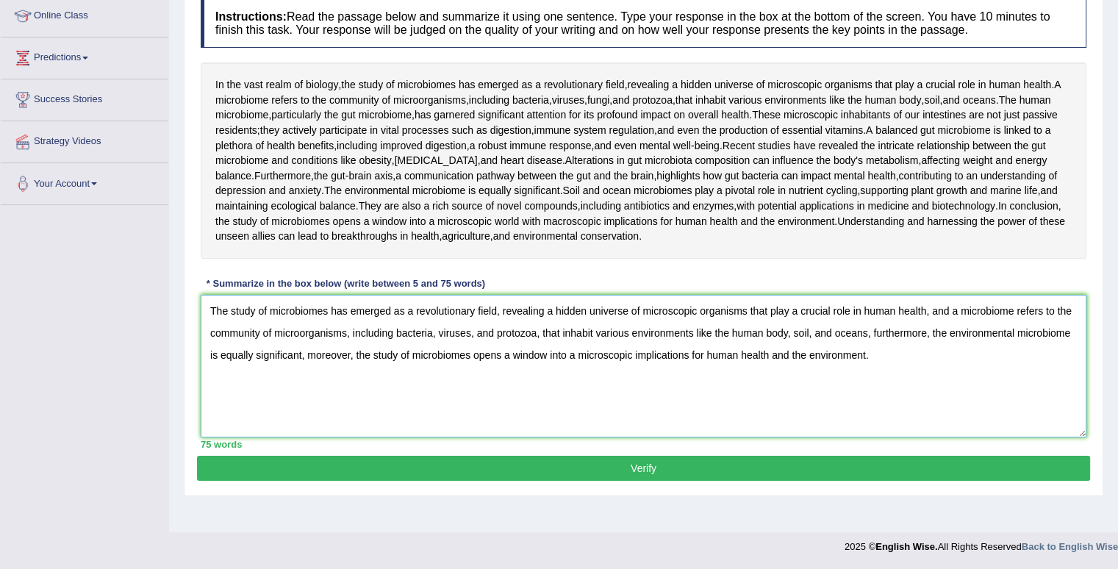
click at [1012, 338] on textarea "The study of microbiomes has emerged as a revolutionary field, revealing a hidd…" at bounding box center [644, 366] width 886 height 143
type textarea "The study of microbiomes has emerged as a revolutionary field, revealing a hidd…"
click at [740, 481] on button "Verify" at bounding box center [643, 468] width 893 height 25
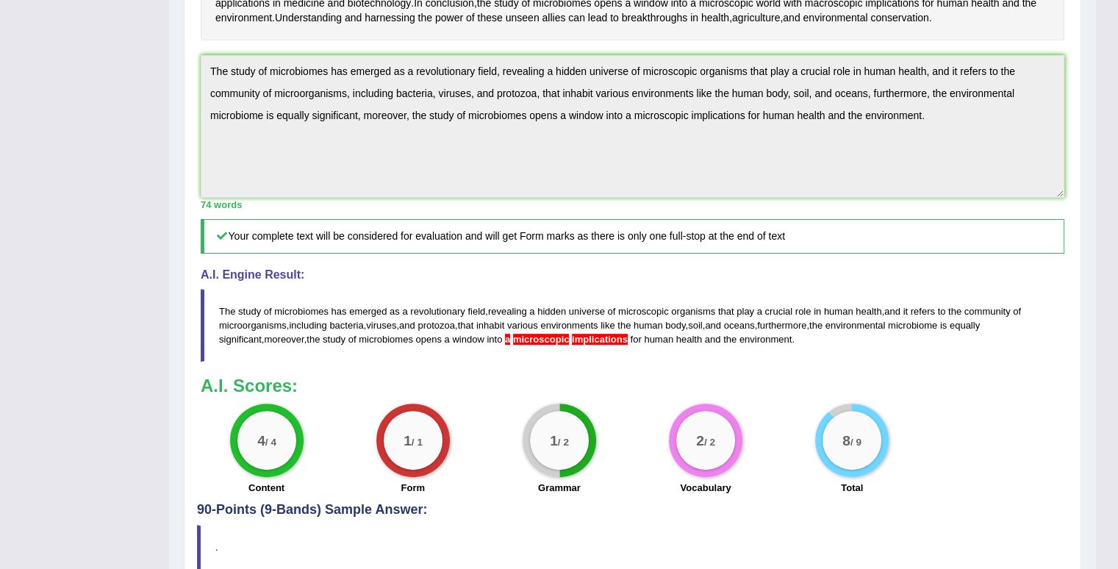
scroll to position [415, 0]
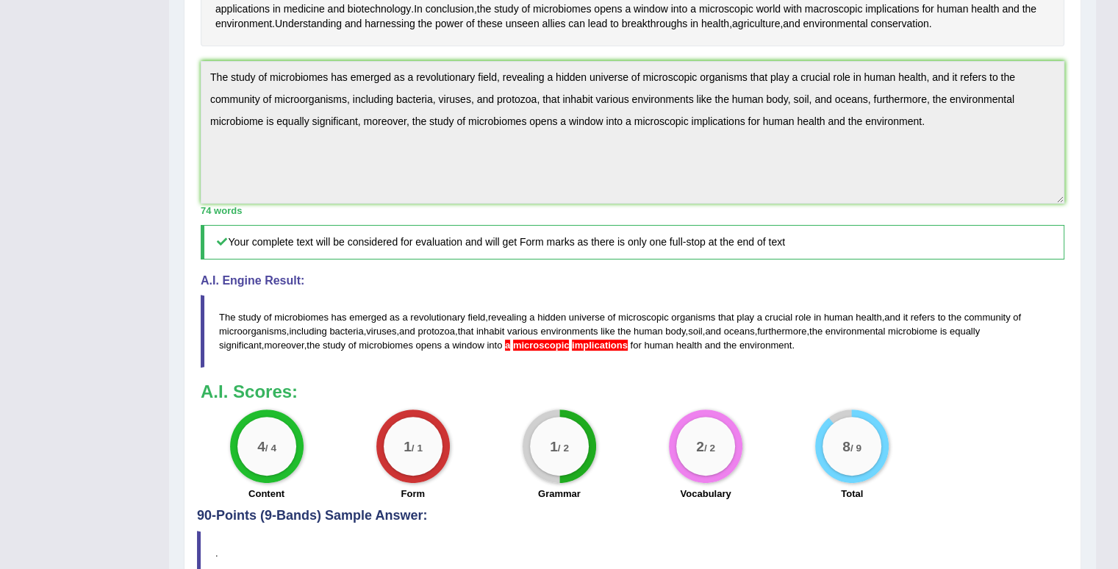
click at [526, 351] on span "microscopic" at bounding box center [541, 345] width 57 height 11
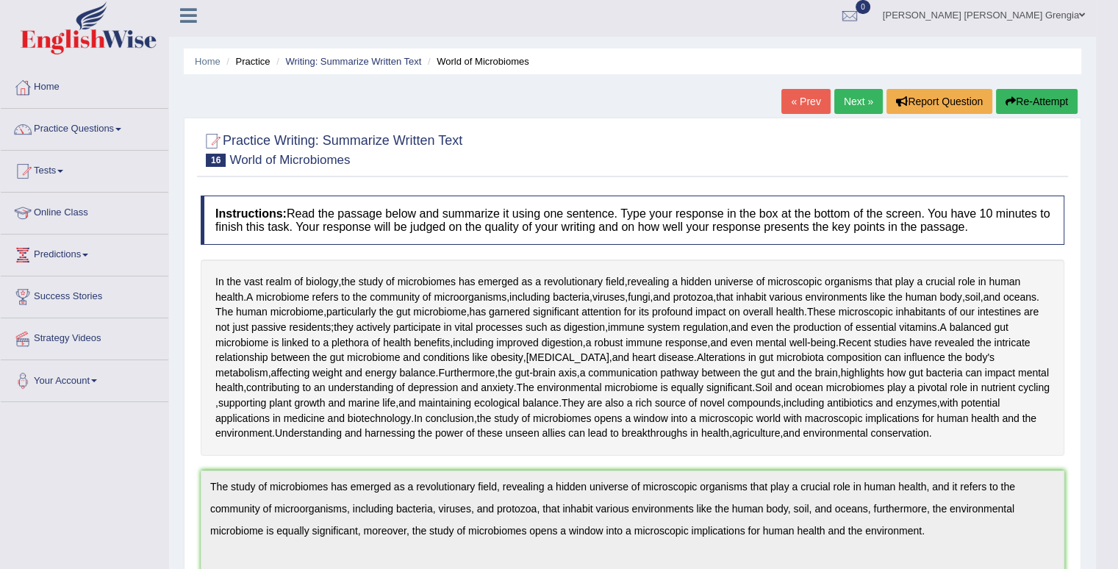
scroll to position [0, 0]
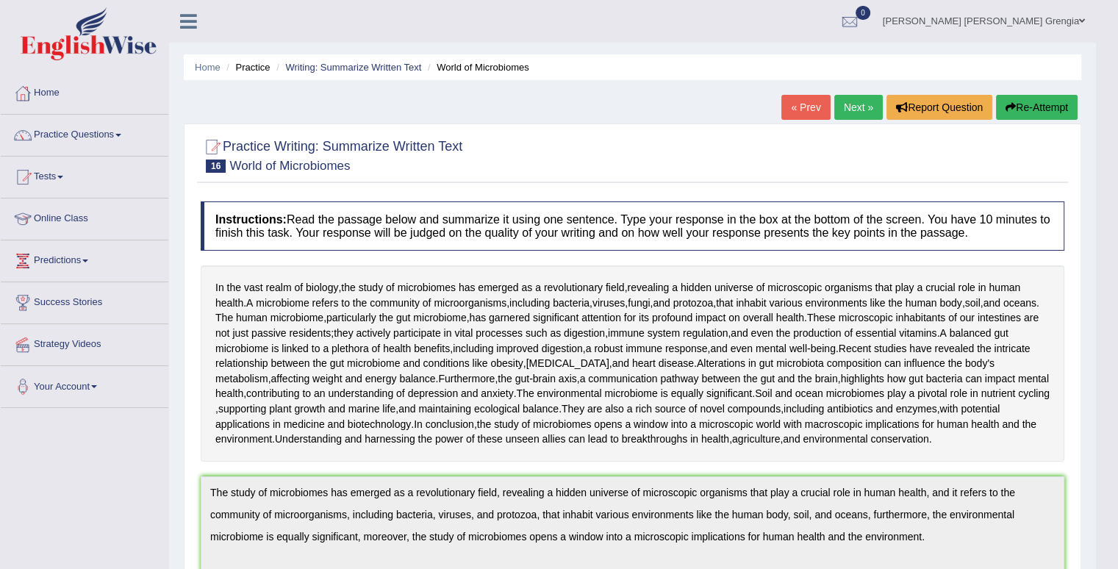
click at [793, 107] on link "« Prev" at bounding box center [806, 107] width 49 height 25
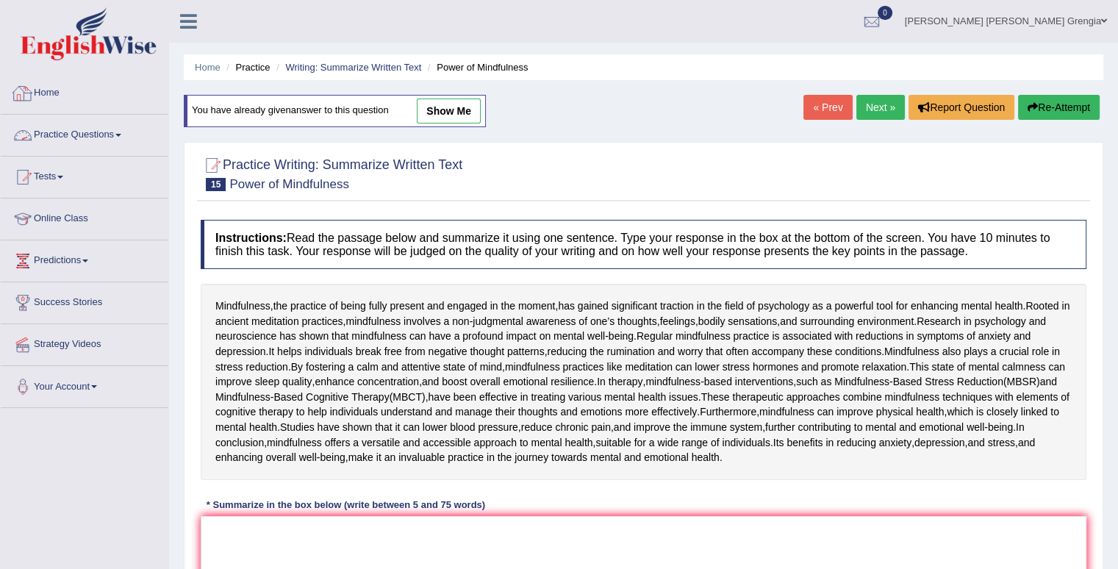
click at [103, 133] on link "Practice Questions" at bounding box center [85, 133] width 168 height 37
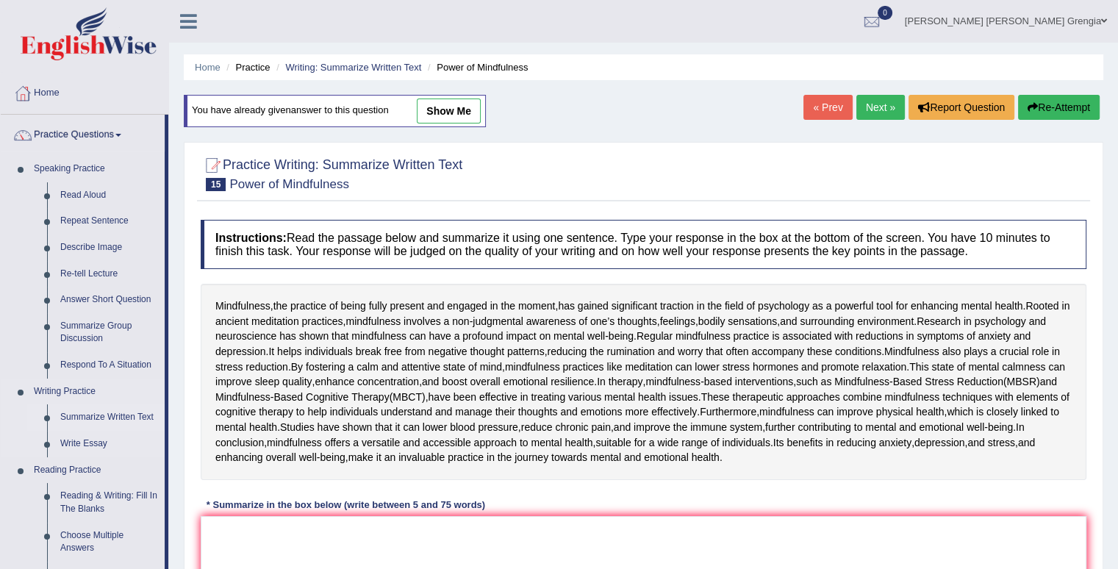
click at [111, 415] on link "Summarize Written Text" at bounding box center [109, 417] width 111 height 26
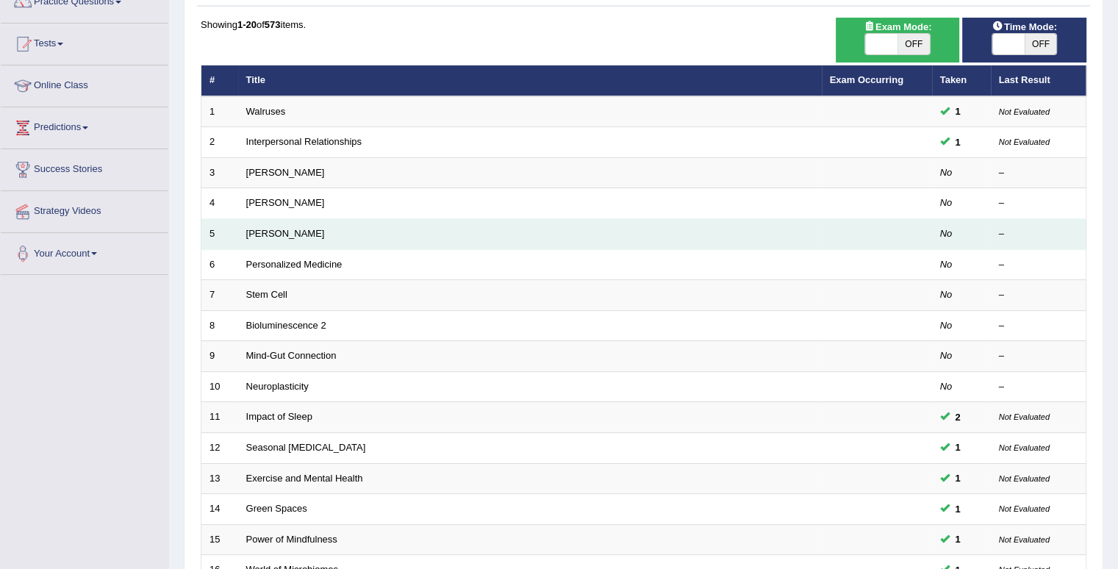
scroll to position [147, 0]
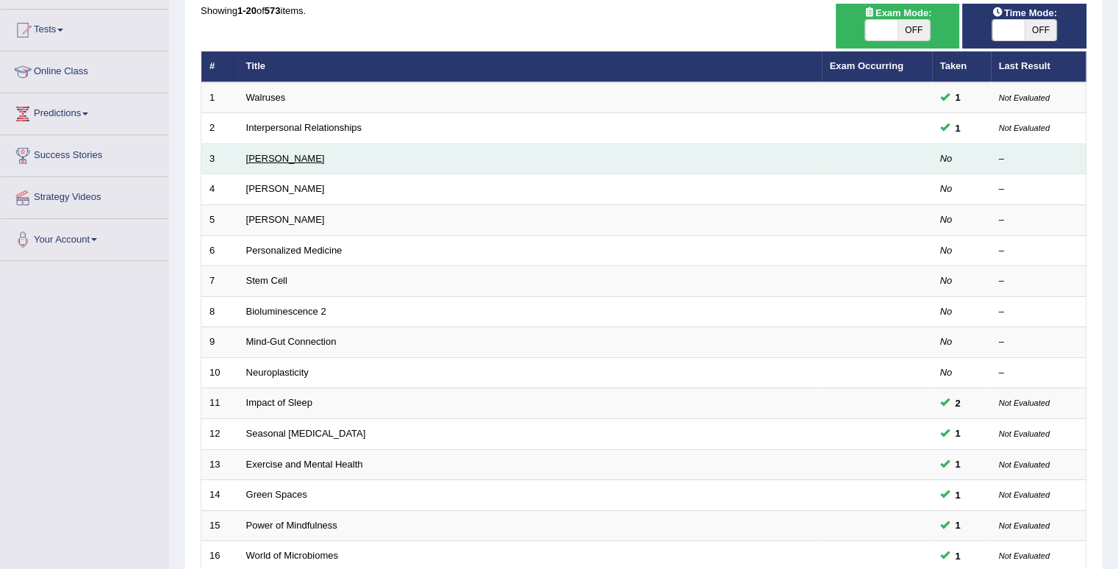
click at [297, 157] on link "[PERSON_NAME]" at bounding box center [285, 158] width 79 height 11
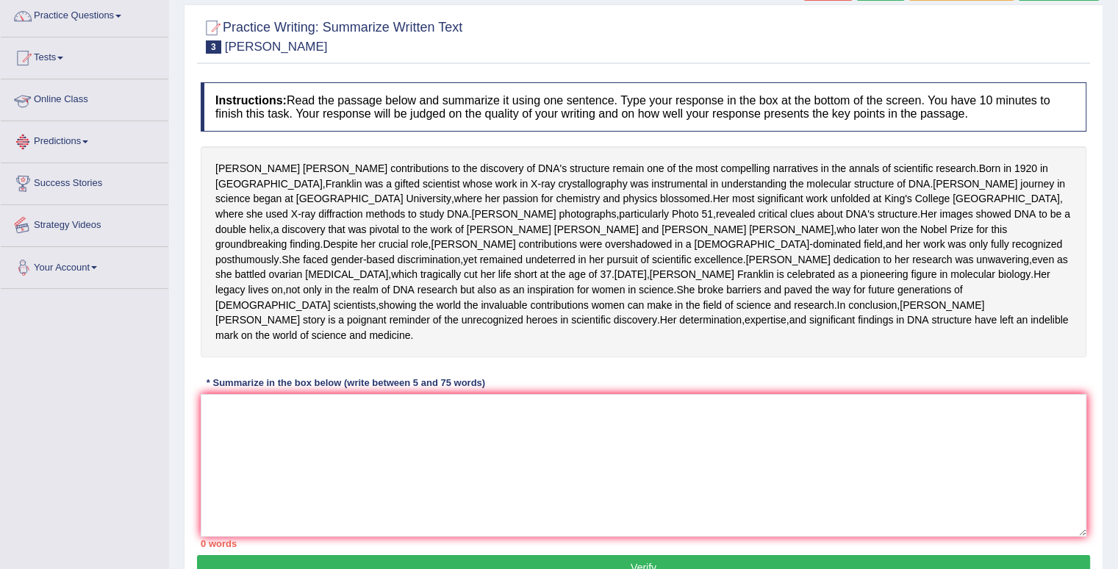
scroll to position [74, 0]
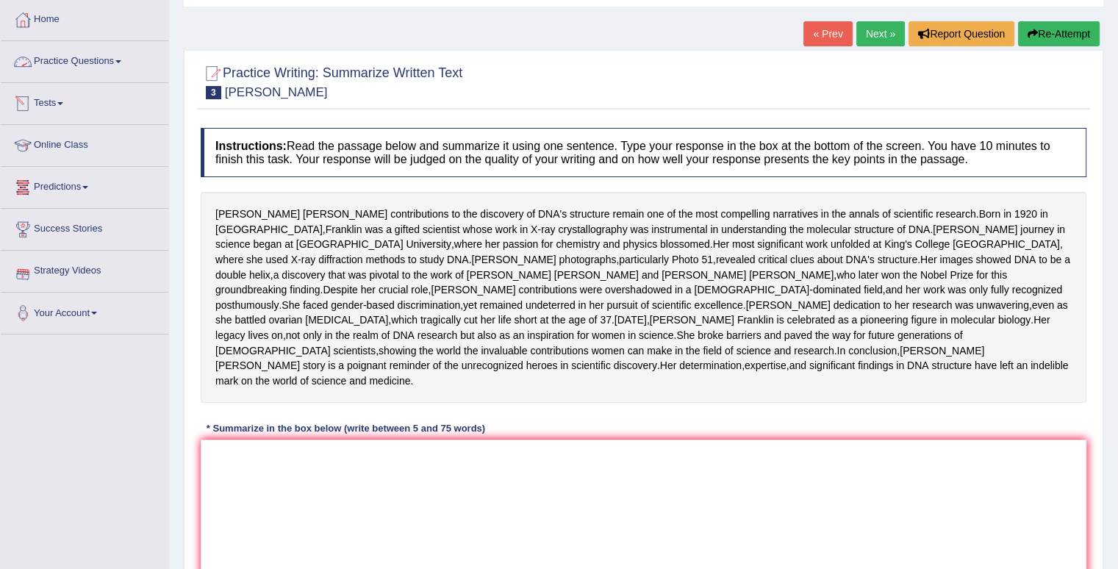
click at [110, 59] on link "Practice Questions" at bounding box center [85, 59] width 168 height 37
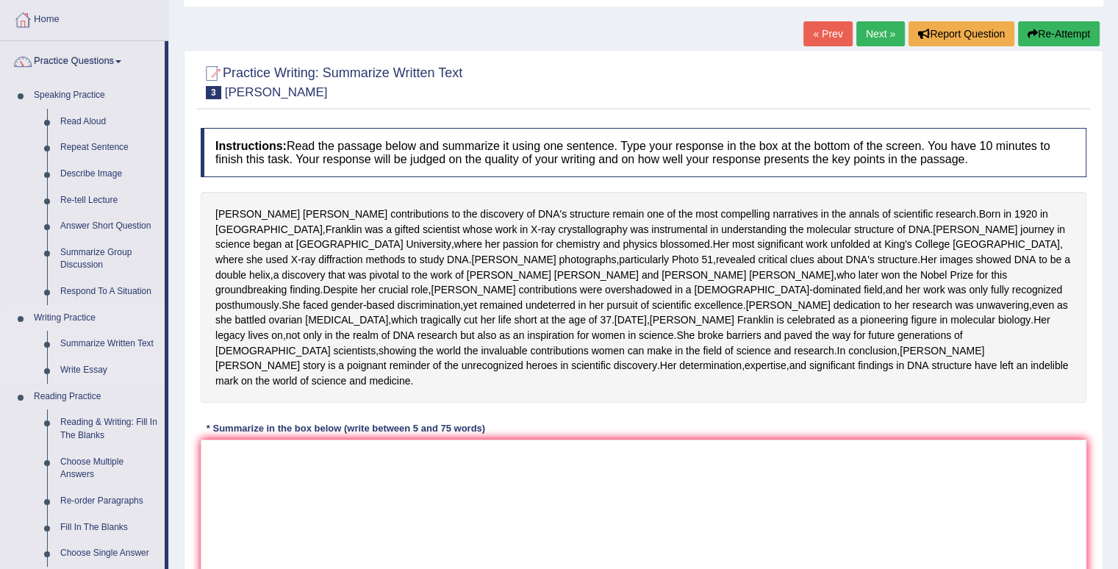
click at [107, 371] on link "Write Essay" at bounding box center [109, 370] width 111 height 26
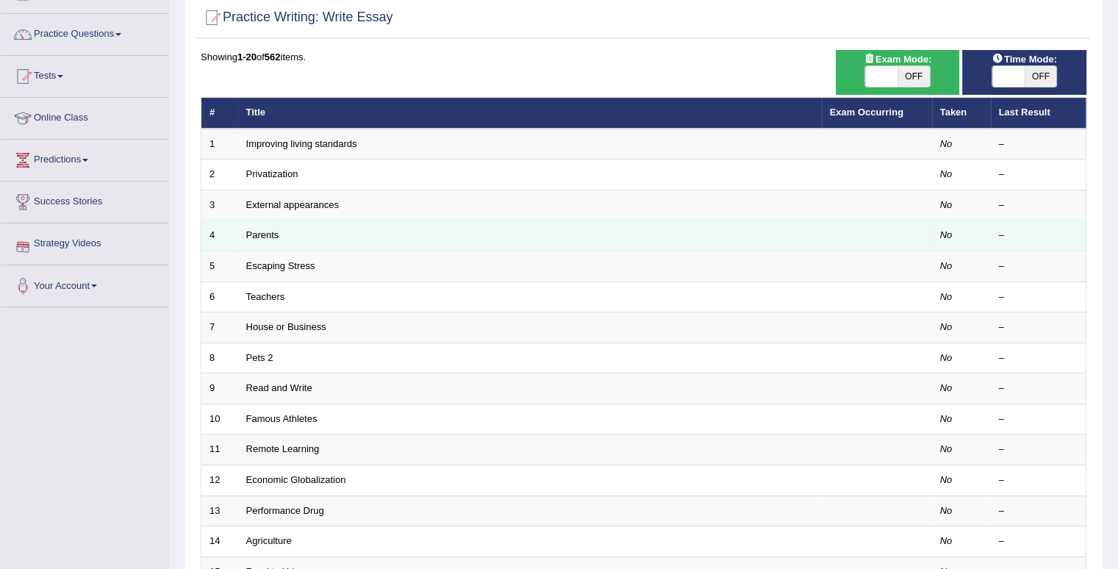
scroll to position [147, 0]
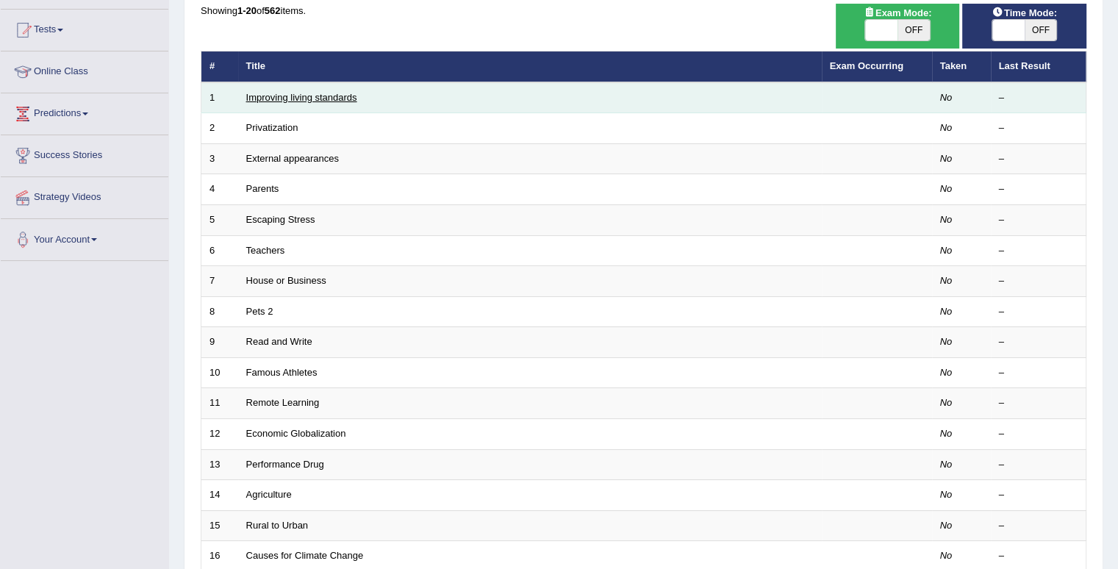
click at [299, 96] on link "Improving living standards" at bounding box center [301, 97] width 111 height 11
